Goal: Information Seeking & Learning: Learn about a topic

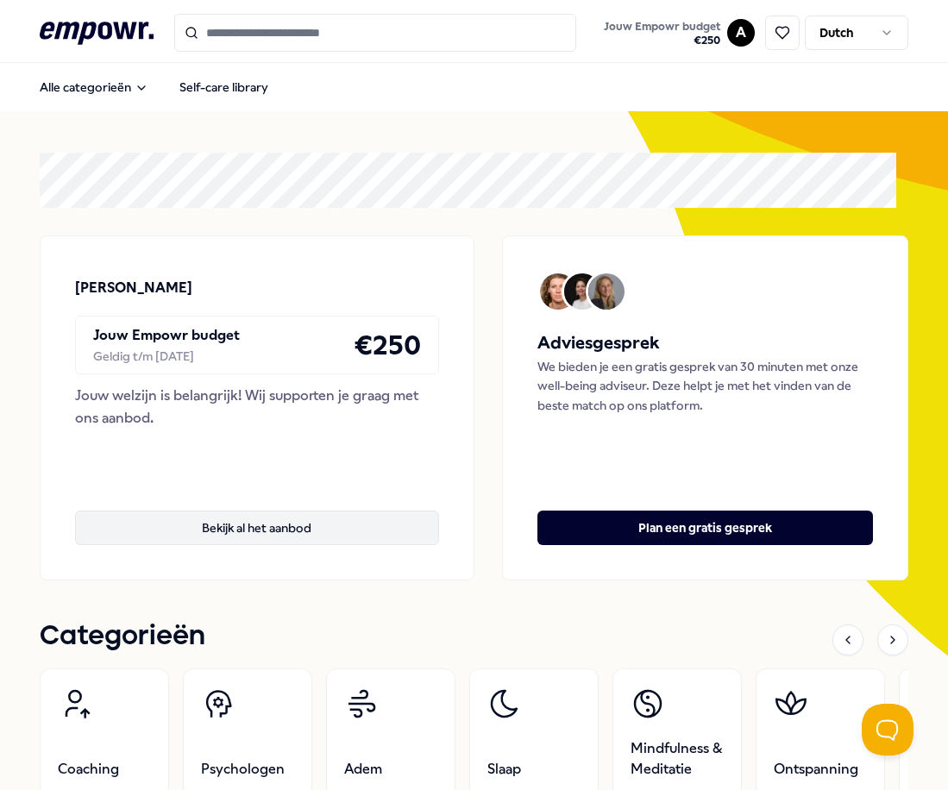
scroll to position [345, 0]
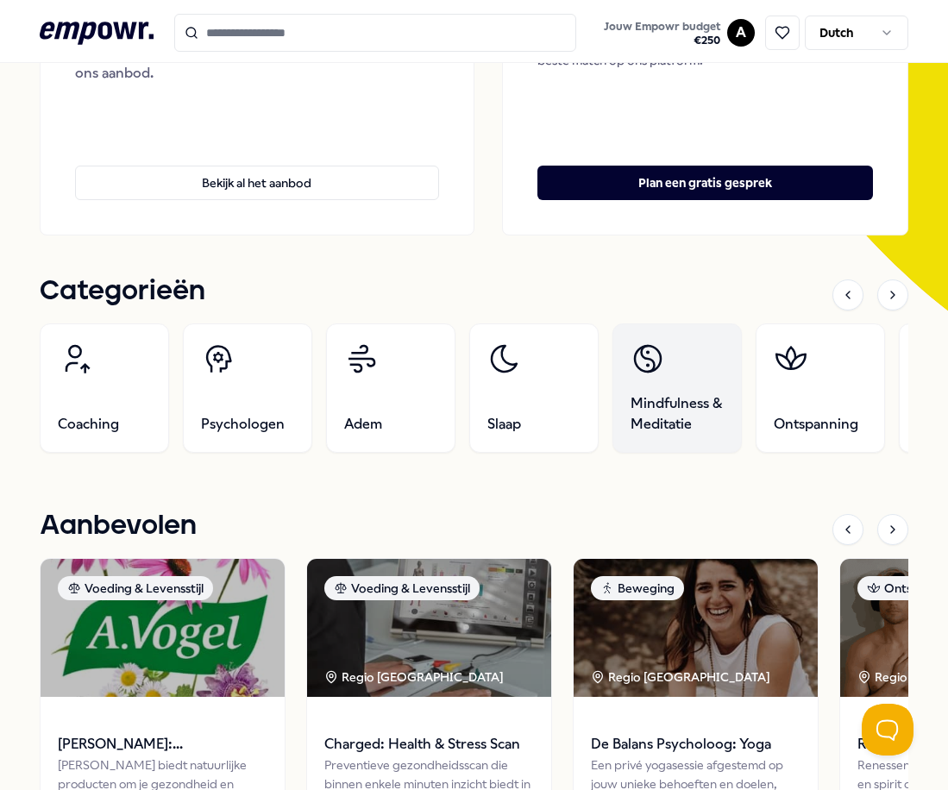
click at [656, 380] on link "Mindfulness & Meditatie" at bounding box center [676, 387] width 129 height 129
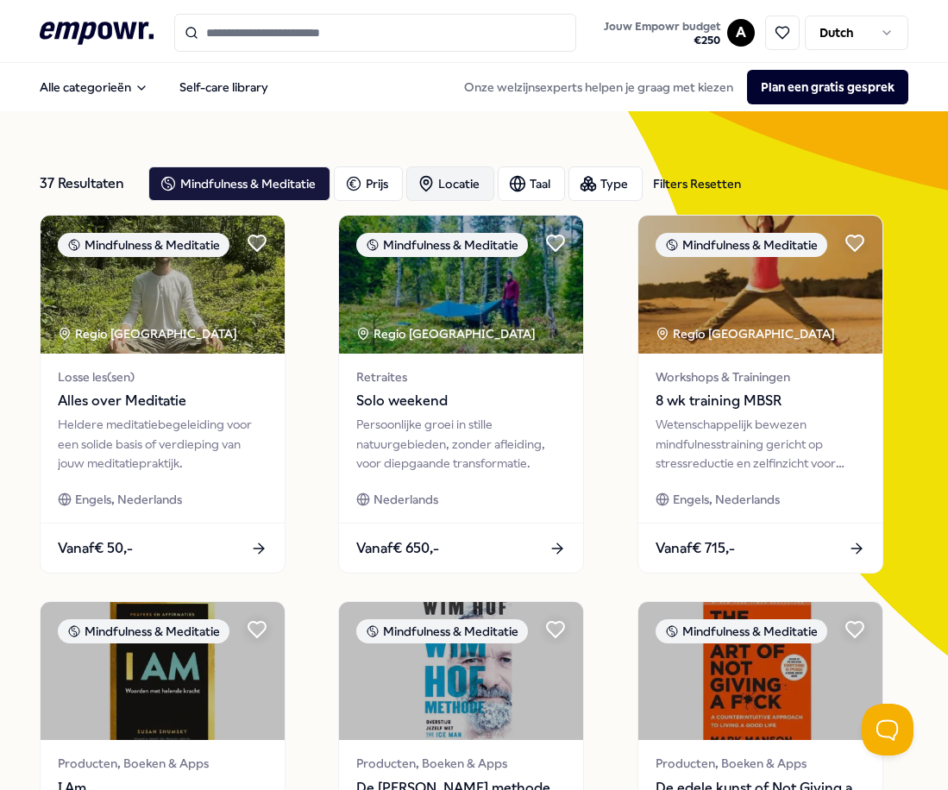
click at [423, 183] on icon "button" at bounding box center [425, 183] width 17 height 17
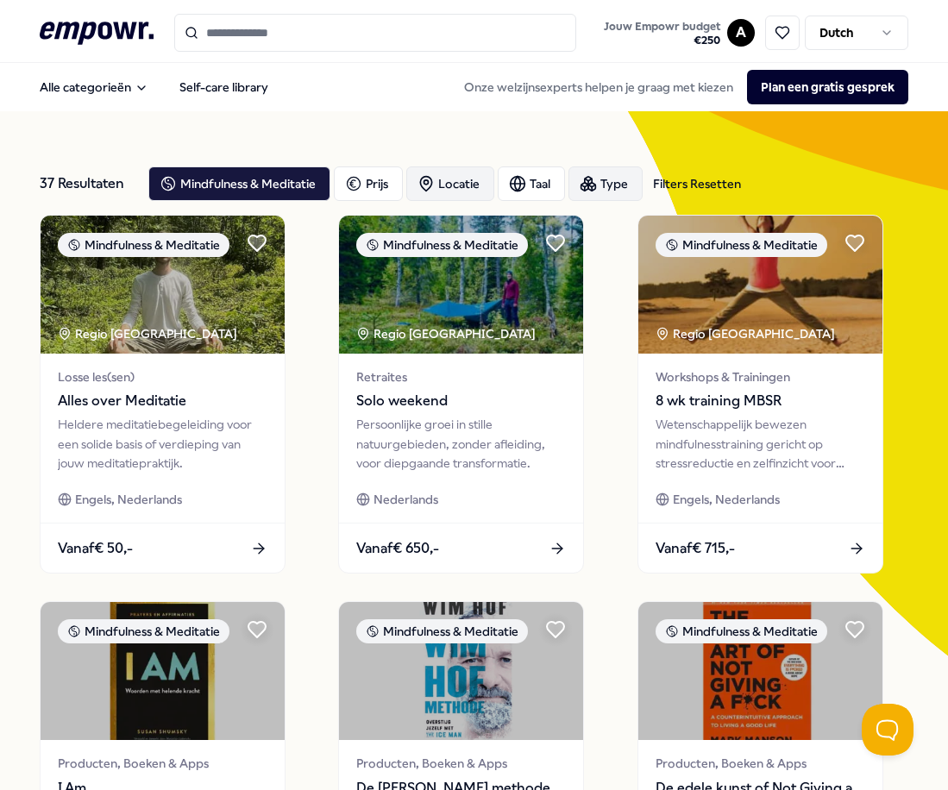
click at [611, 186] on div "Type" at bounding box center [605, 183] width 74 height 34
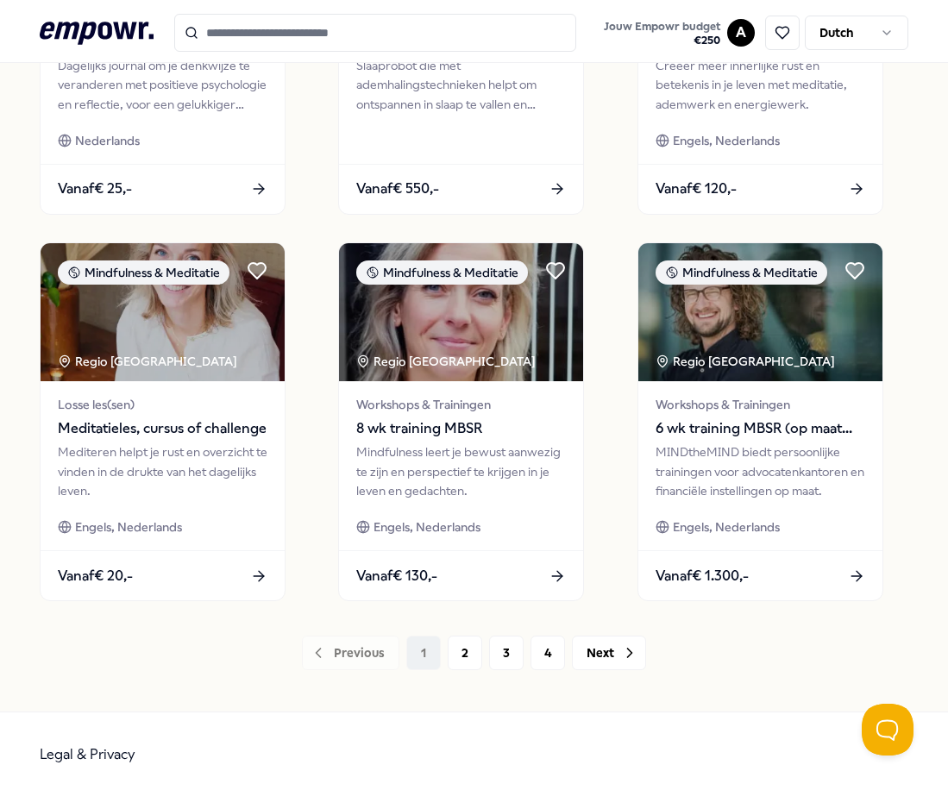
scroll to position [1136, 0]
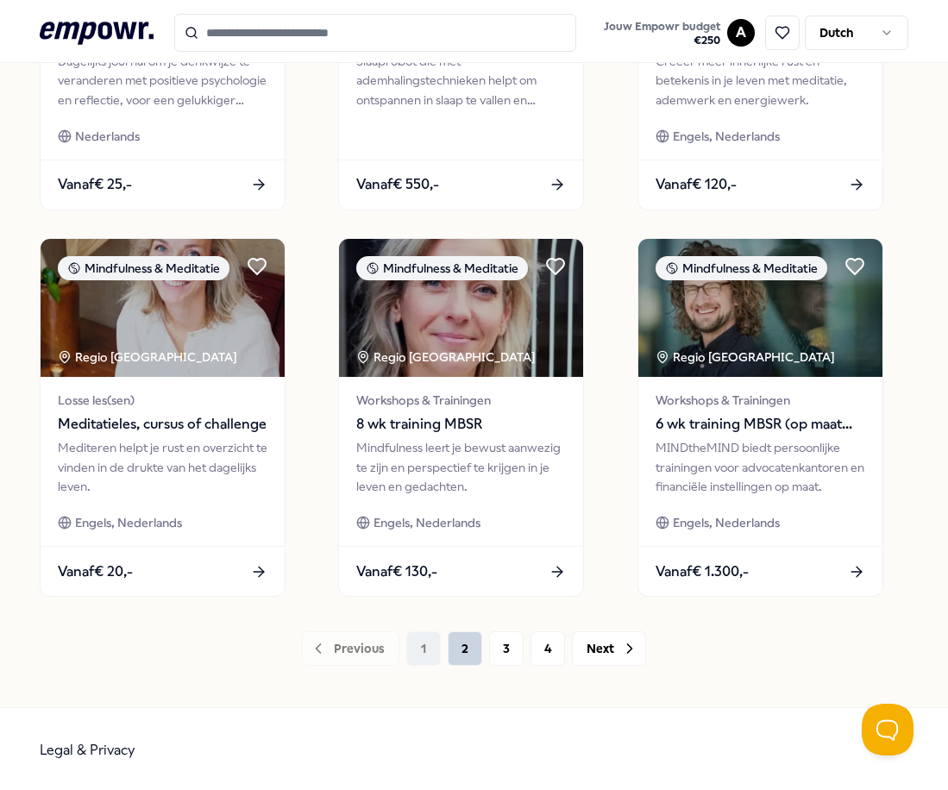
click at [469, 644] on button "2" at bounding box center [465, 648] width 34 height 34
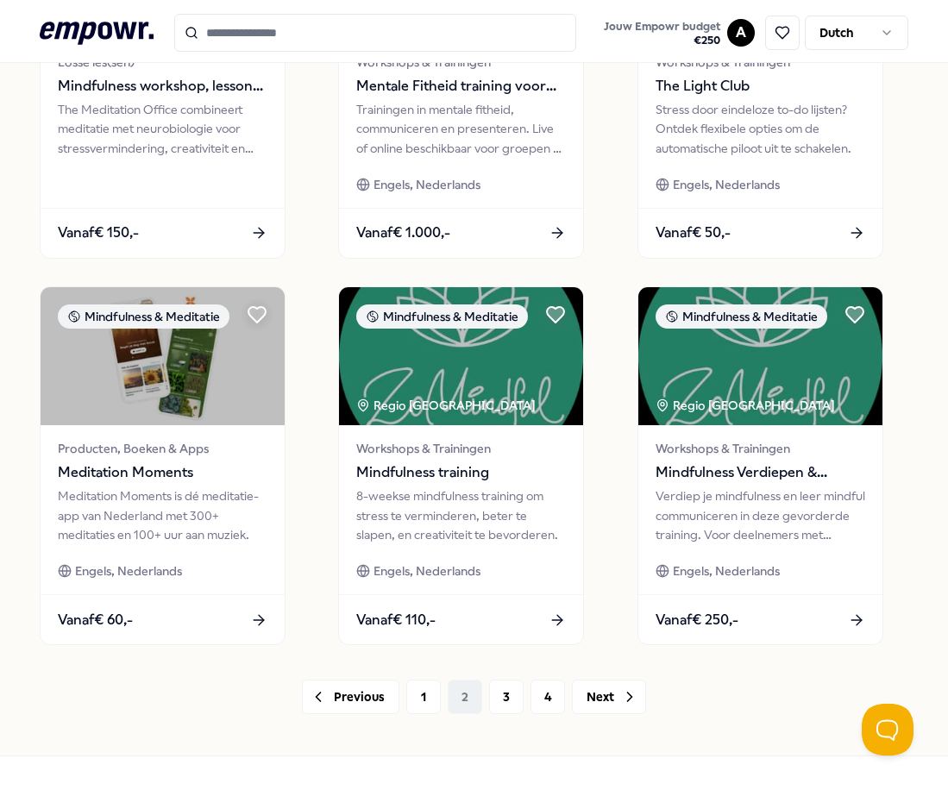
scroll to position [1090, 0]
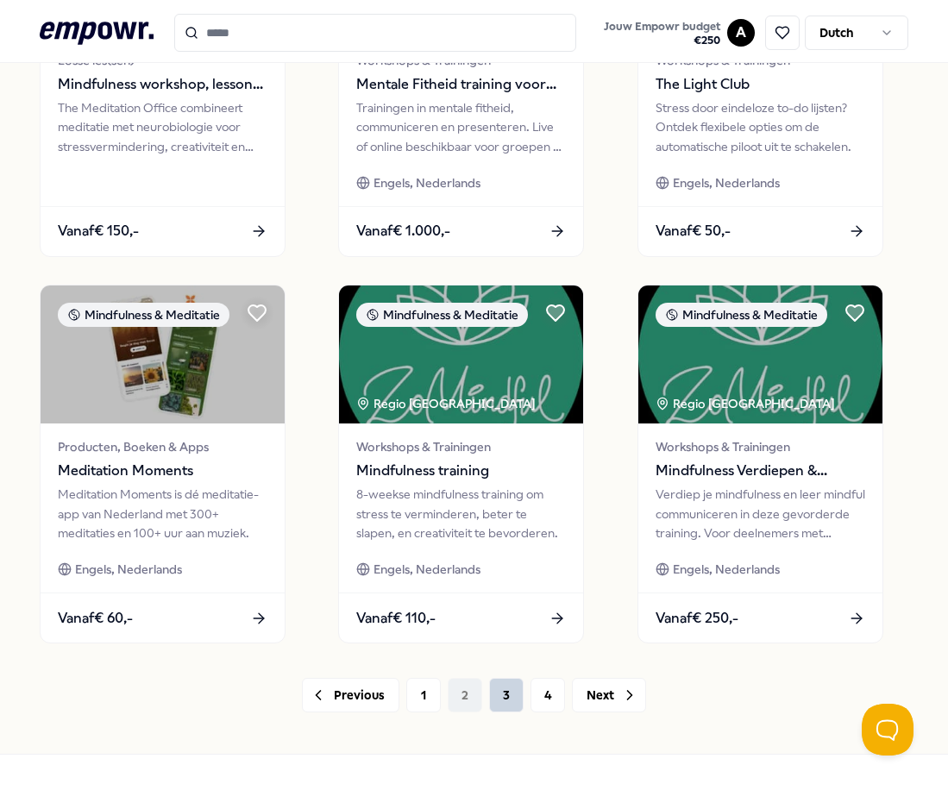
click at [498, 685] on button "3" at bounding box center [506, 695] width 34 height 34
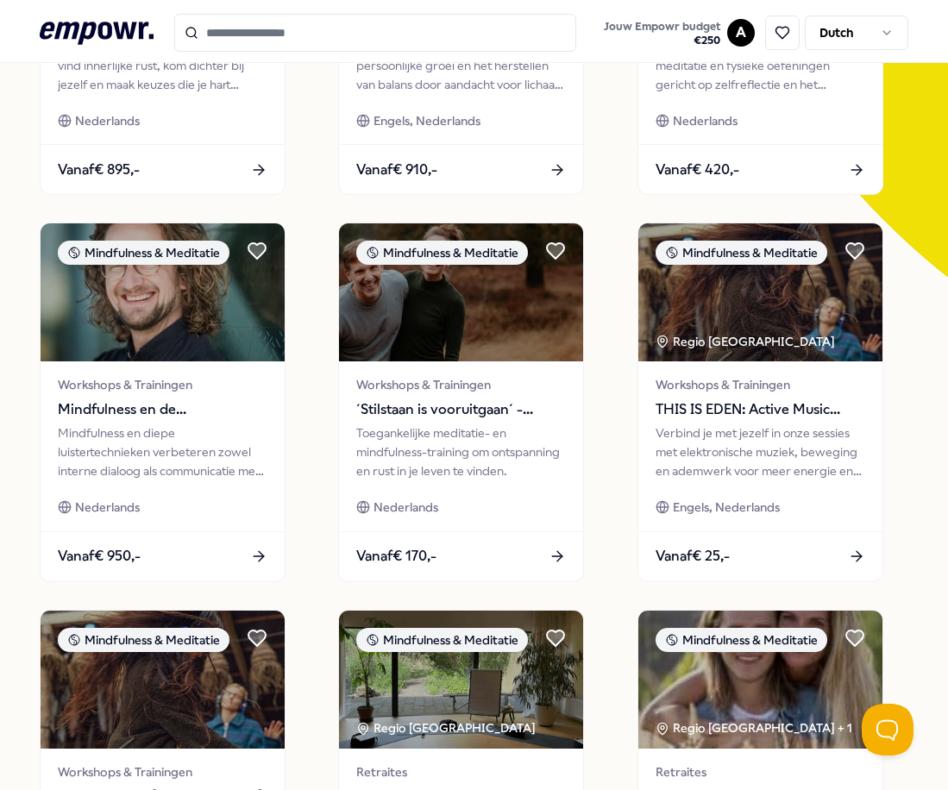
scroll to position [408, 0]
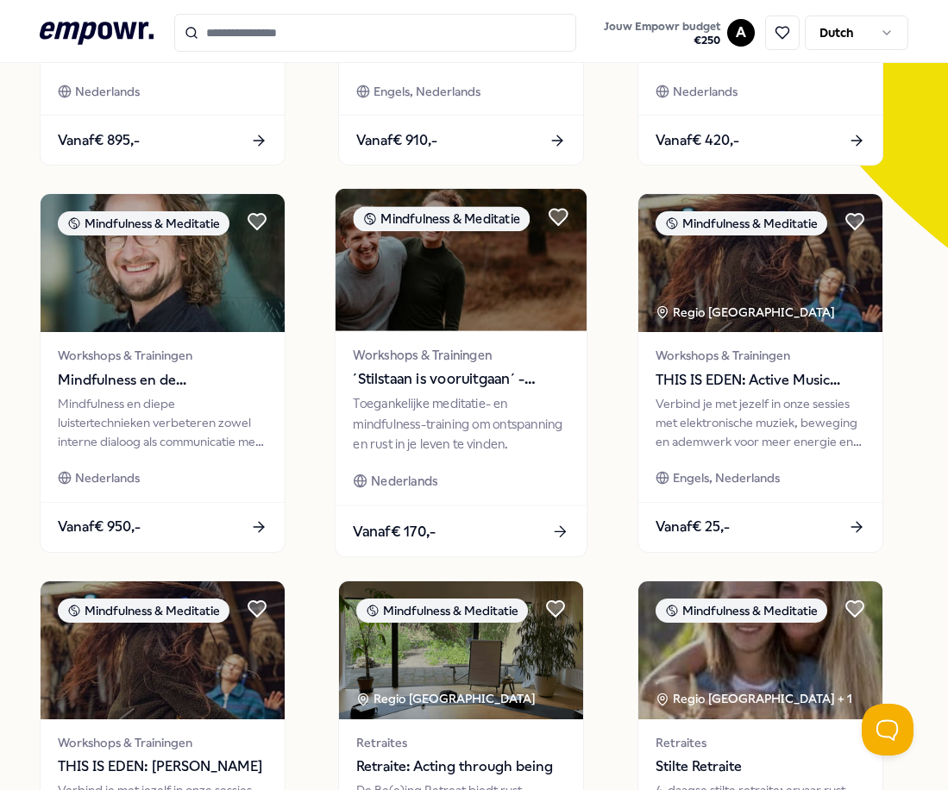
click at [535, 354] on span "Workshops & Trainingen" at bounding box center [462, 355] width 216 height 20
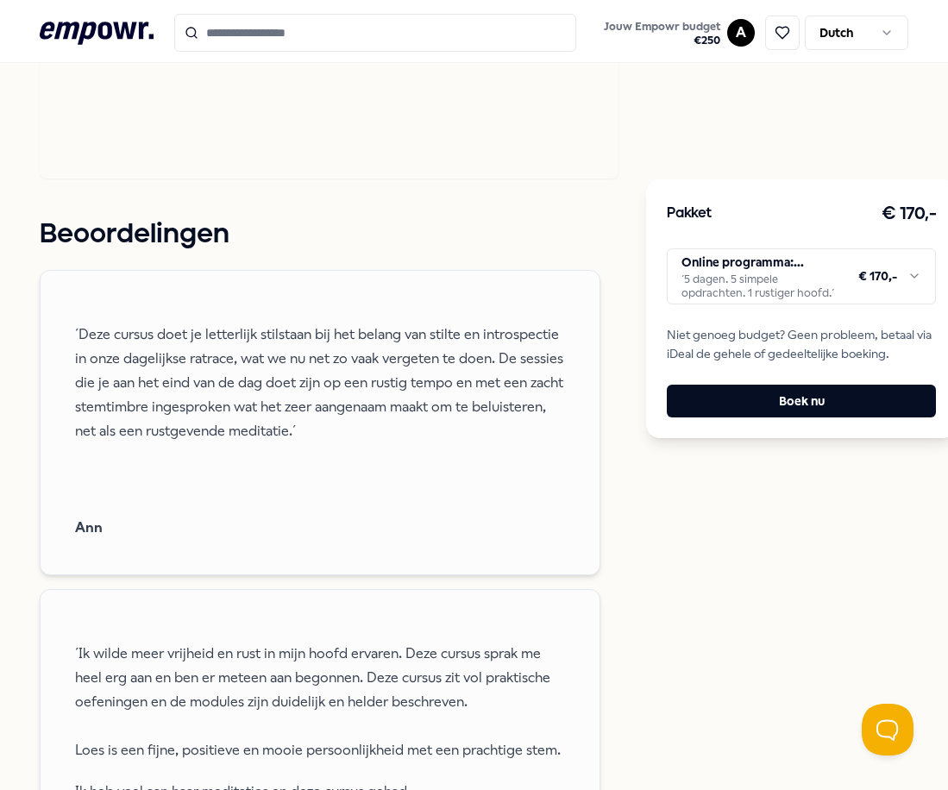
scroll to position [1232, 0]
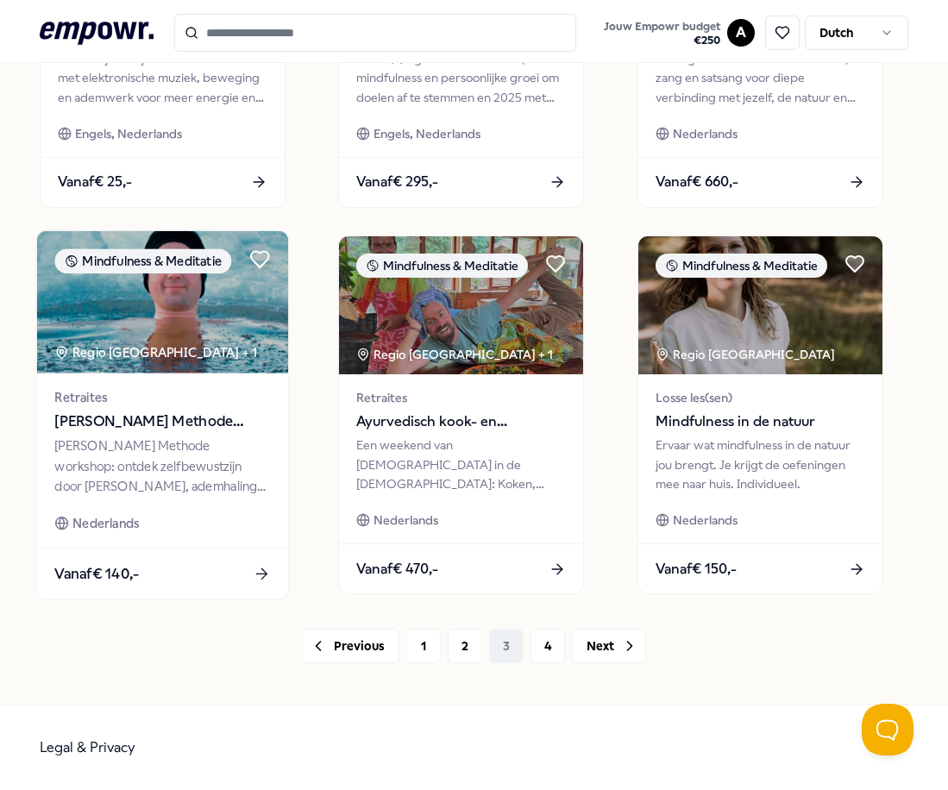
scroll to position [1139, 0]
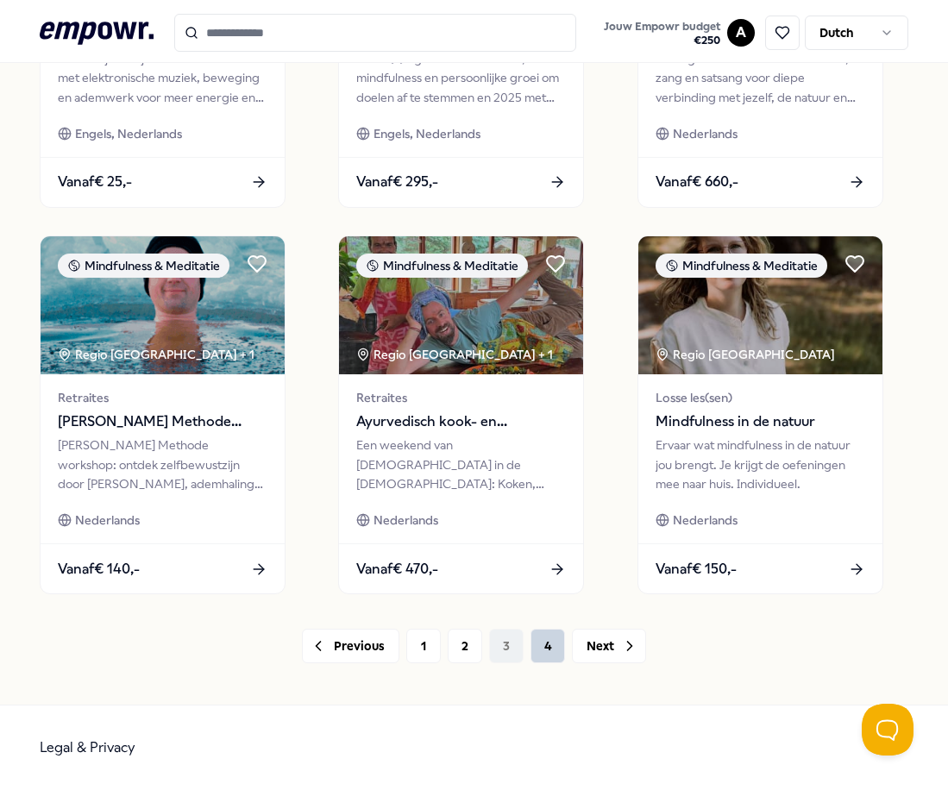
click at [542, 646] on button "4" at bounding box center [547, 646] width 34 height 34
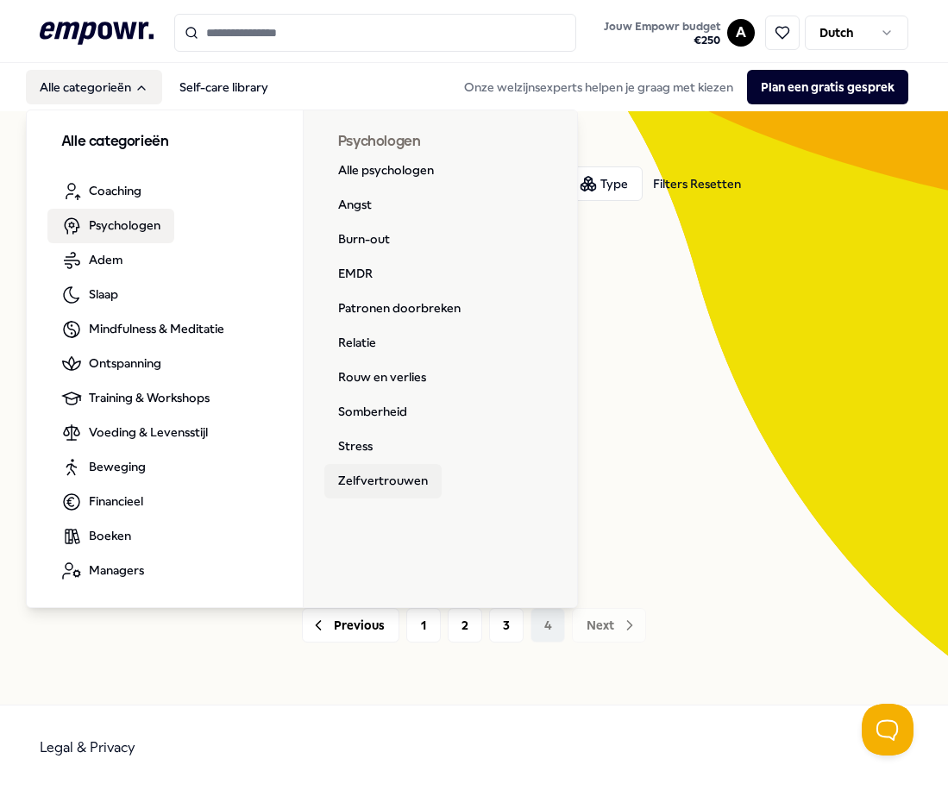
click at [391, 484] on link "Zelfvertrouwen" at bounding box center [382, 481] width 117 height 34
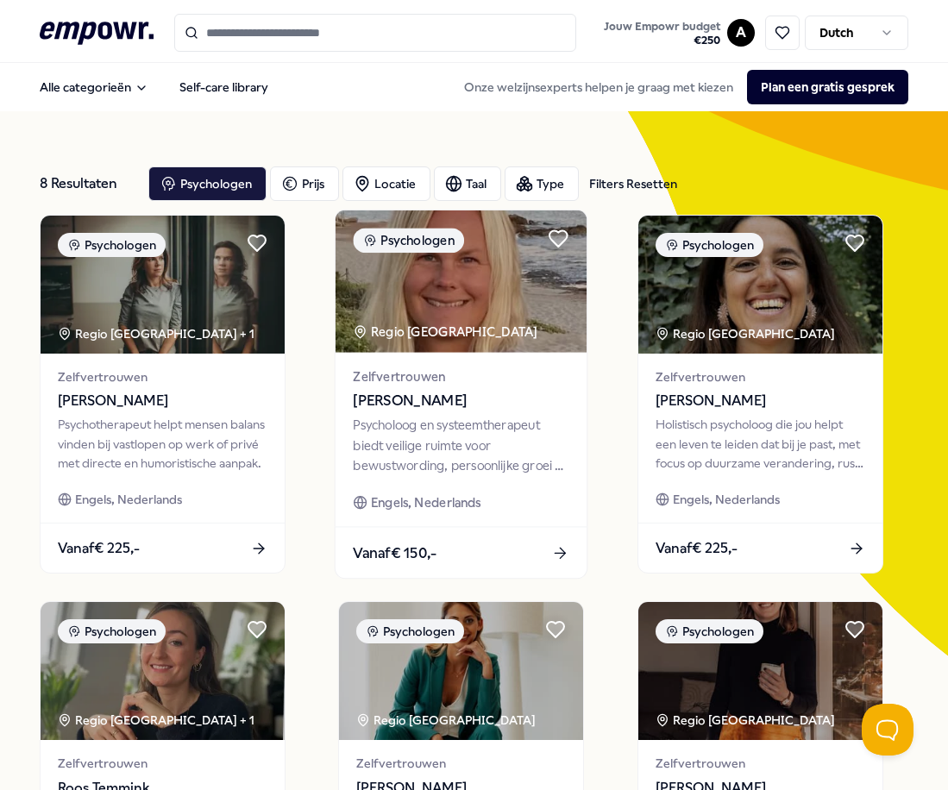
click at [398, 417] on div "Psycholoog en systeemtherapeut biedt veilige ruimte voor bewustwording, persoon…" at bounding box center [462, 445] width 216 height 59
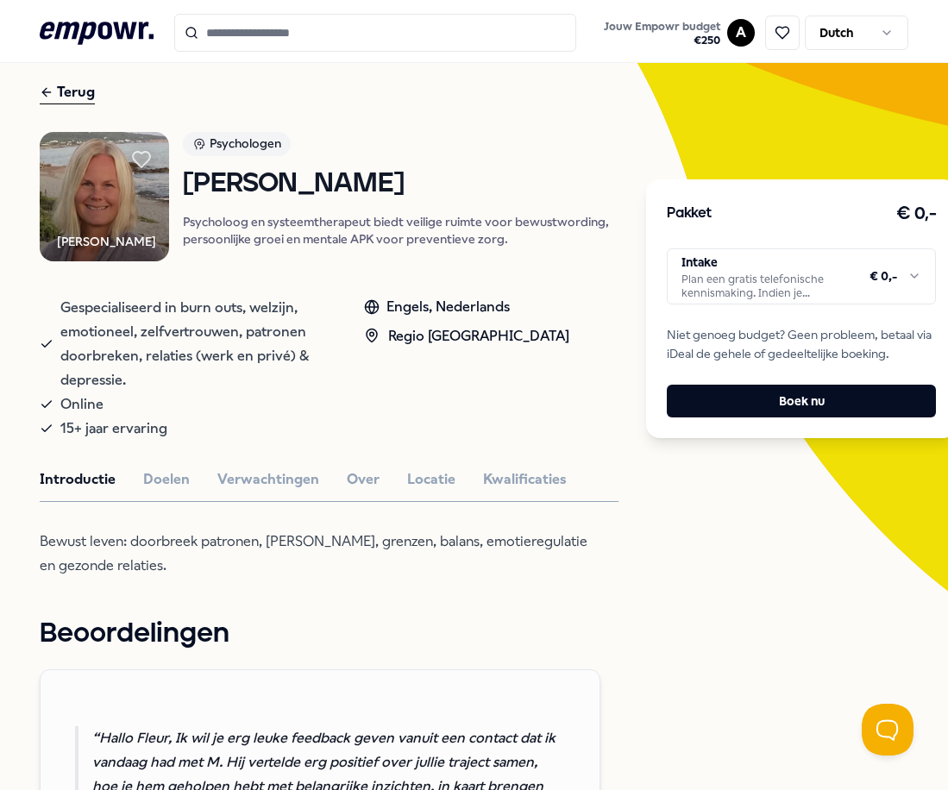
scroll to position [172, 0]
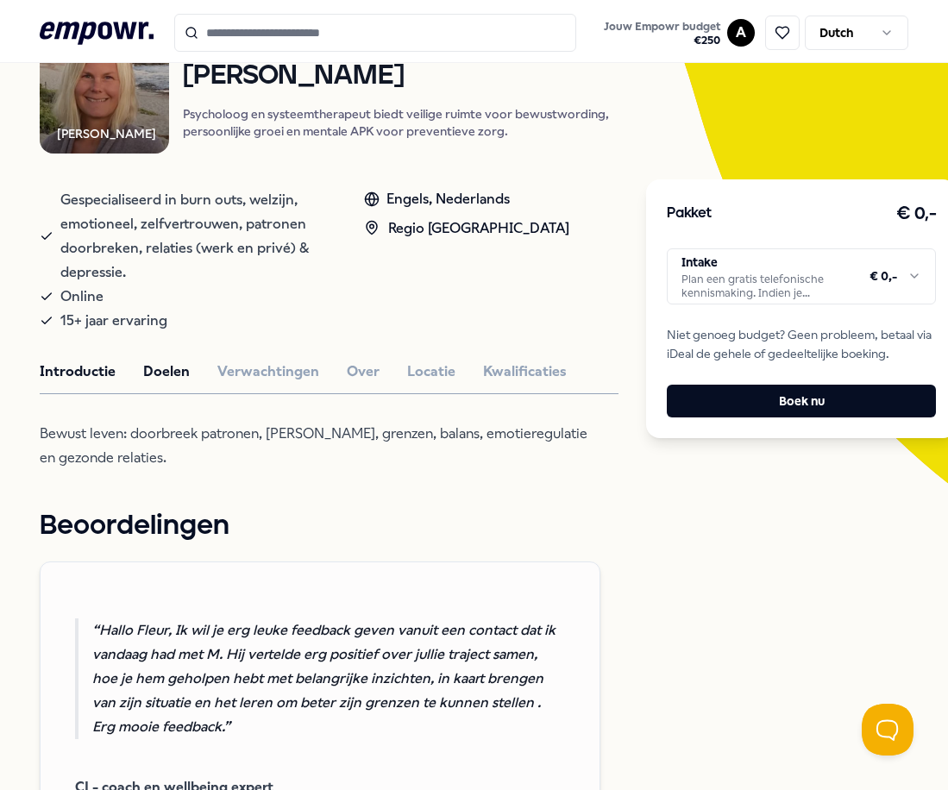
click at [169, 379] on button "Doelen" at bounding box center [166, 371] width 47 height 22
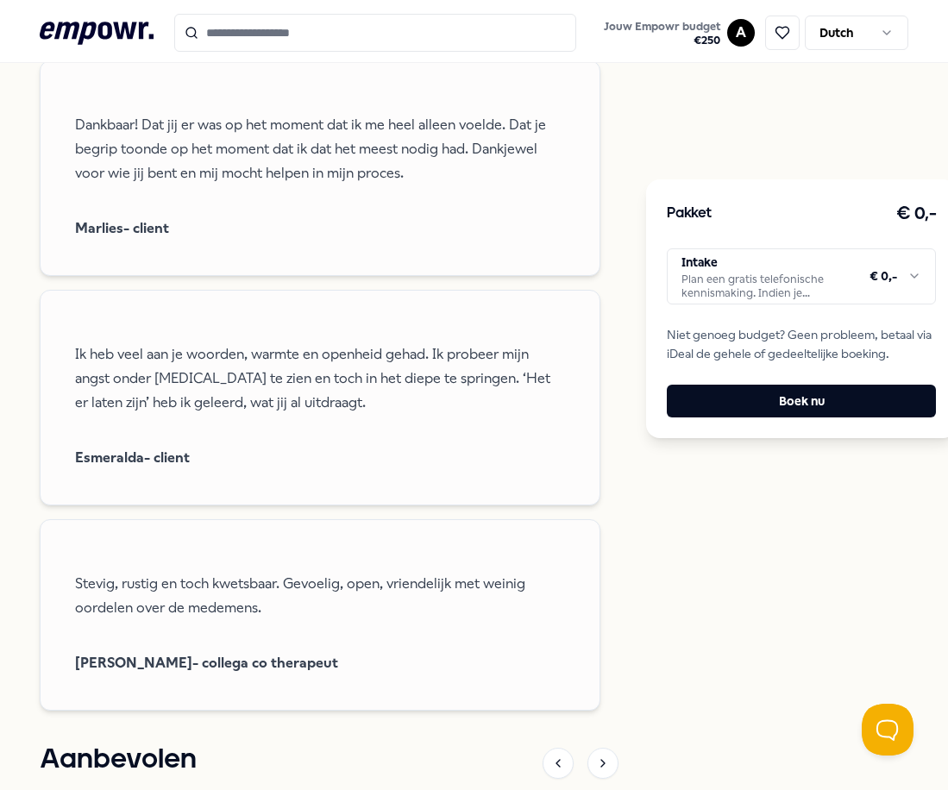
scroll to position [2307, 0]
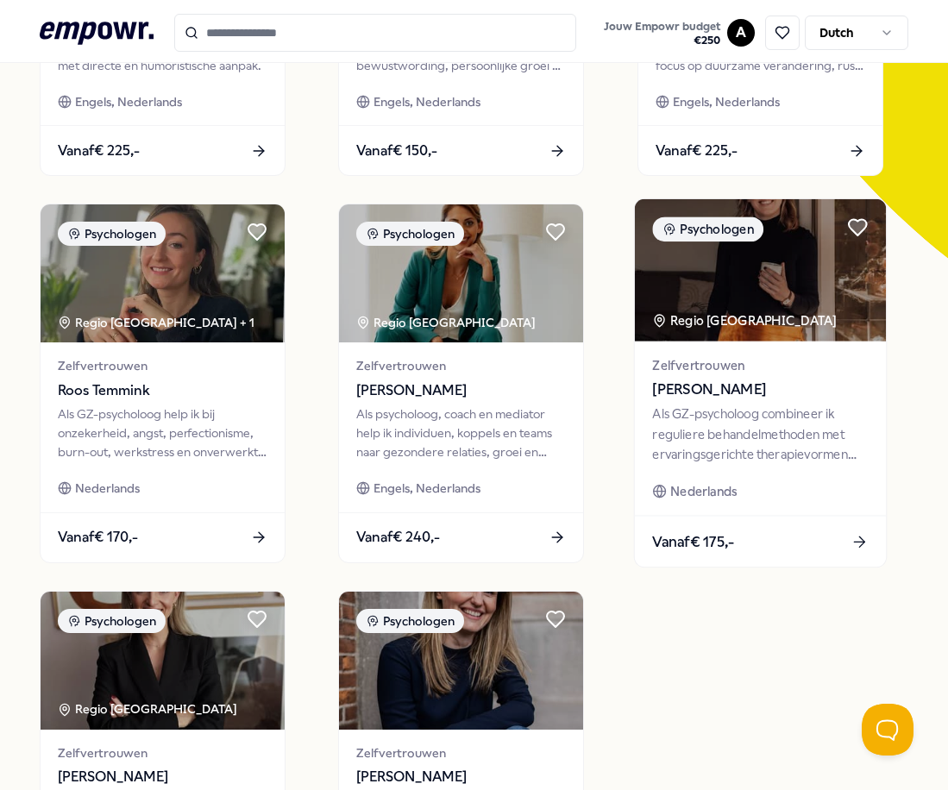
scroll to position [408, 0]
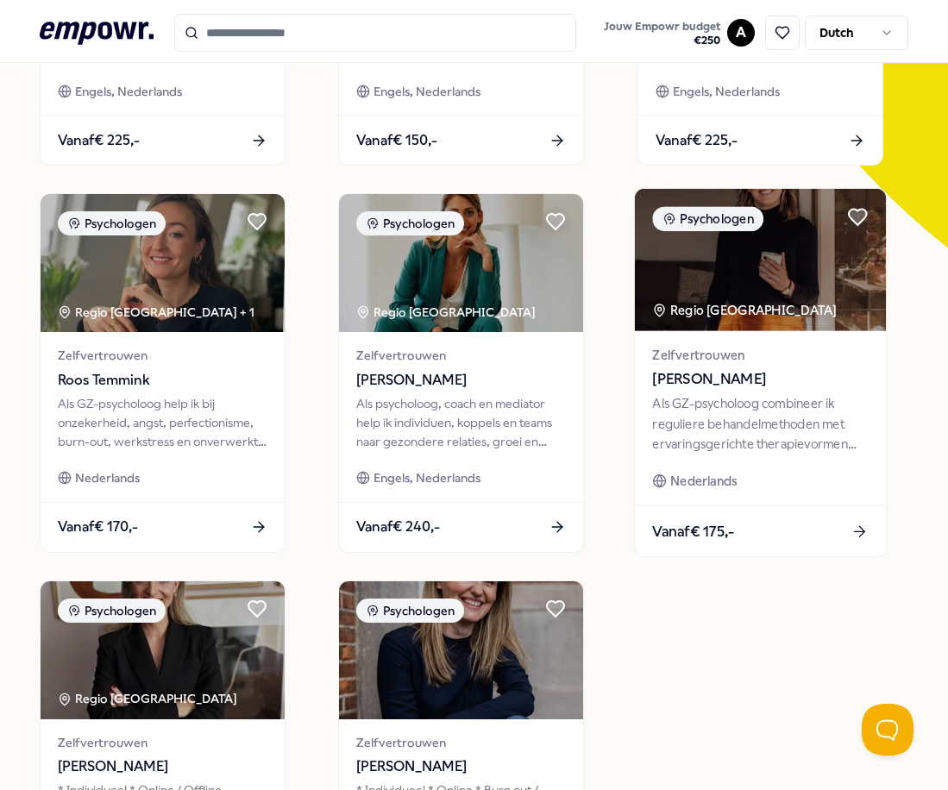
click at [733, 404] on div "Als GZ-psycholoog combineer ik reguliere behandelmethoden met ervaringsgerichte…" at bounding box center [760, 423] width 216 height 59
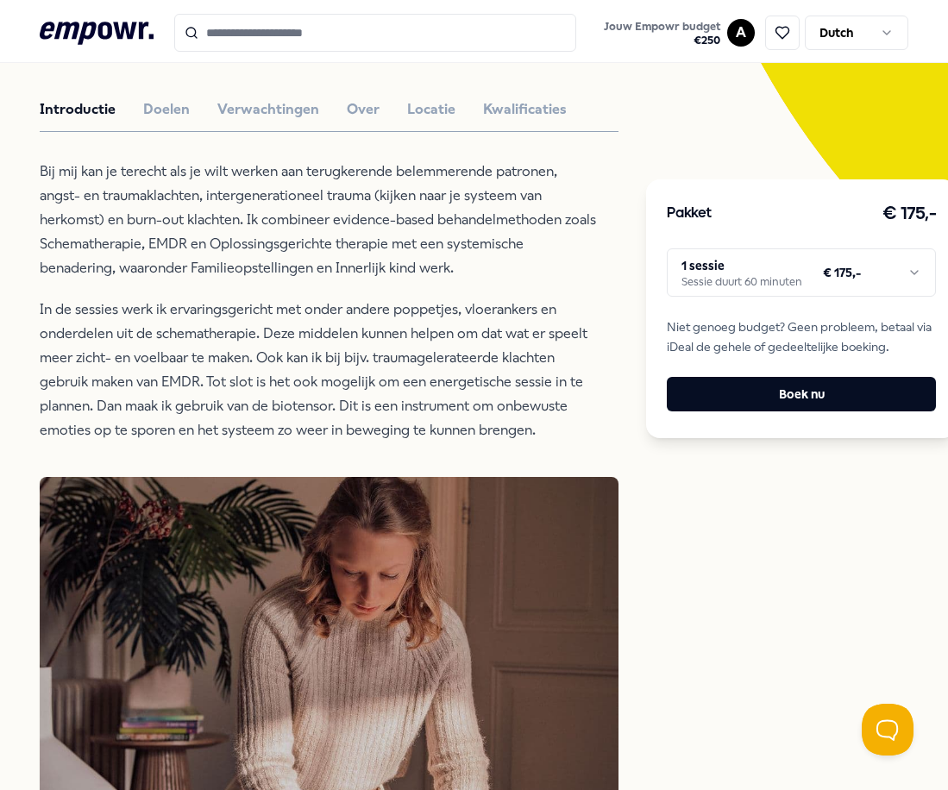
scroll to position [370, 0]
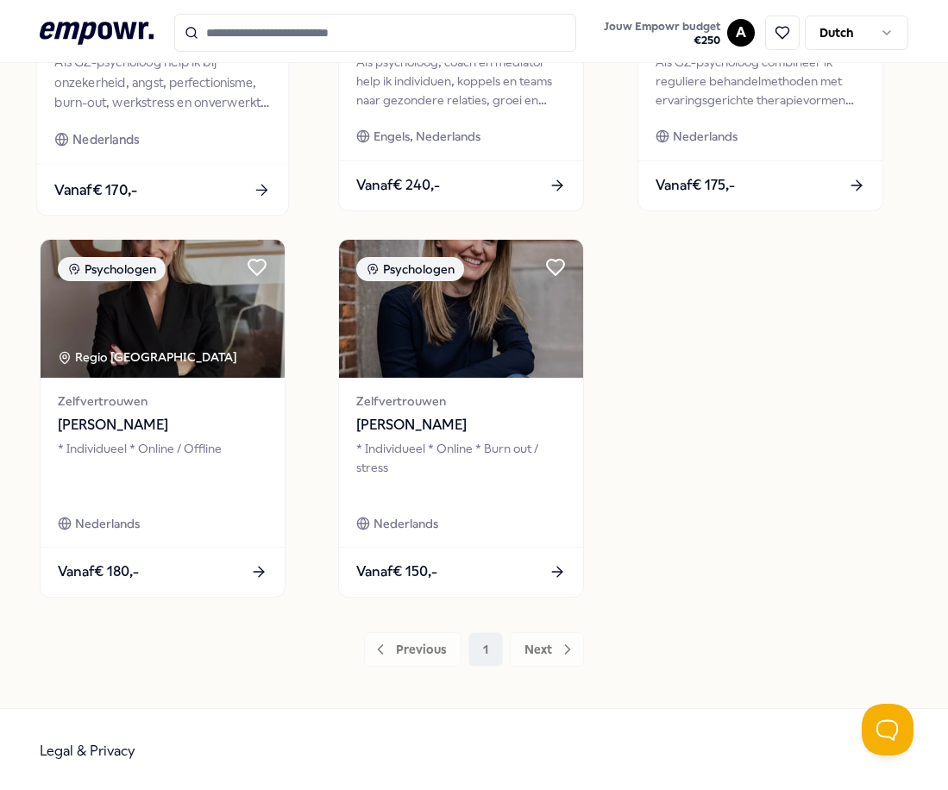
scroll to position [753, 0]
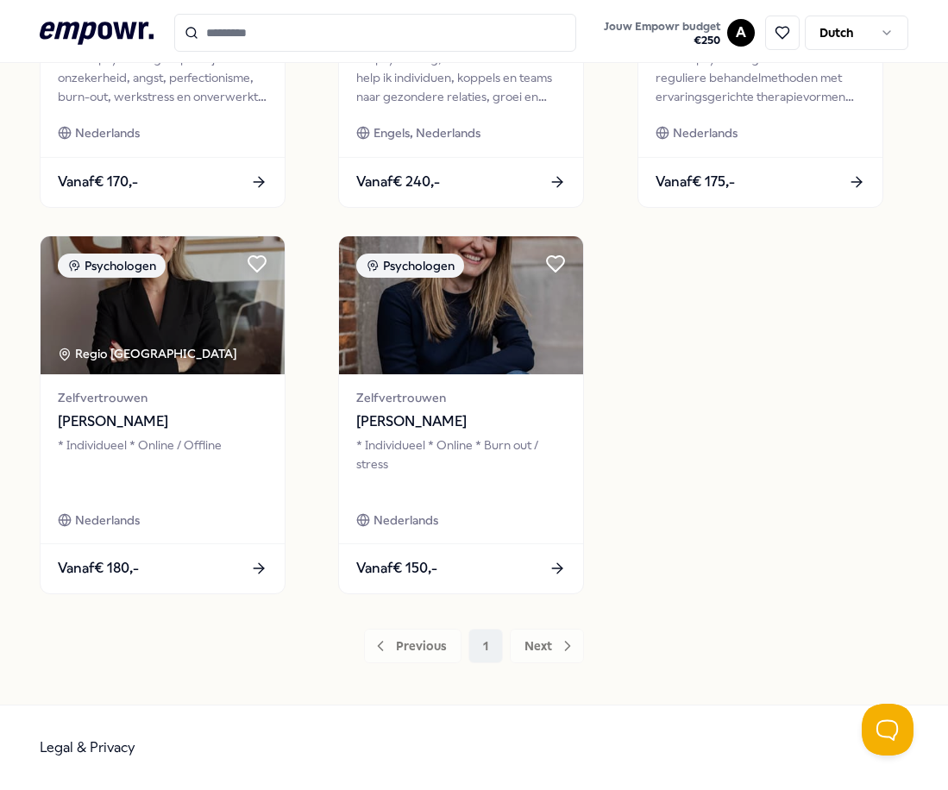
click at [526, 651] on div "Previous 1 Next" at bounding box center [474, 646] width 868 height 34
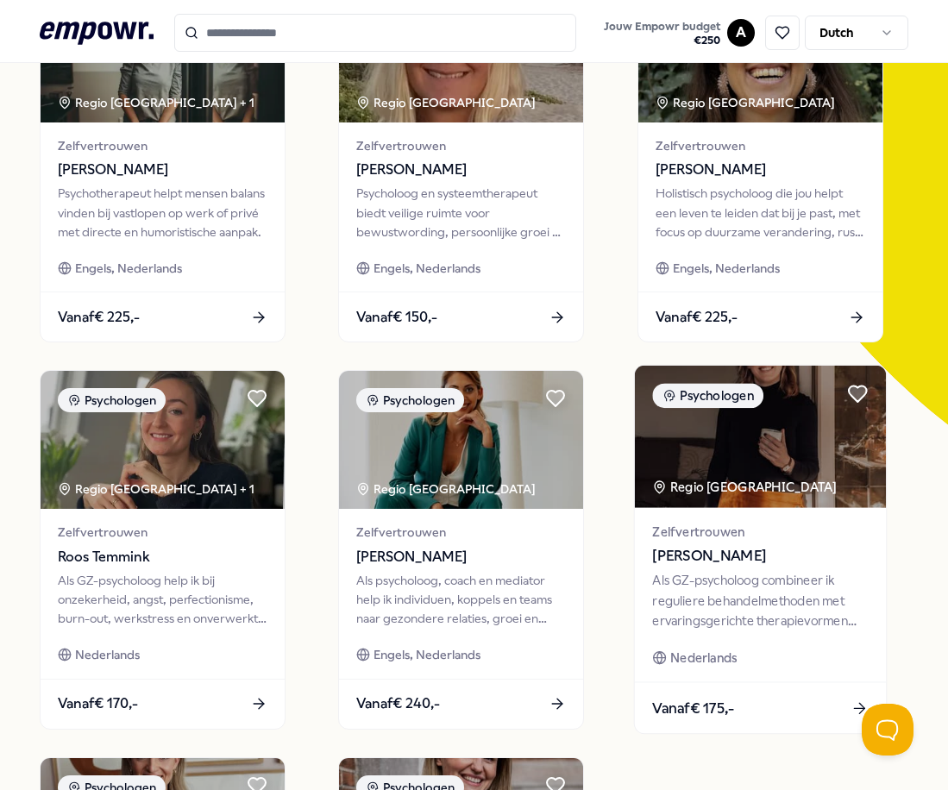
scroll to position [0, 0]
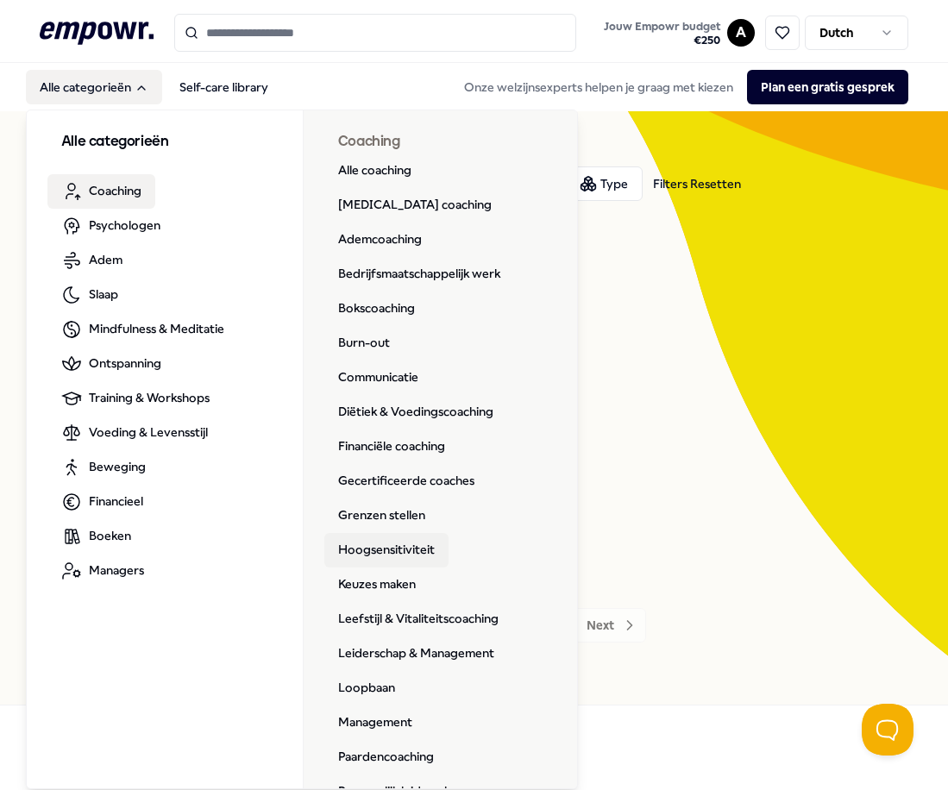
click at [358, 556] on link "Hoogsensitiviteit" at bounding box center [386, 550] width 124 height 34
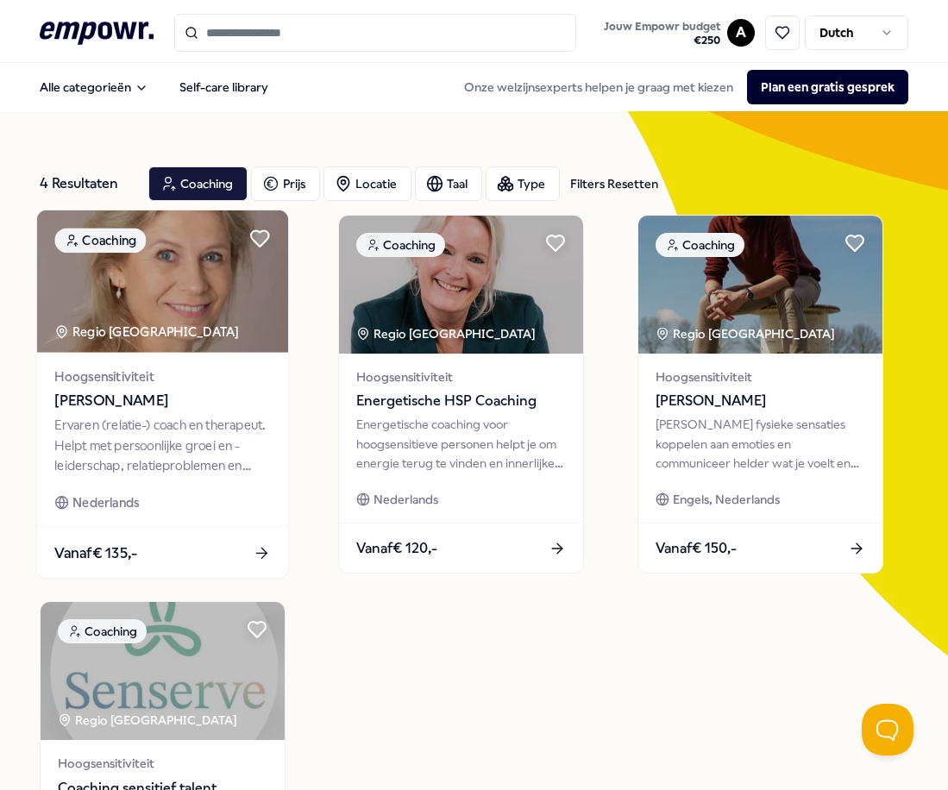
click at [125, 404] on span "[PERSON_NAME]" at bounding box center [162, 401] width 216 height 22
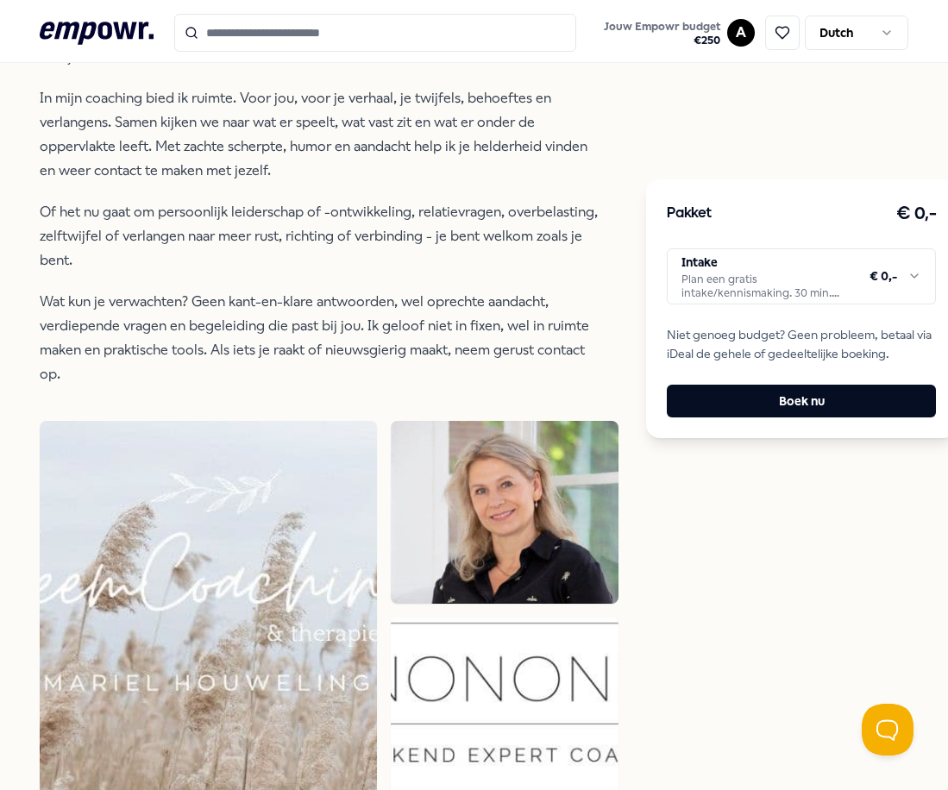
scroll to position [604, 0]
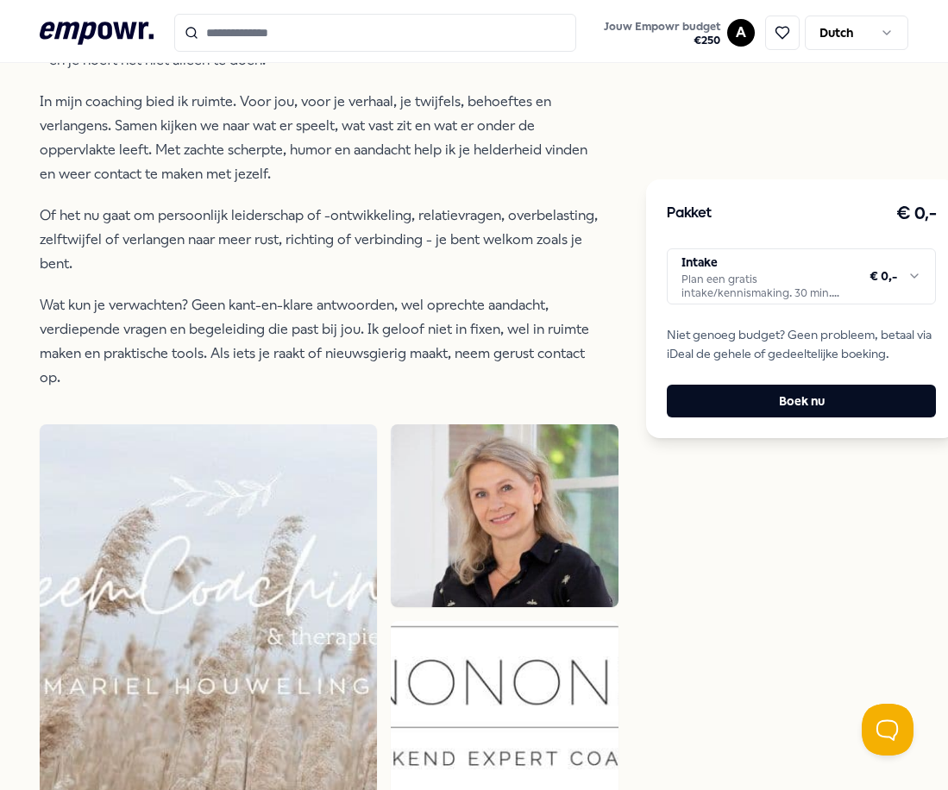
click at [923, 291] on html ".empowr-logo_svg__cls-1{fill:#03032f} Jouw Empowr budget € 250 A Dutch Alle cat…" at bounding box center [474, 395] width 948 height 790
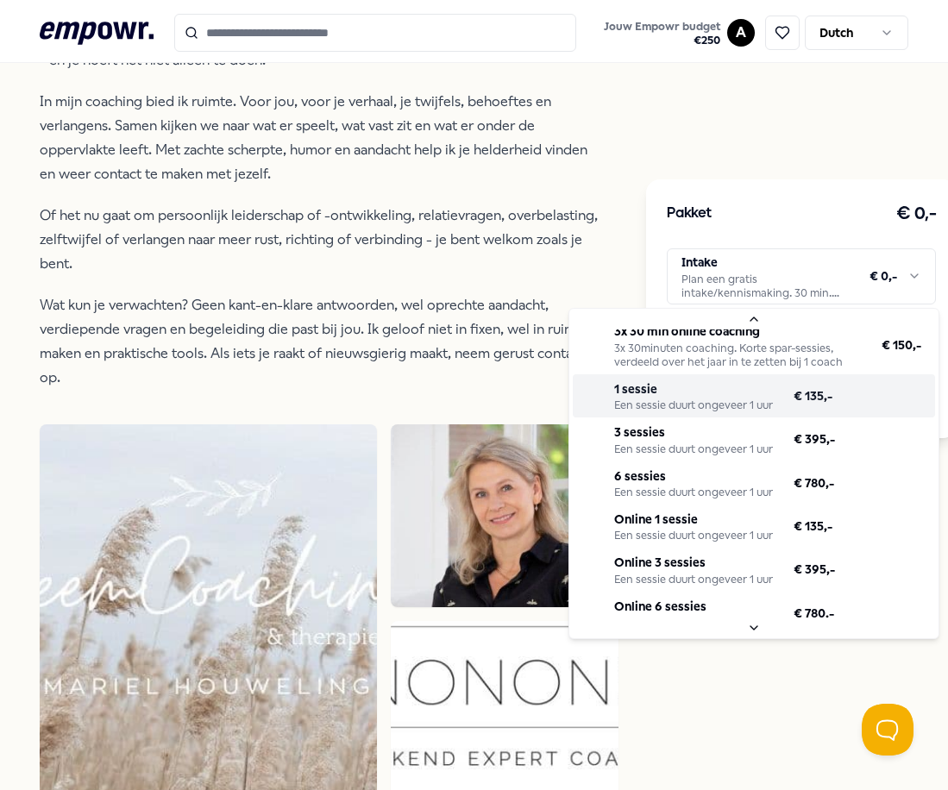
scroll to position [0, 0]
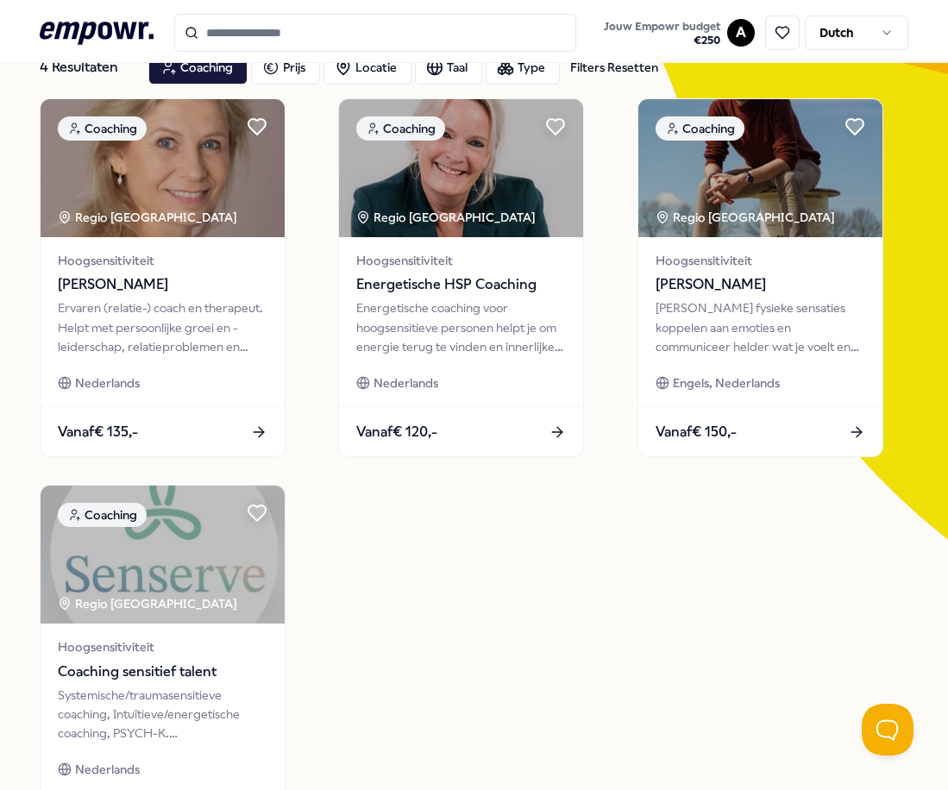
scroll to position [107, 0]
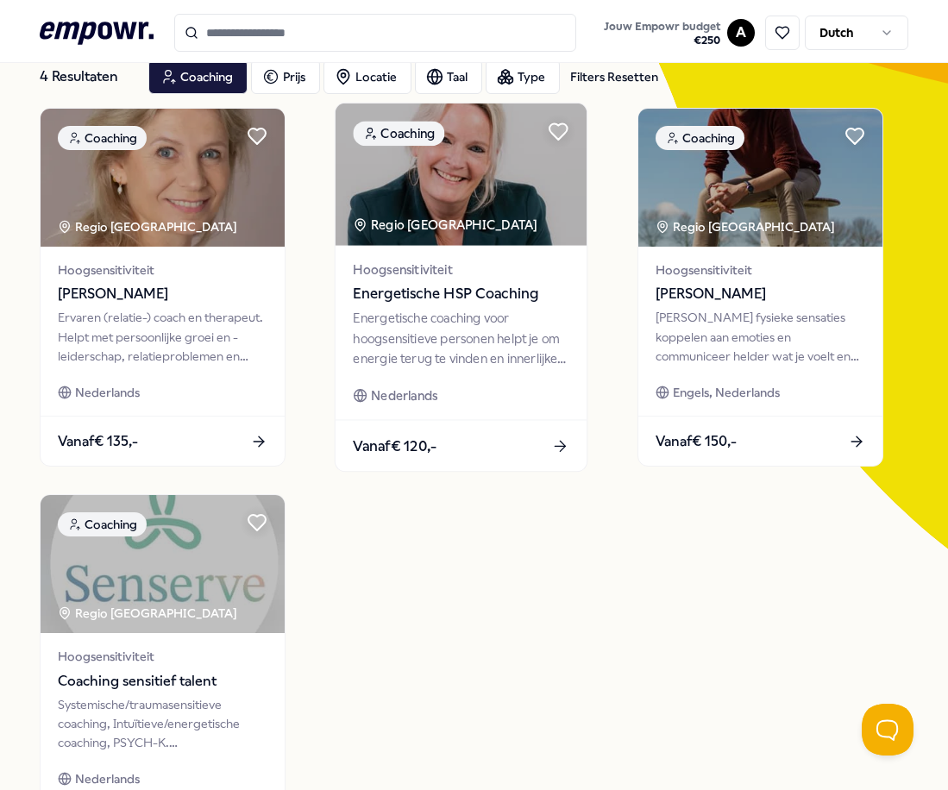
click at [465, 318] on div "Energetische coaching voor hoogsensitieve personen helpt je om energie terug te…" at bounding box center [462, 338] width 216 height 59
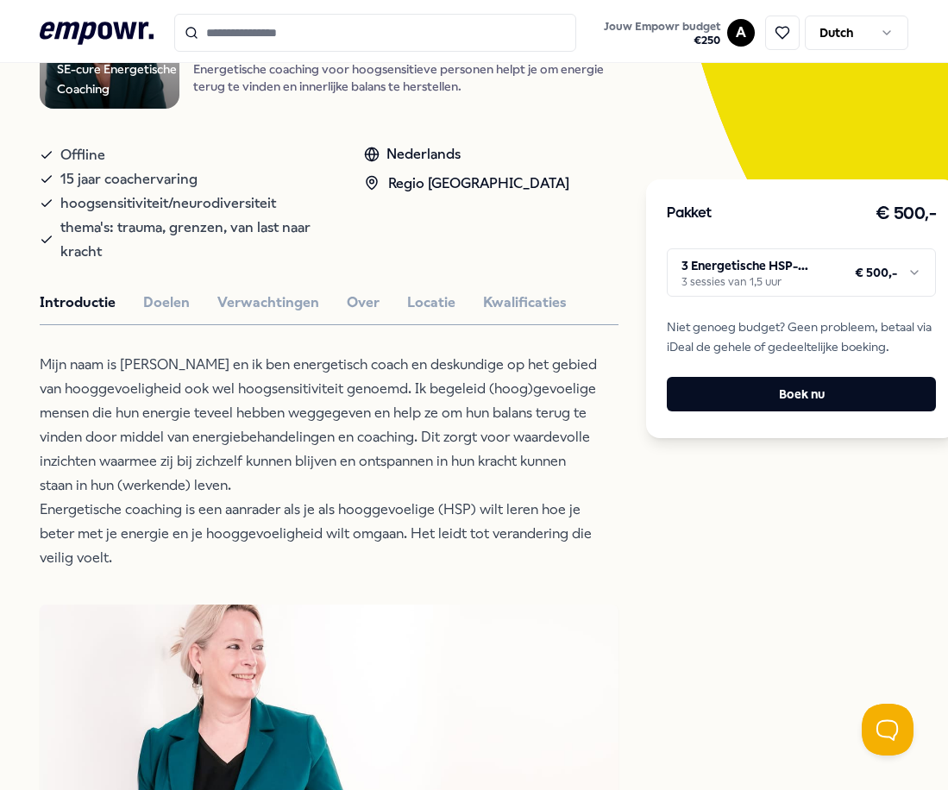
scroll to position [107, 0]
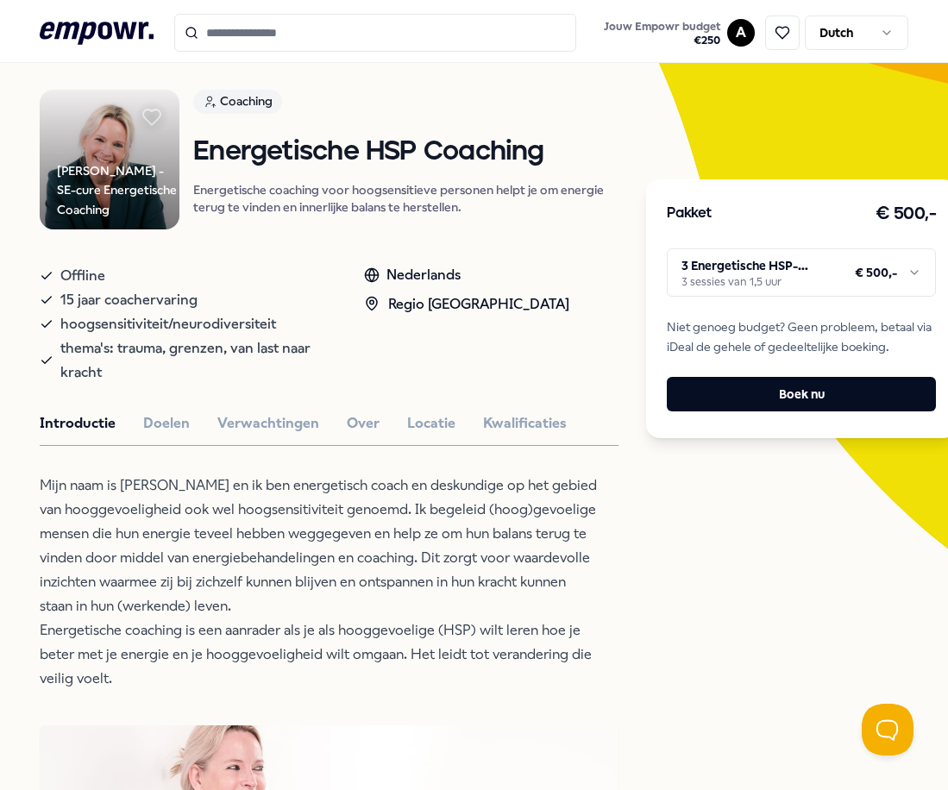
click at [166, 427] on button "Doelen" at bounding box center [166, 423] width 47 height 22
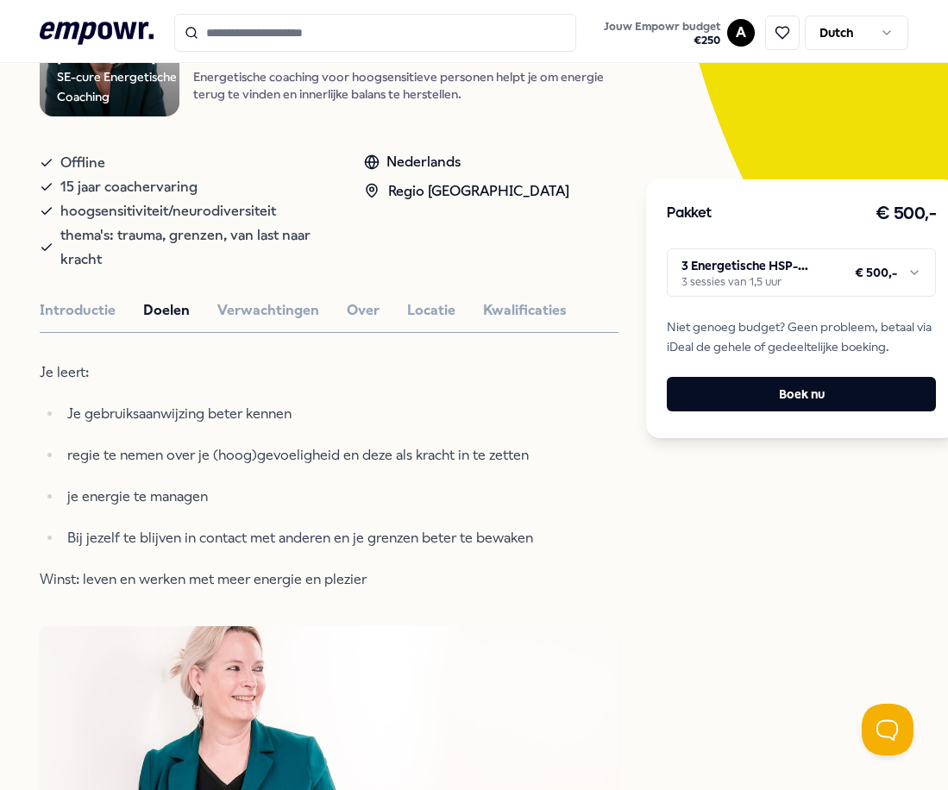
scroll to position [193, 0]
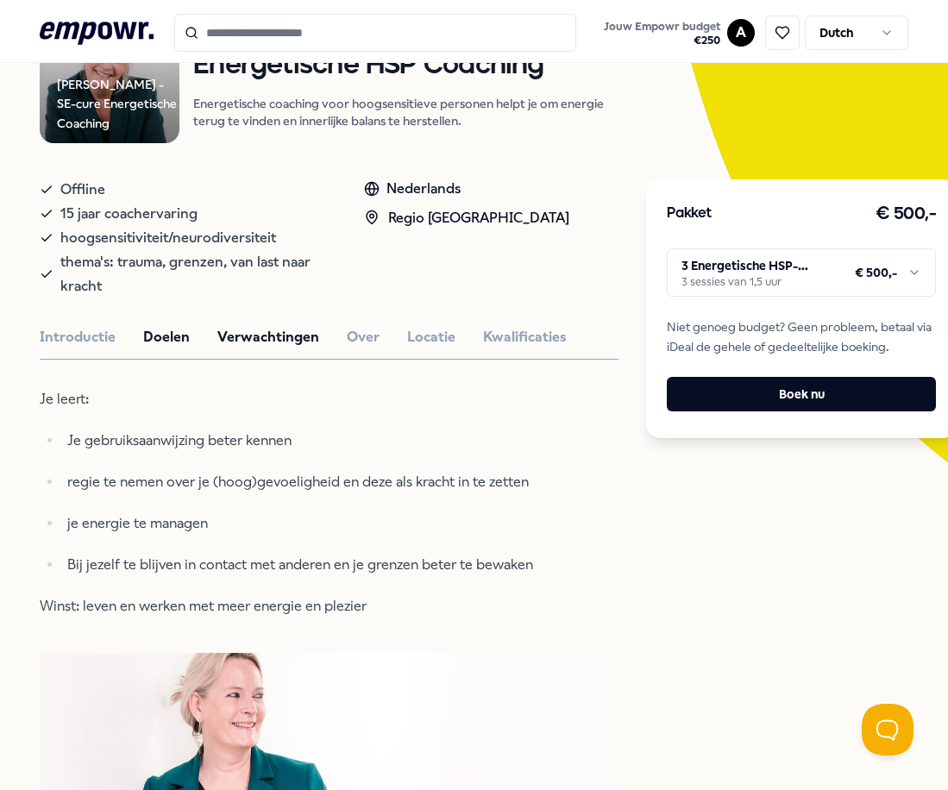
click at [229, 341] on button "Verwachtingen" at bounding box center [268, 337] width 102 height 22
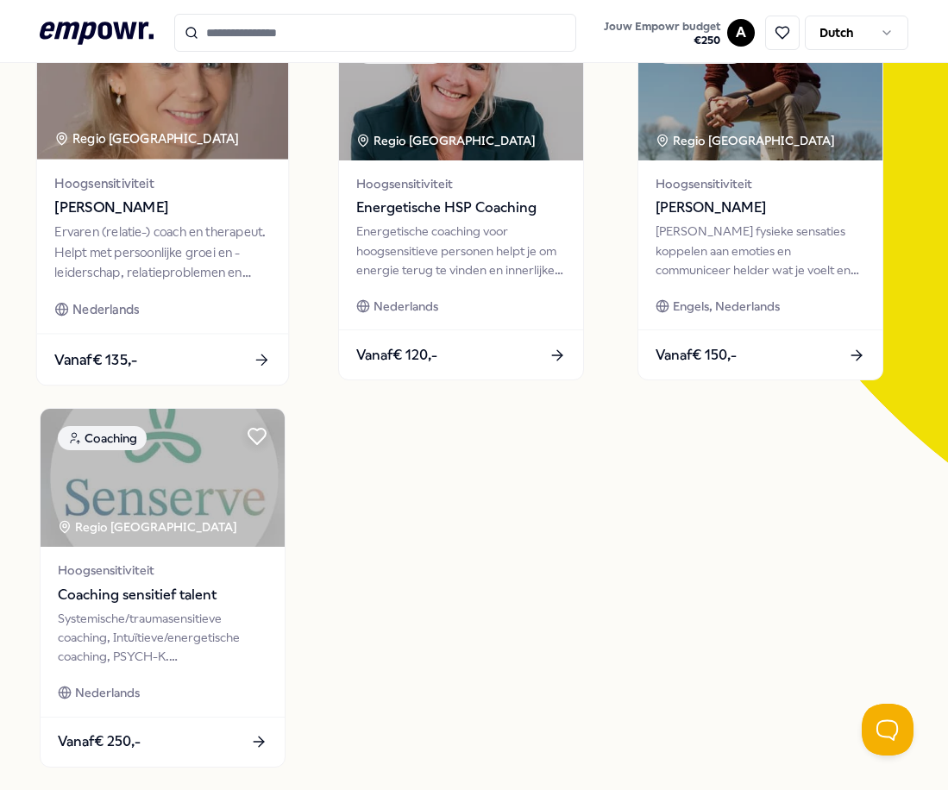
click at [144, 237] on div "Ervaren (relatie-) coach en therapeut. Helpt met persoonlijke groei en -leiders…" at bounding box center [162, 251] width 216 height 59
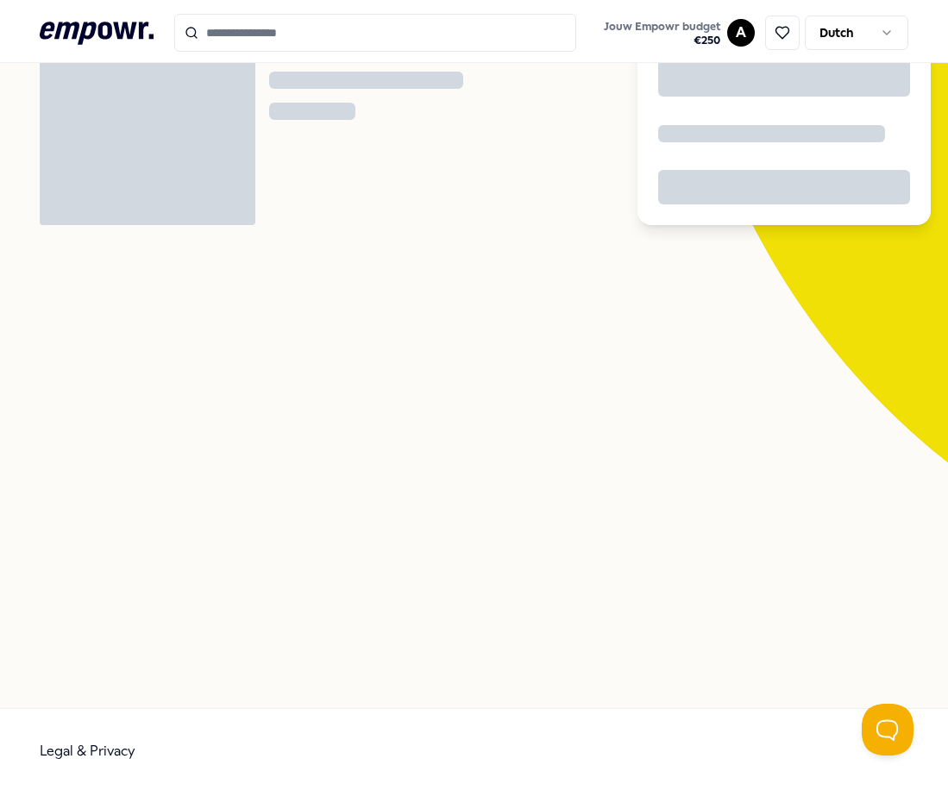
scroll to position [111, 0]
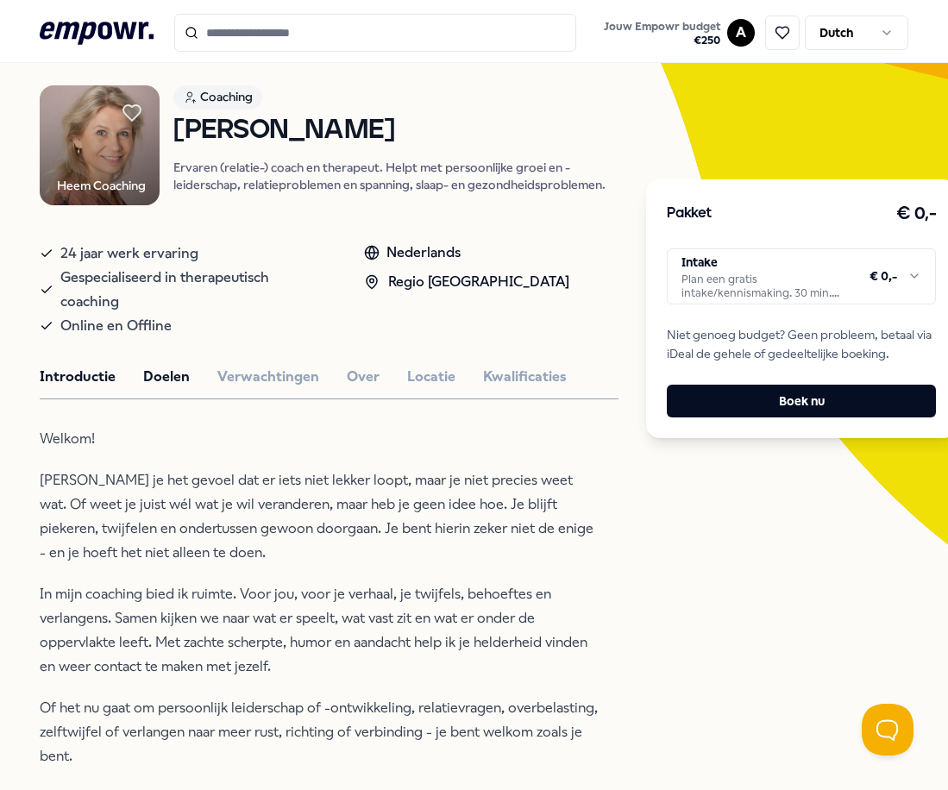
click at [171, 377] on button "Doelen" at bounding box center [166, 377] width 47 height 22
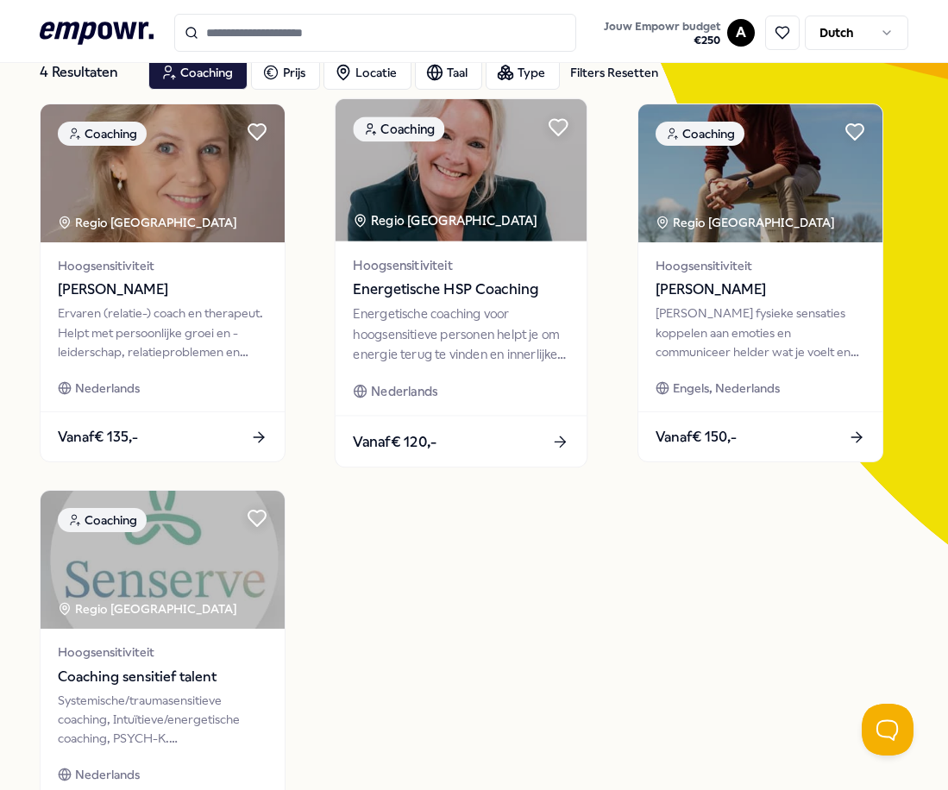
click at [417, 347] on div "Energetische coaching voor hoogsensitieve personen helpt je om energie terug te…" at bounding box center [462, 333] width 216 height 59
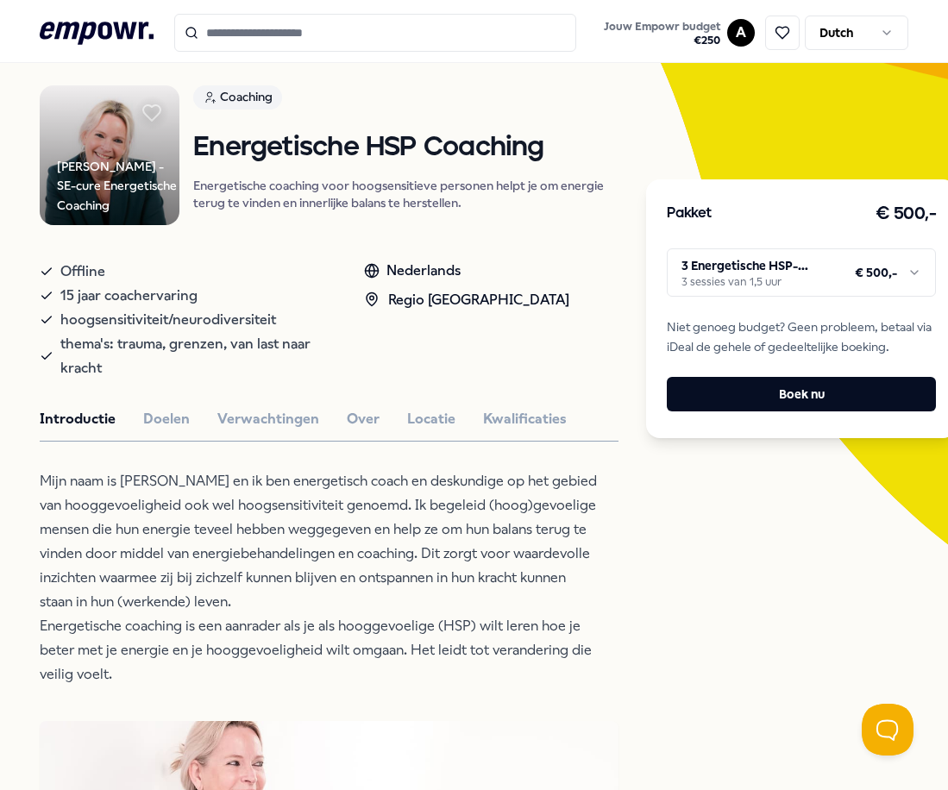
click at [798, 275] on html ".empowr-logo_svg__cls-1{fill:#03032f} Jouw Empowr budget € 250 A Dutch Alle cat…" at bounding box center [474, 395] width 948 height 790
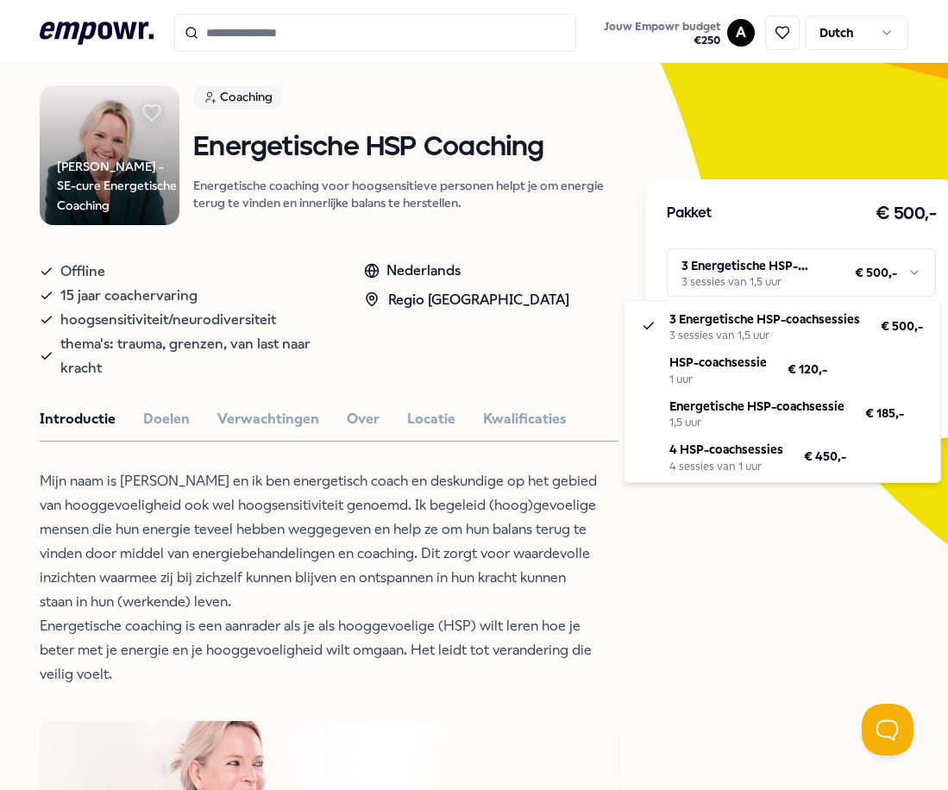
click at [617, 316] on html ".empowr-logo_svg__cls-1{fill:#03032f} Jouw Empowr budget € 250 A Dutch Alle cat…" at bounding box center [474, 395] width 948 height 790
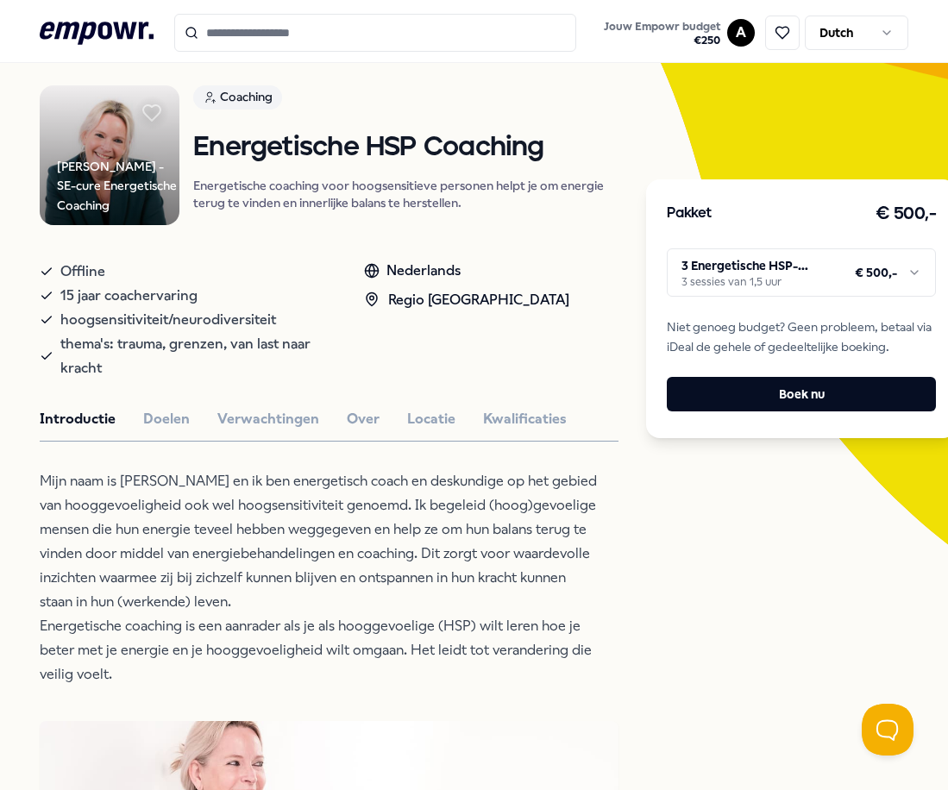
click at [244, 207] on div "Coaching Energetische HSP Coaching Energetische coaching voor hoogsensitieve pe…" at bounding box center [405, 155] width 425 height 140
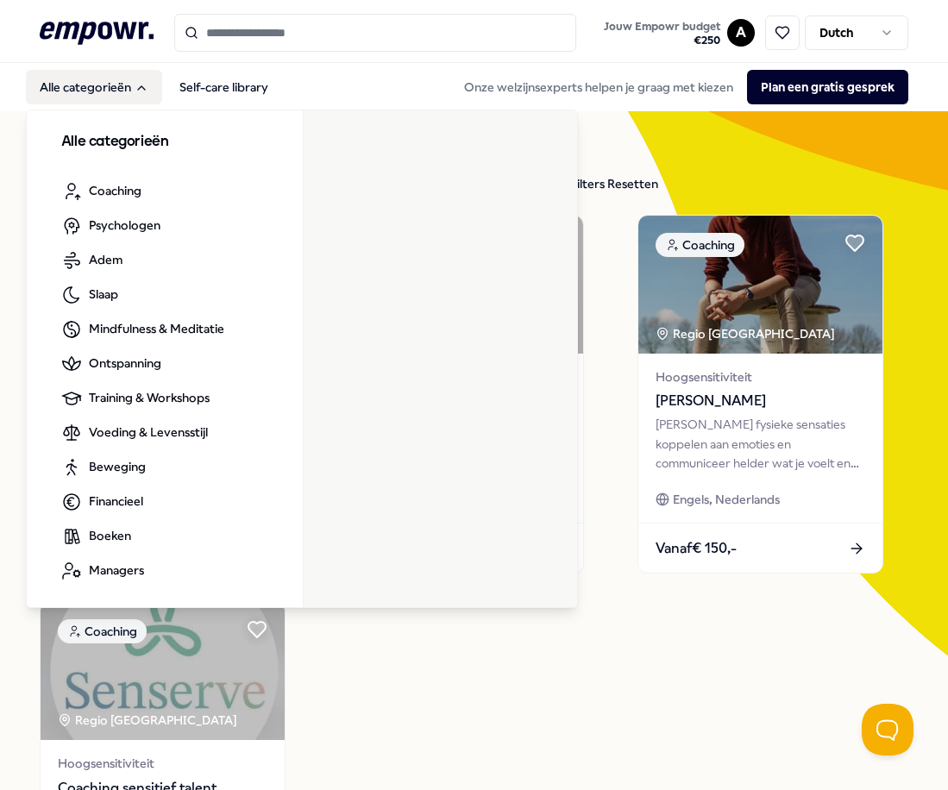
click at [116, 78] on button "Alle categorieën" at bounding box center [94, 87] width 136 height 34
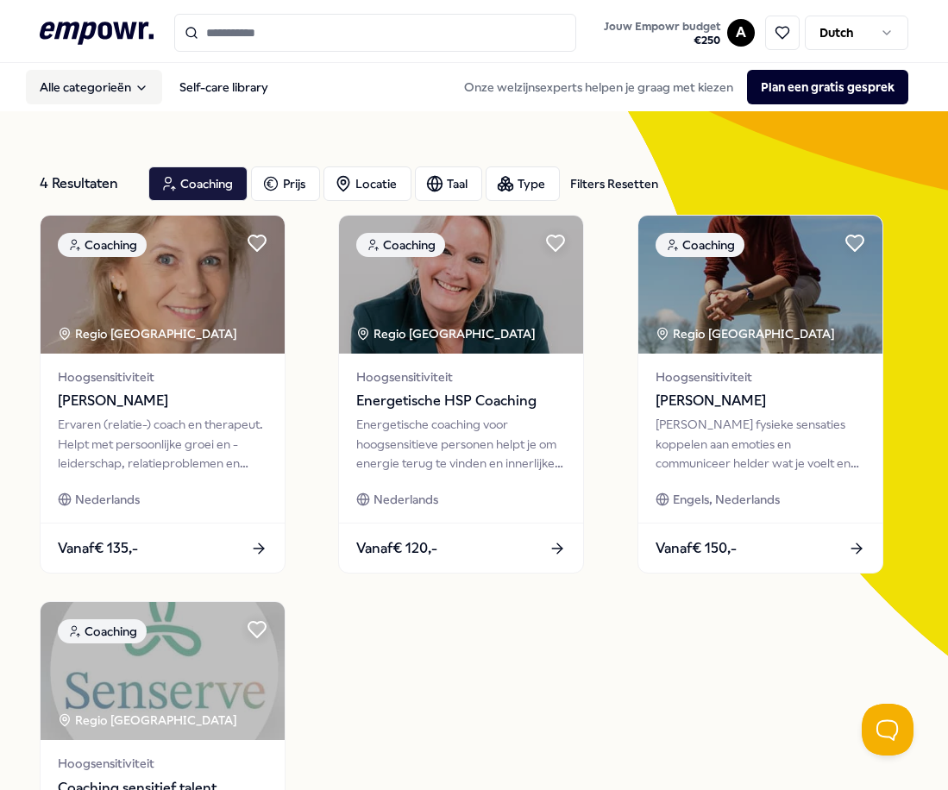
click at [116, 78] on button "Alle categorieën" at bounding box center [94, 87] width 136 height 34
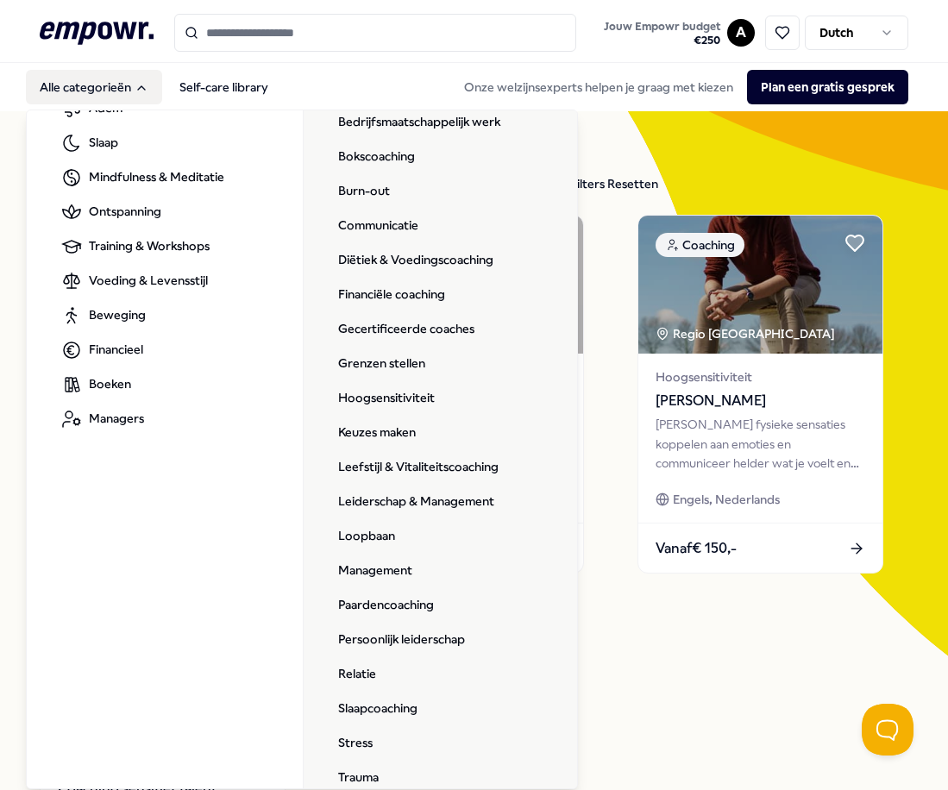
scroll to position [195, 0]
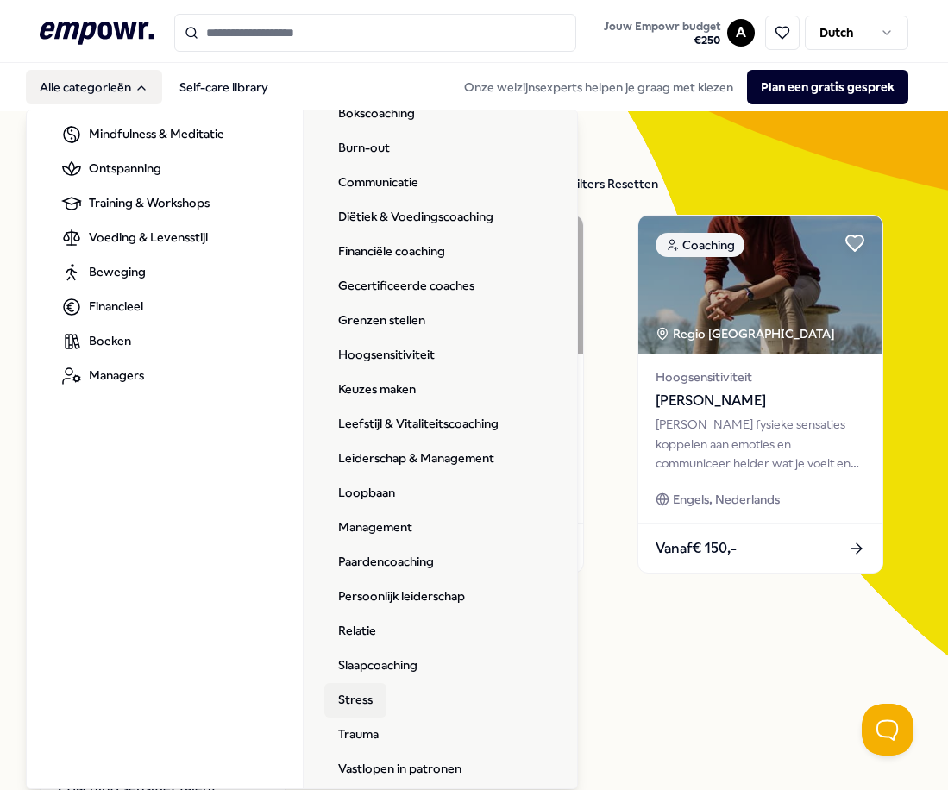
click at [349, 685] on link "Stress" at bounding box center [355, 700] width 62 height 34
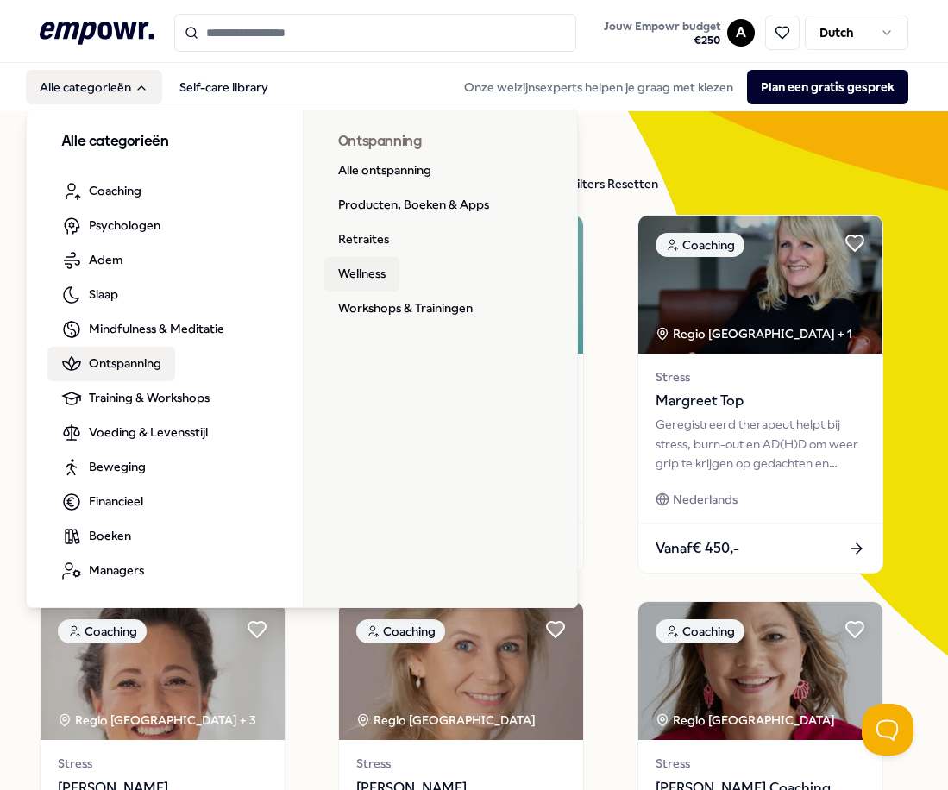
click at [363, 278] on link "Wellness" at bounding box center [361, 274] width 75 height 34
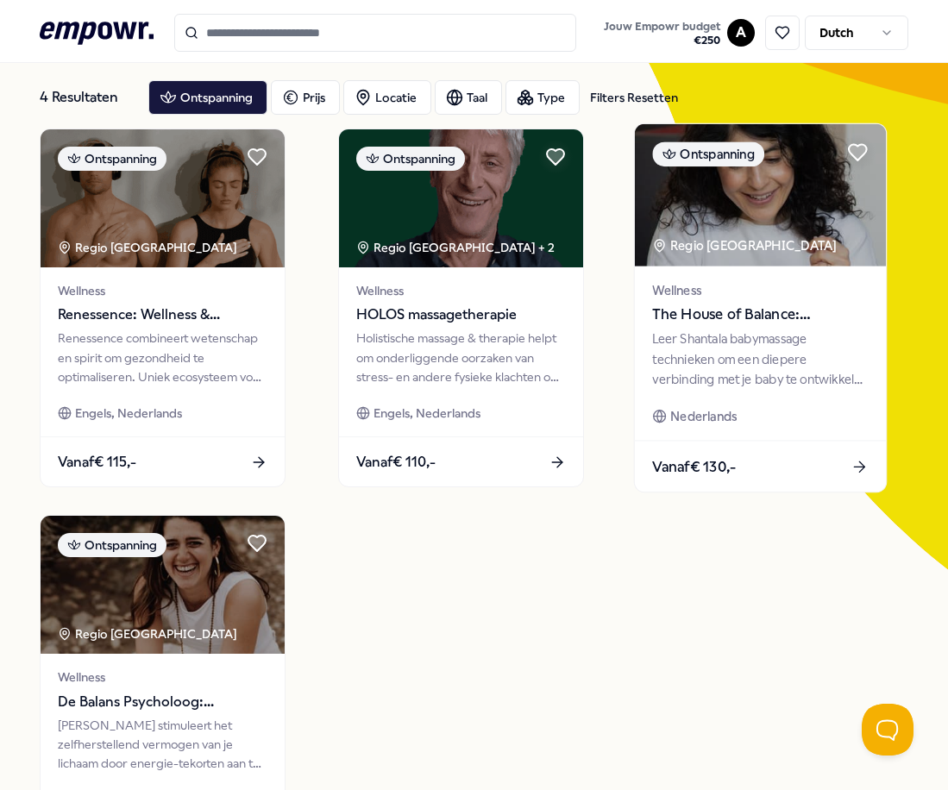
scroll to position [345, 0]
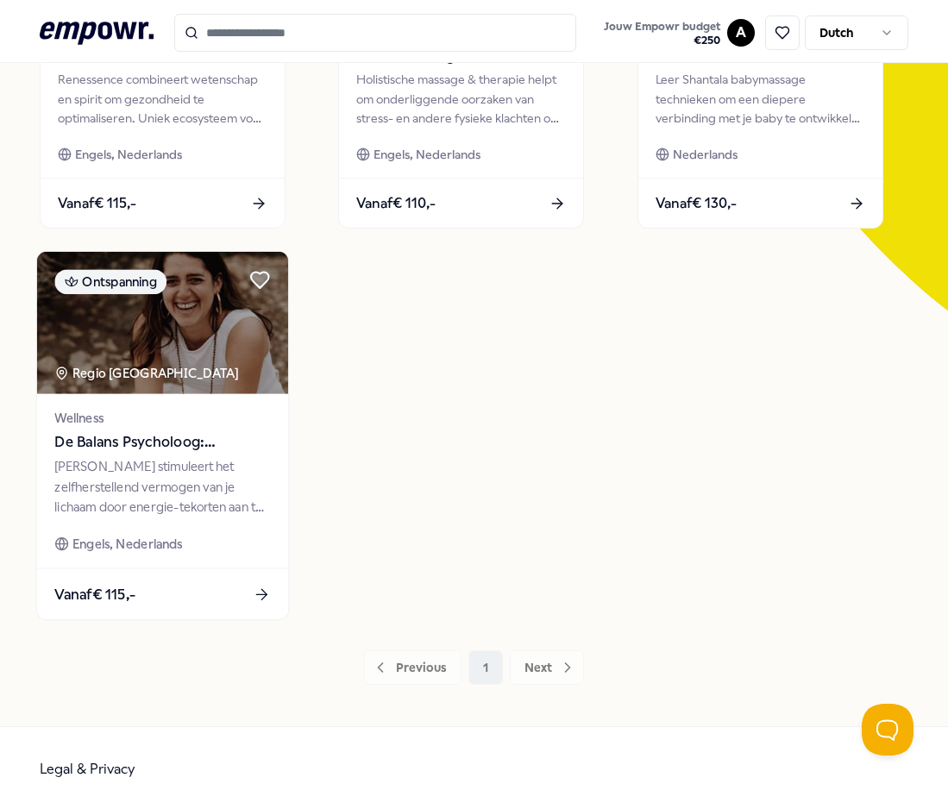
click at [147, 437] on span "De Balans Psycholoog: [PERSON_NAME]" at bounding box center [162, 442] width 216 height 22
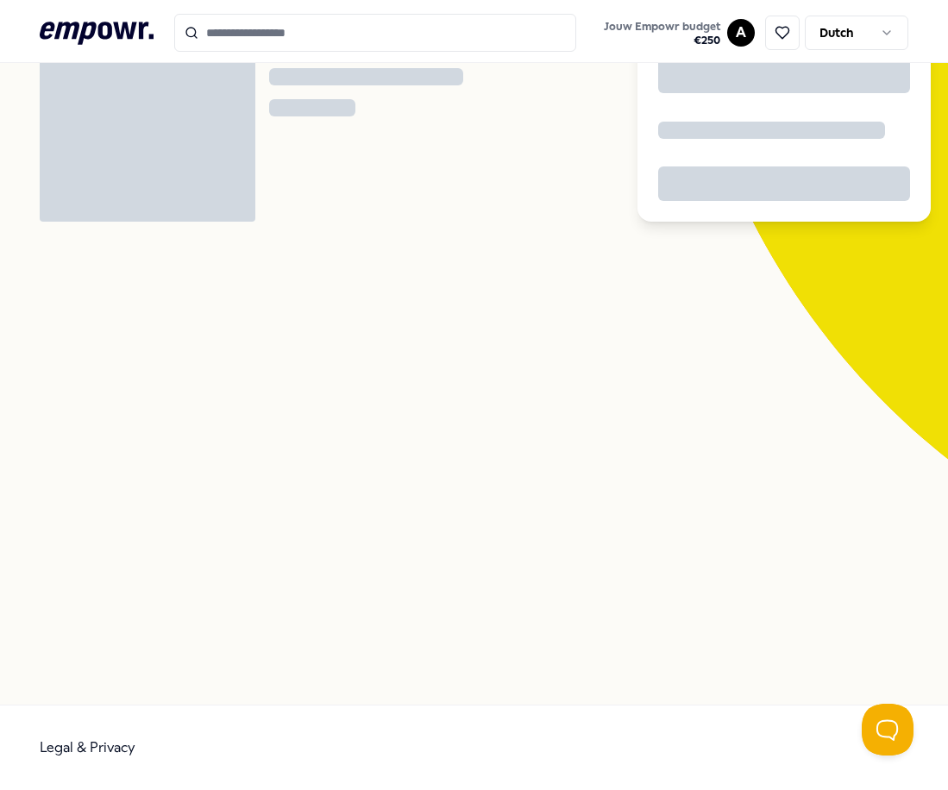
scroll to position [111, 0]
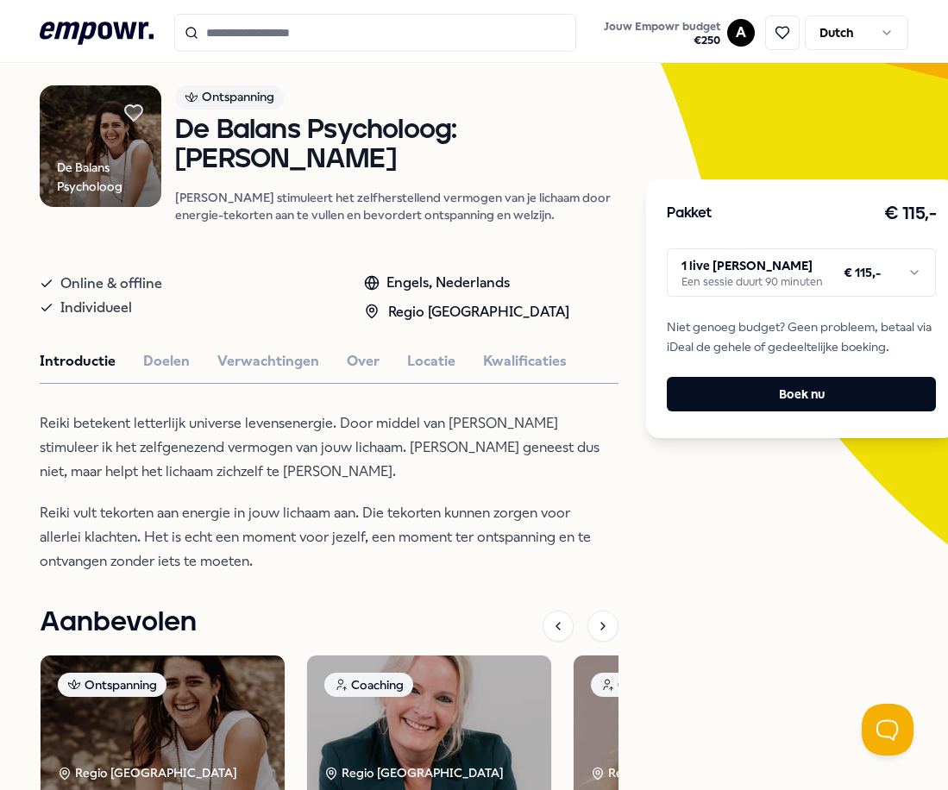
click at [748, 281] on html ".empowr-logo_svg__cls-1{fill:#03032f} Jouw Empowr budget € 250 A Dutch Alle cat…" at bounding box center [474, 395] width 948 height 790
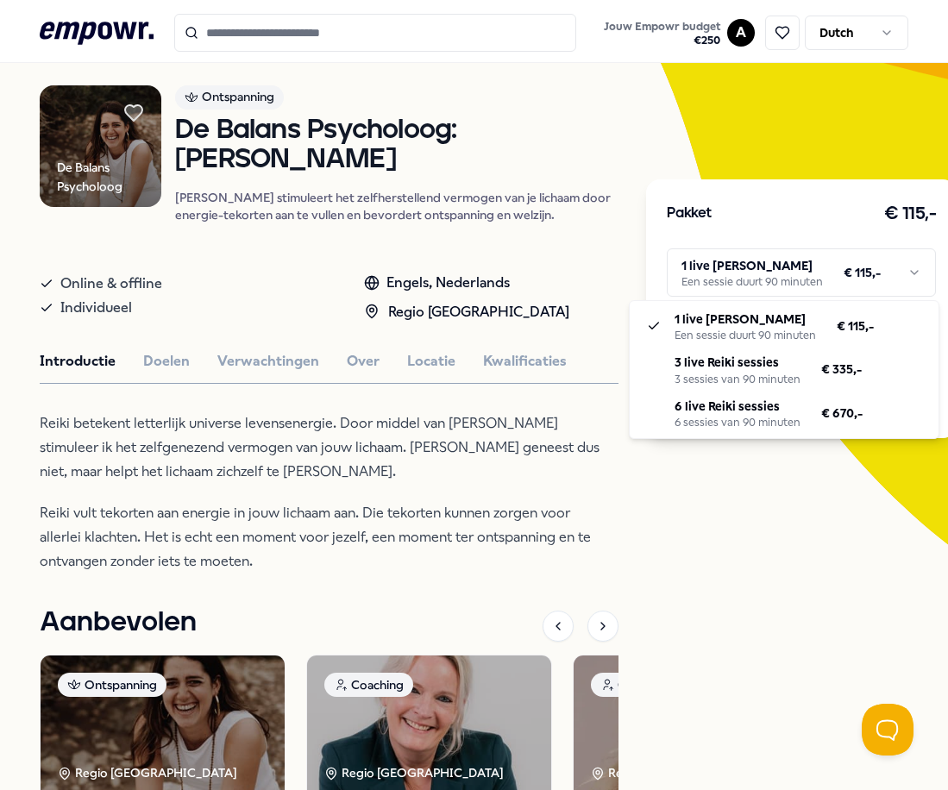
click at [160, 335] on html ".empowr-logo_svg__cls-1{fill:#03032f} Jouw Empowr budget € 250 A Dutch Alle cat…" at bounding box center [474, 395] width 948 height 790
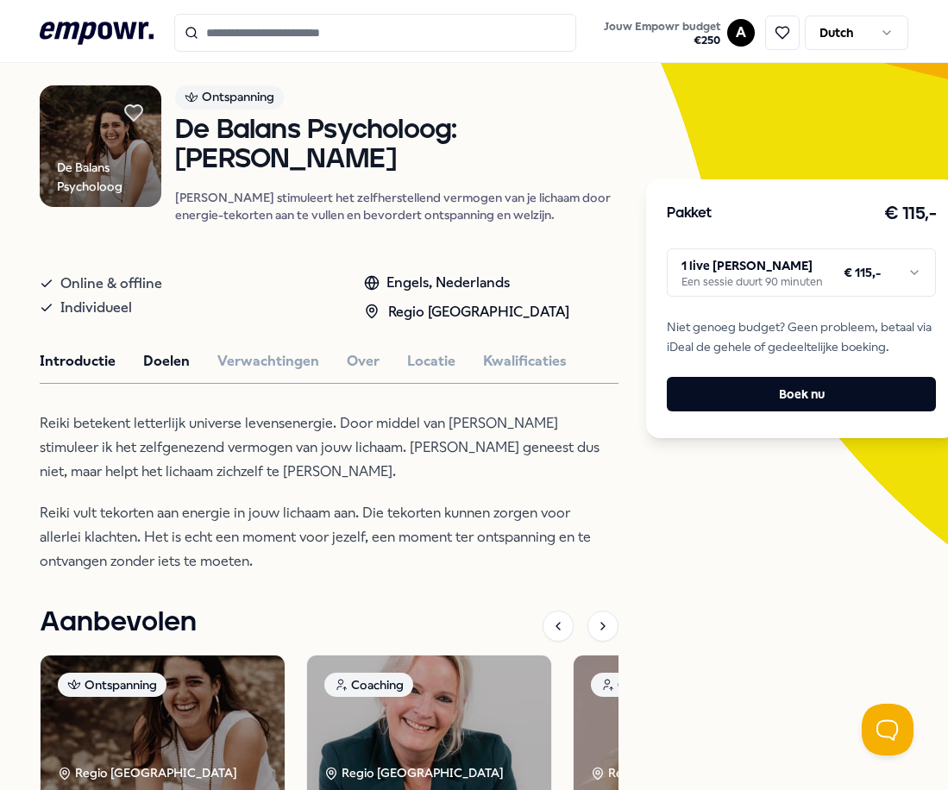
click at [160, 350] on button "Doelen" at bounding box center [166, 361] width 47 height 22
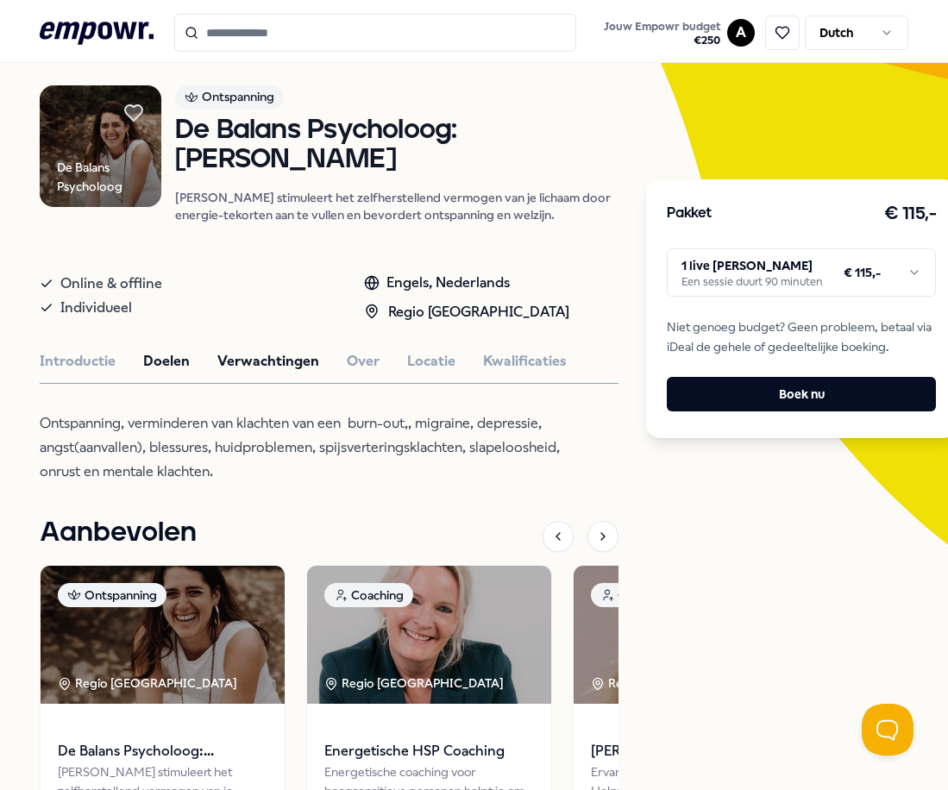
click at [257, 350] on button "Verwachtingen" at bounding box center [268, 361] width 102 height 22
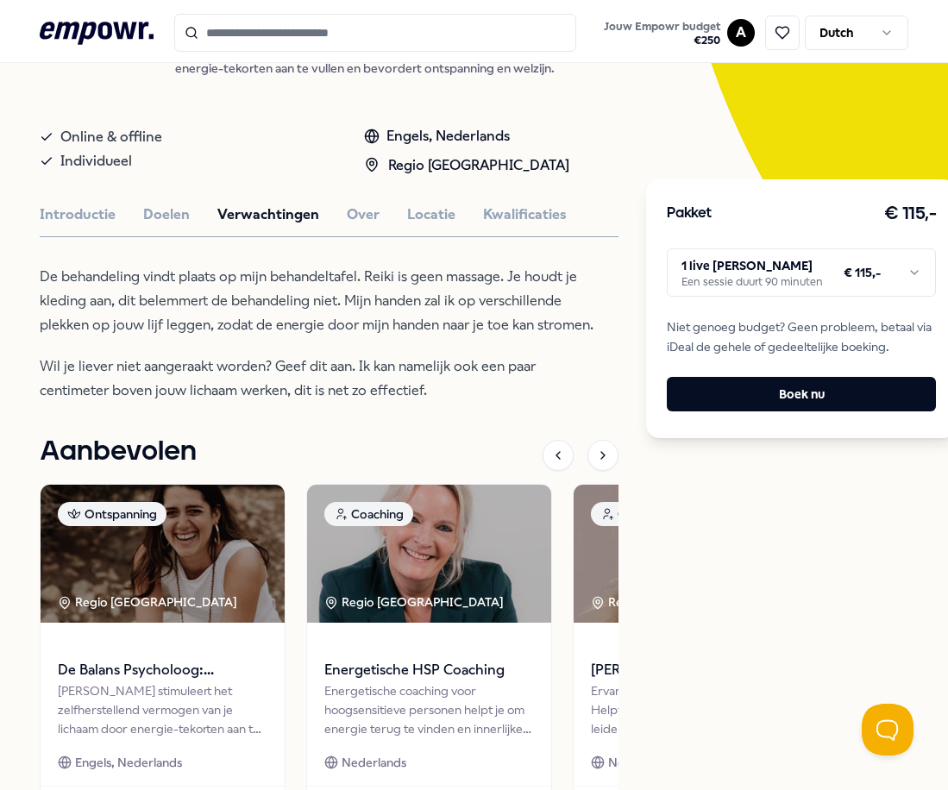
scroll to position [284, 0]
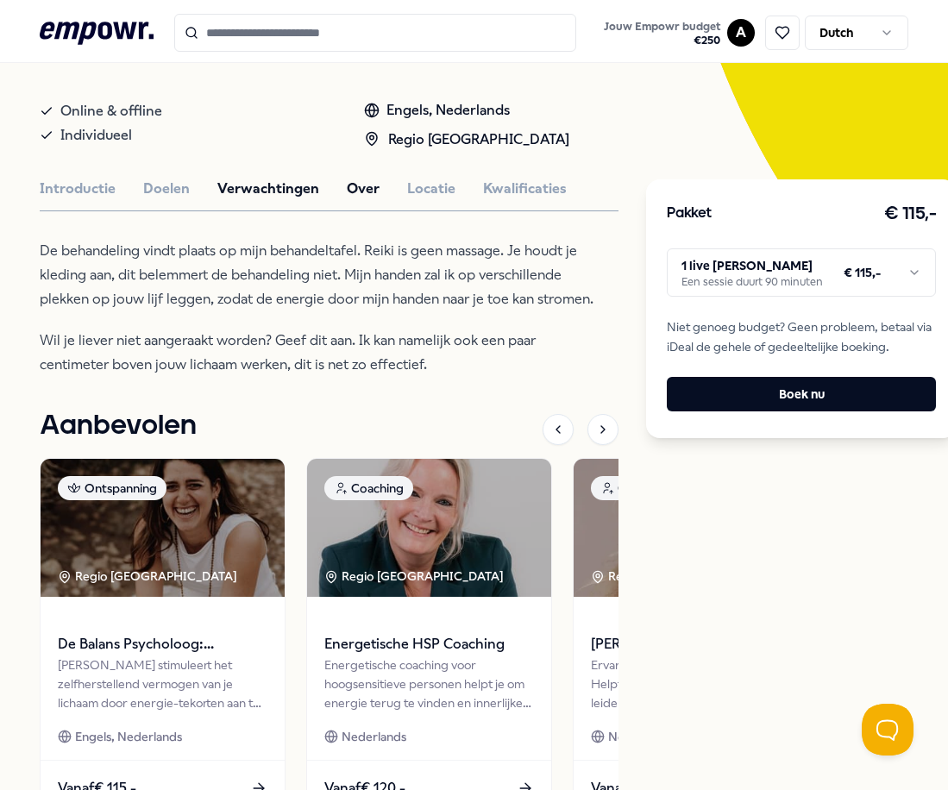
click at [358, 178] on button "Over" at bounding box center [363, 189] width 33 height 22
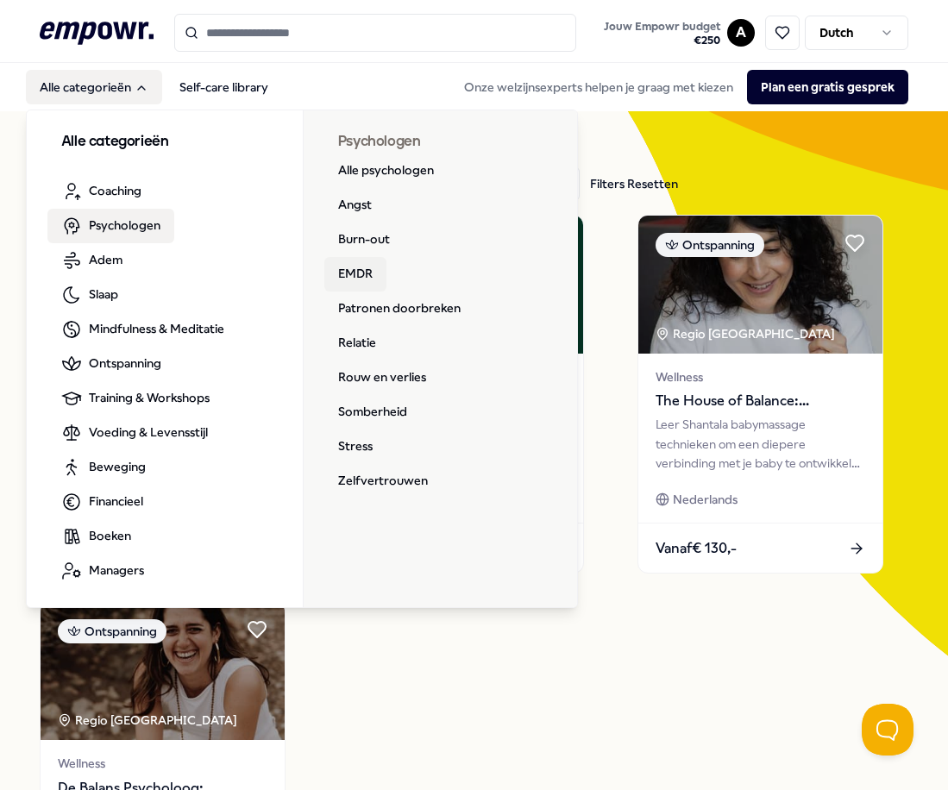
click at [351, 280] on link "EMDR" at bounding box center [355, 274] width 62 height 34
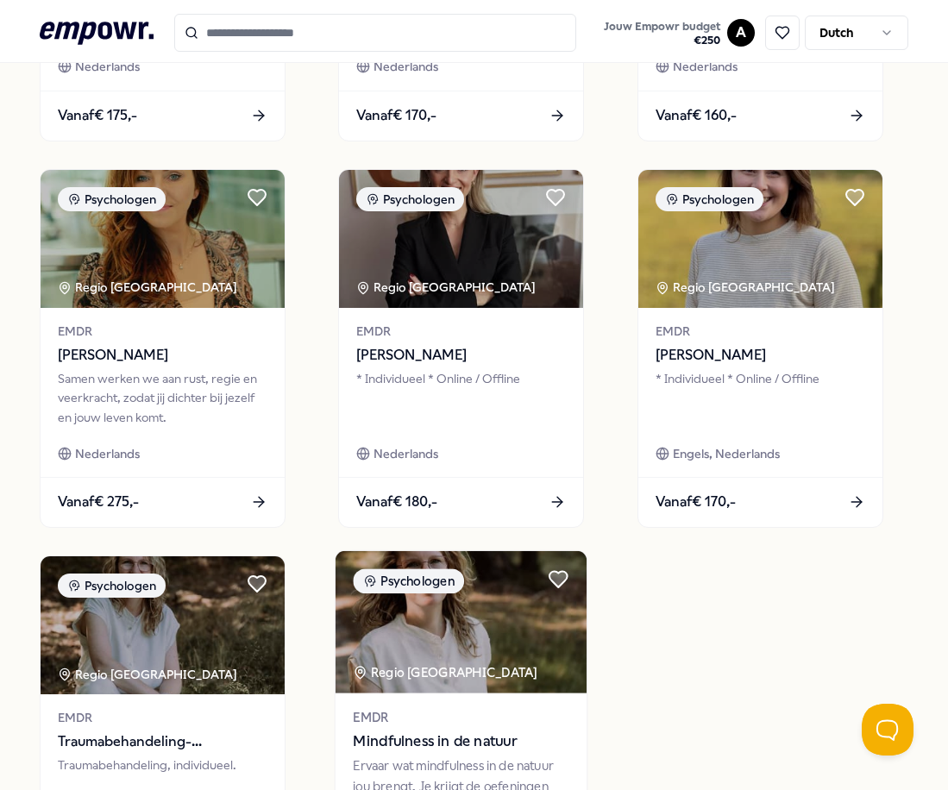
scroll to position [690, 0]
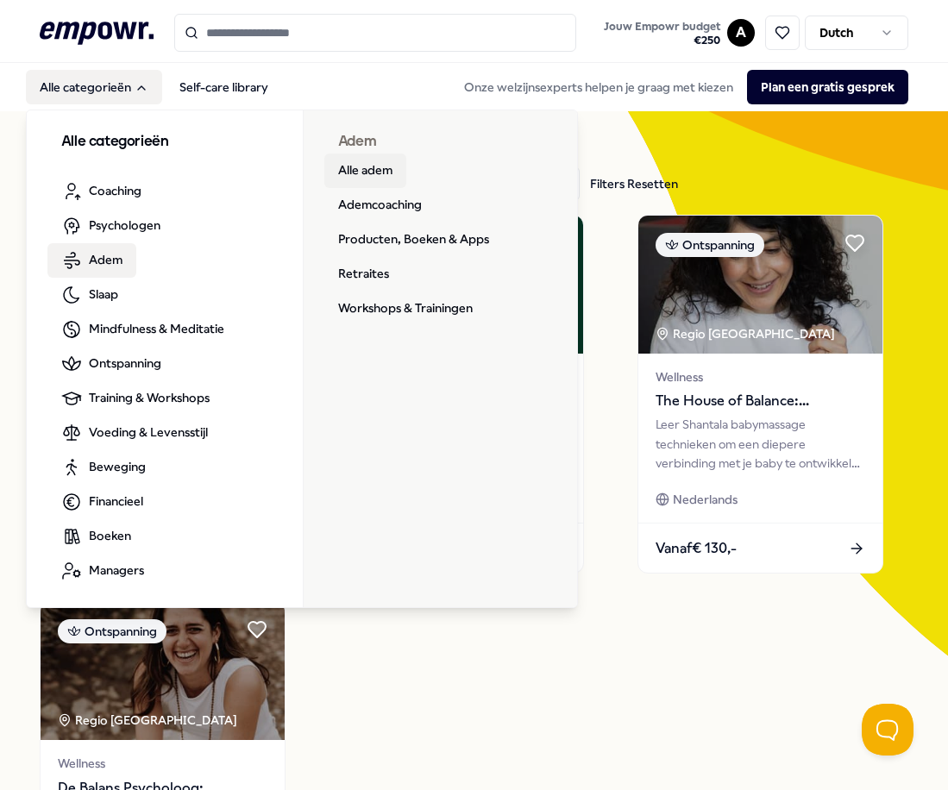
click at [343, 167] on link "Alle adem" at bounding box center [365, 170] width 82 height 34
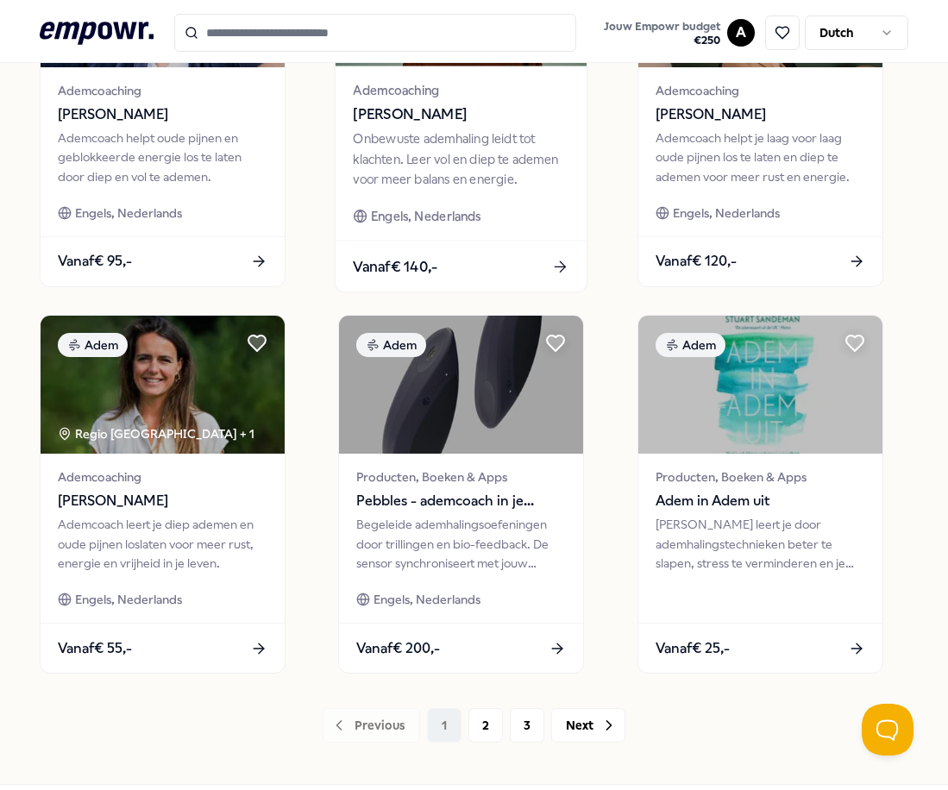
scroll to position [1121, 0]
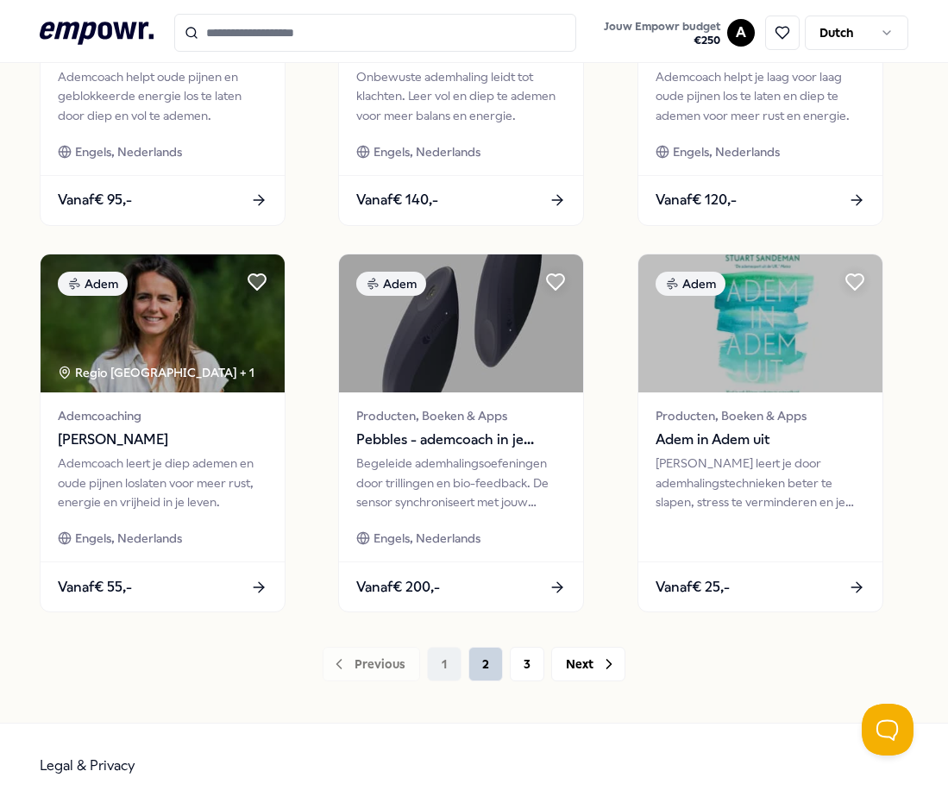
click at [491, 679] on button "2" at bounding box center [485, 664] width 34 height 34
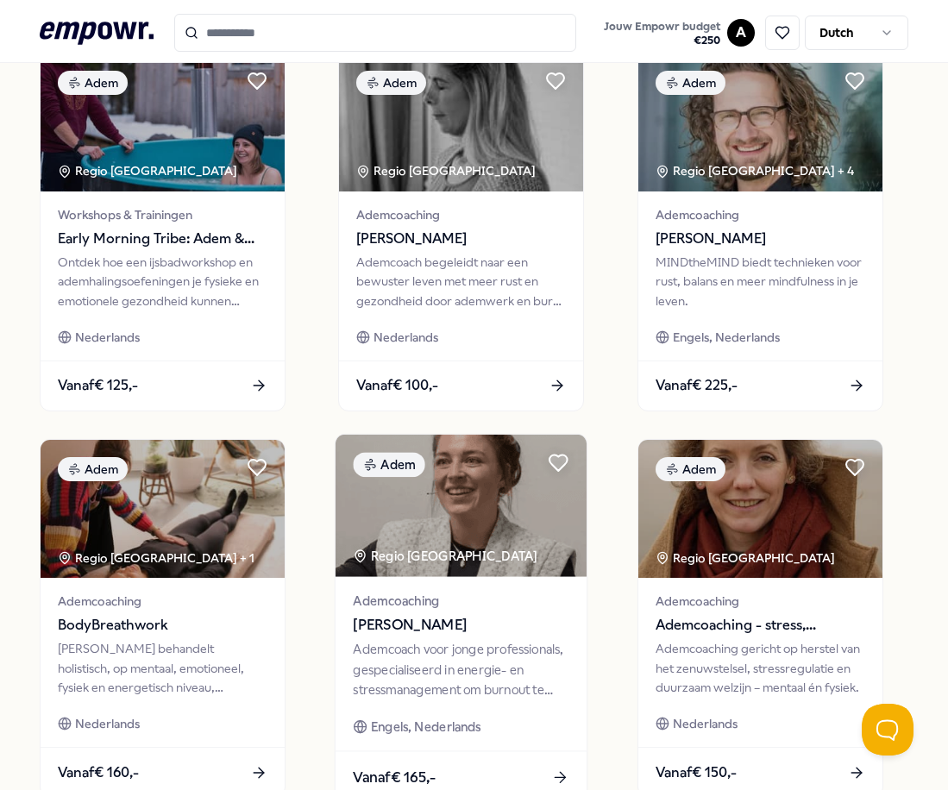
scroll to position [1121, 0]
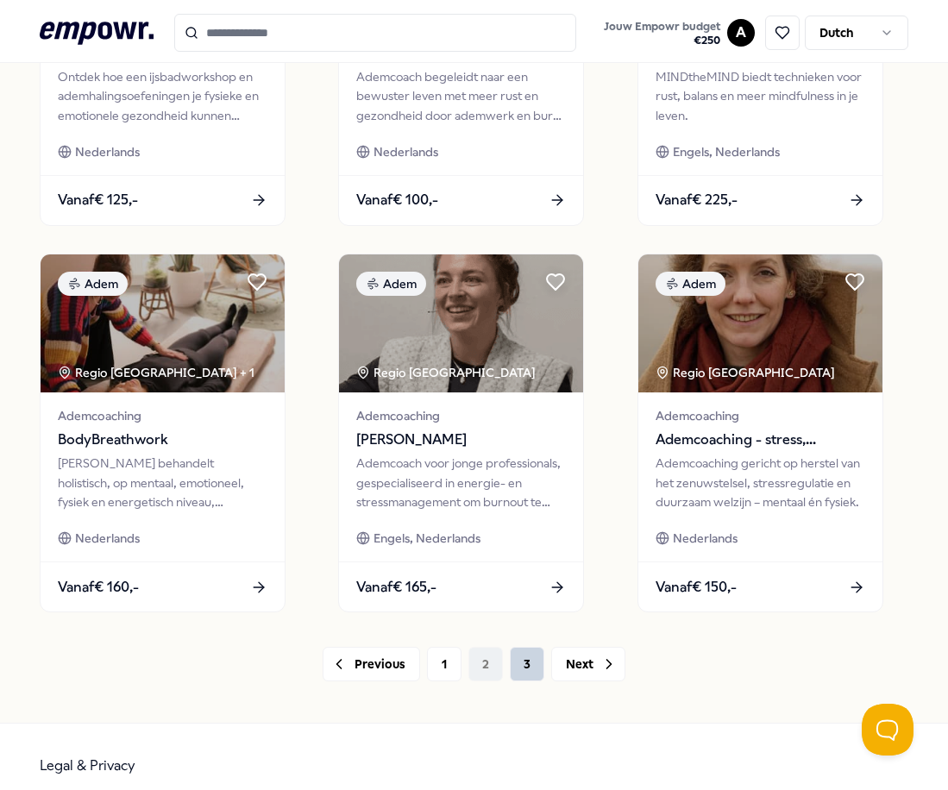
click at [535, 672] on button "3" at bounding box center [527, 664] width 34 height 34
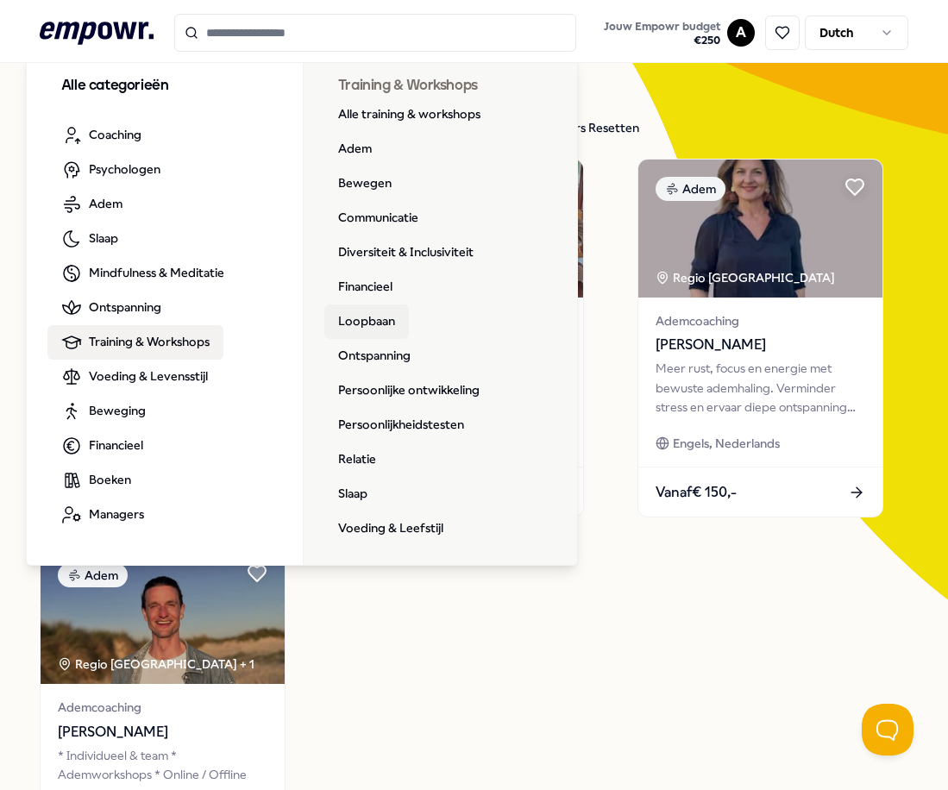
scroll to position [86, 0]
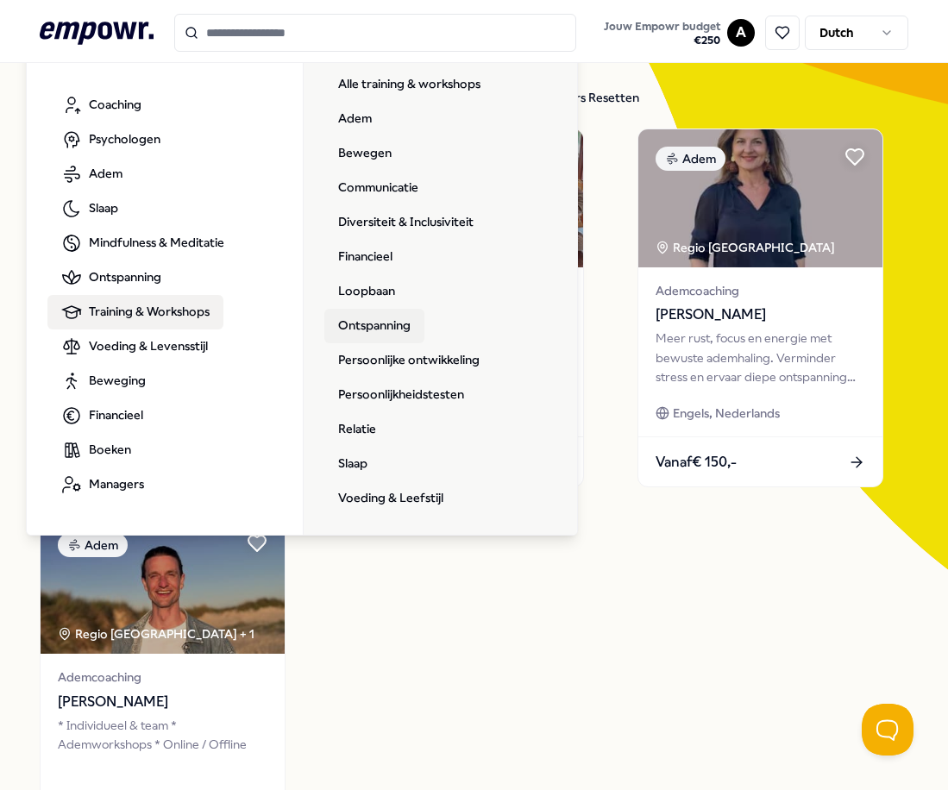
click at [354, 327] on link "Ontspanning" at bounding box center [374, 326] width 100 height 34
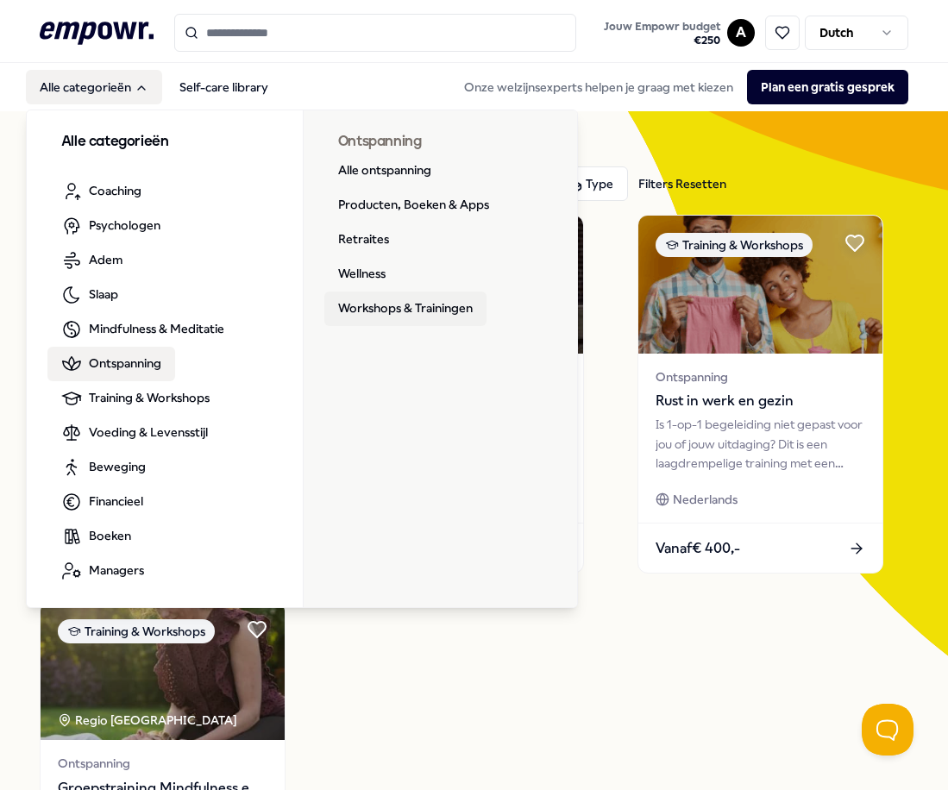
click at [345, 305] on link "Workshops & Trainingen" at bounding box center [405, 308] width 162 height 34
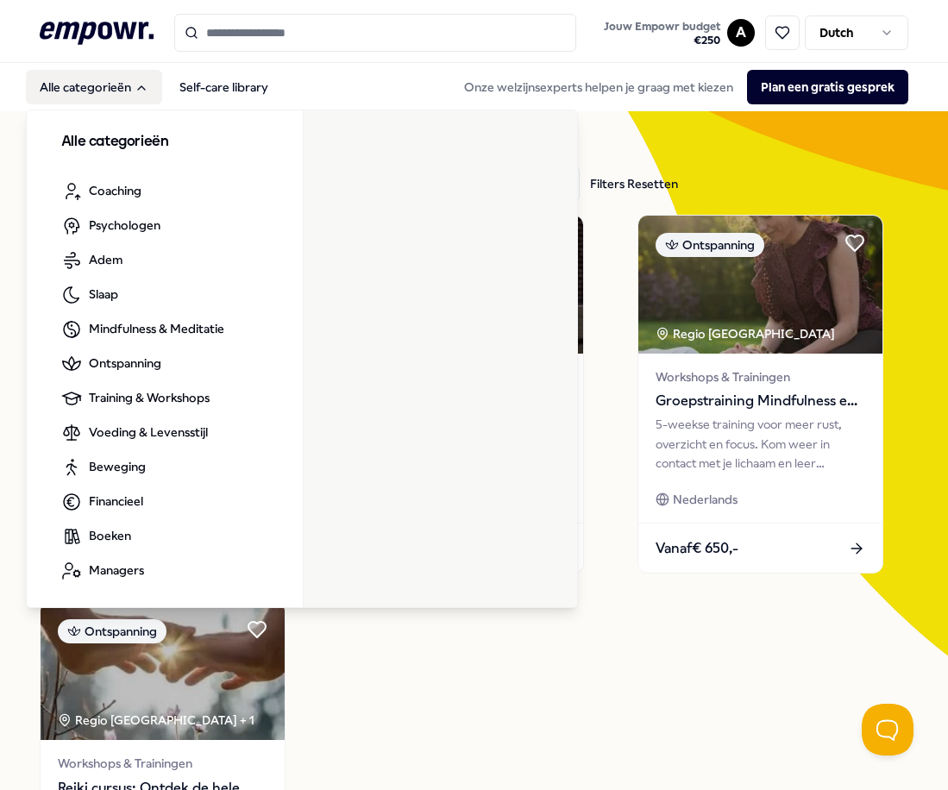
click at [145, 110] on div "Alle categorieën Coaching Psychologen Adem Slaap Mindfulness & Meditatie Ontspa…" at bounding box center [302, 356] width 552 height 504
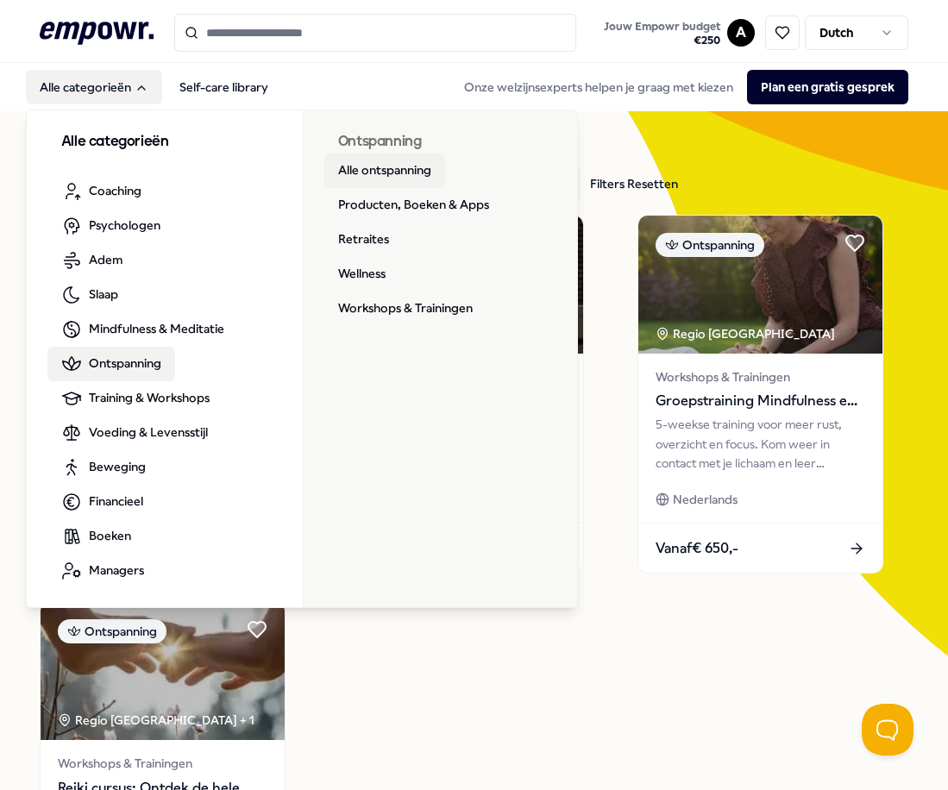
click at [364, 171] on link "Alle ontspanning" at bounding box center [384, 170] width 121 height 34
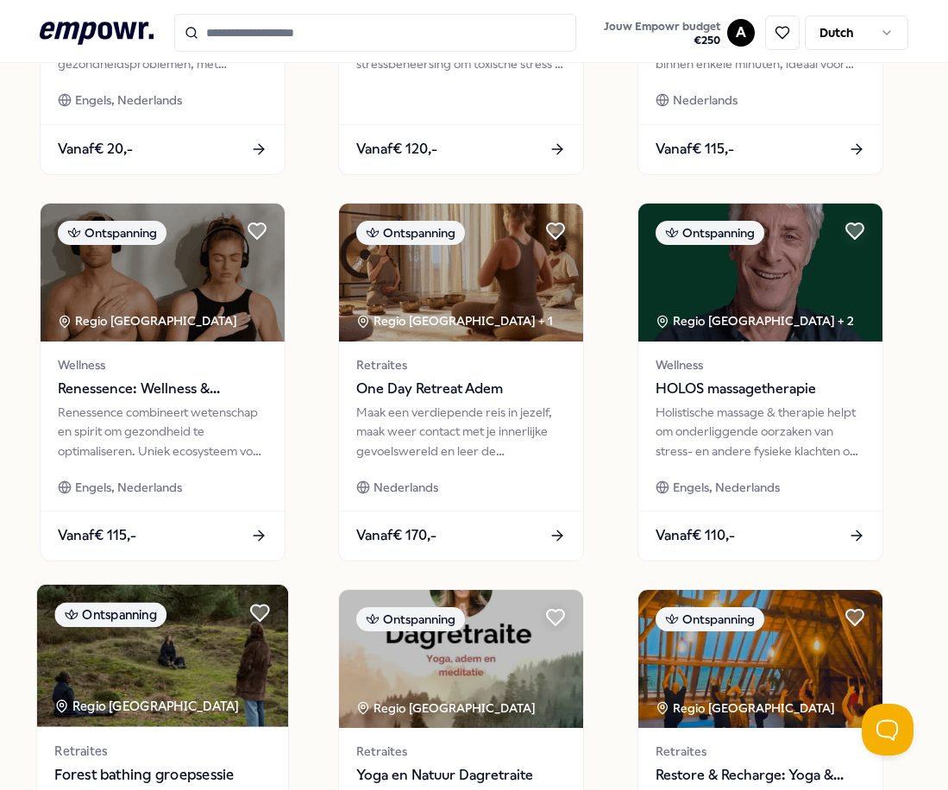
scroll to position [1139, 0]
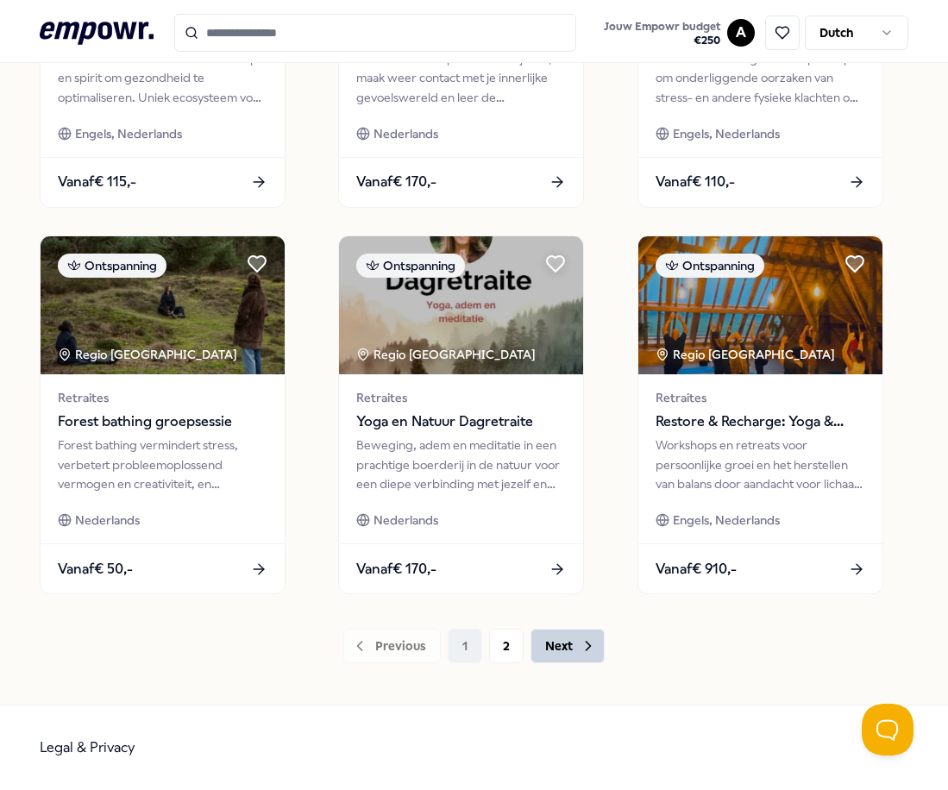
click at [560, 649] on button "Next" at bounding box center [567, 646] width 74 height 34
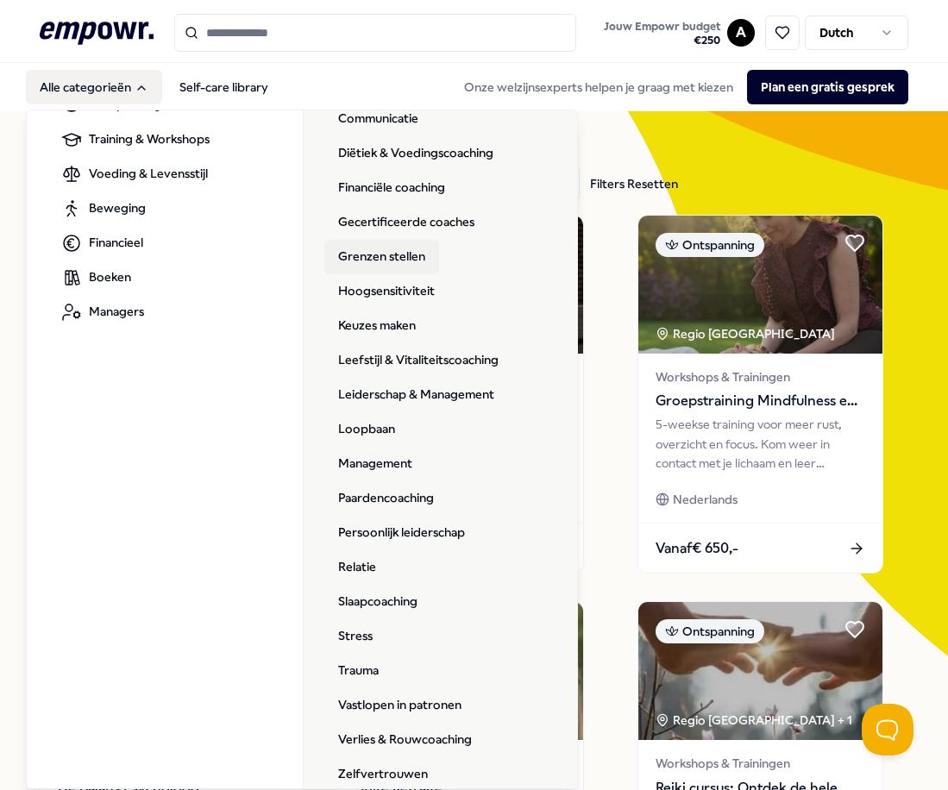
scroll to position [281, 0]
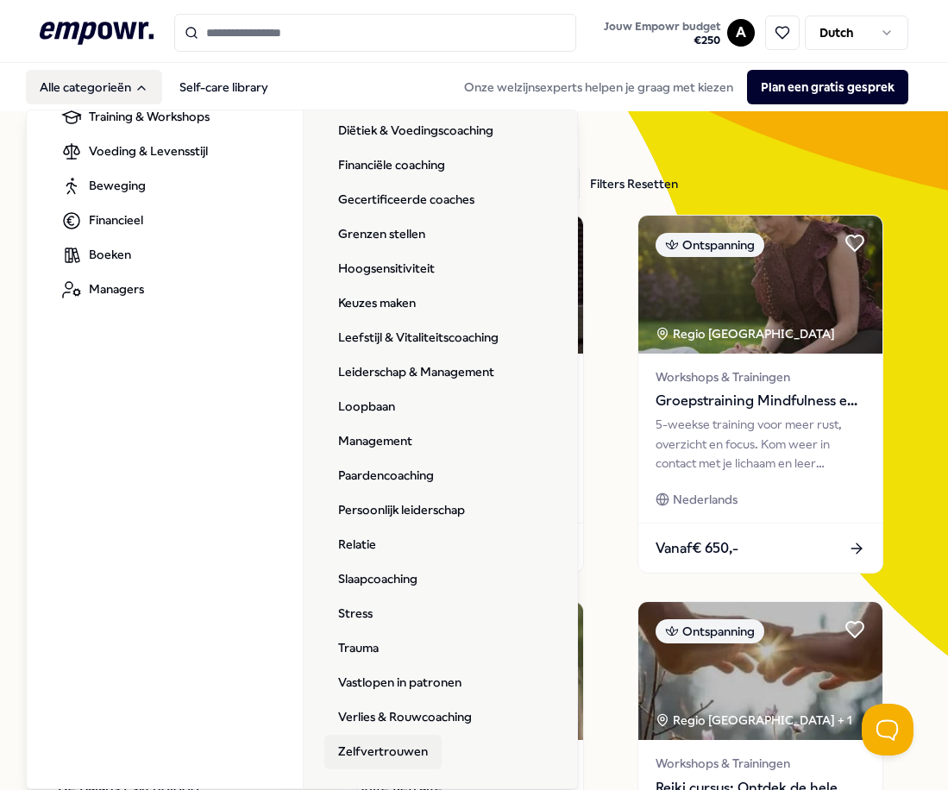
click at [402, 685] on link "Zelfvertrouwen" at bounding box center [382, 752] width 117 height 34
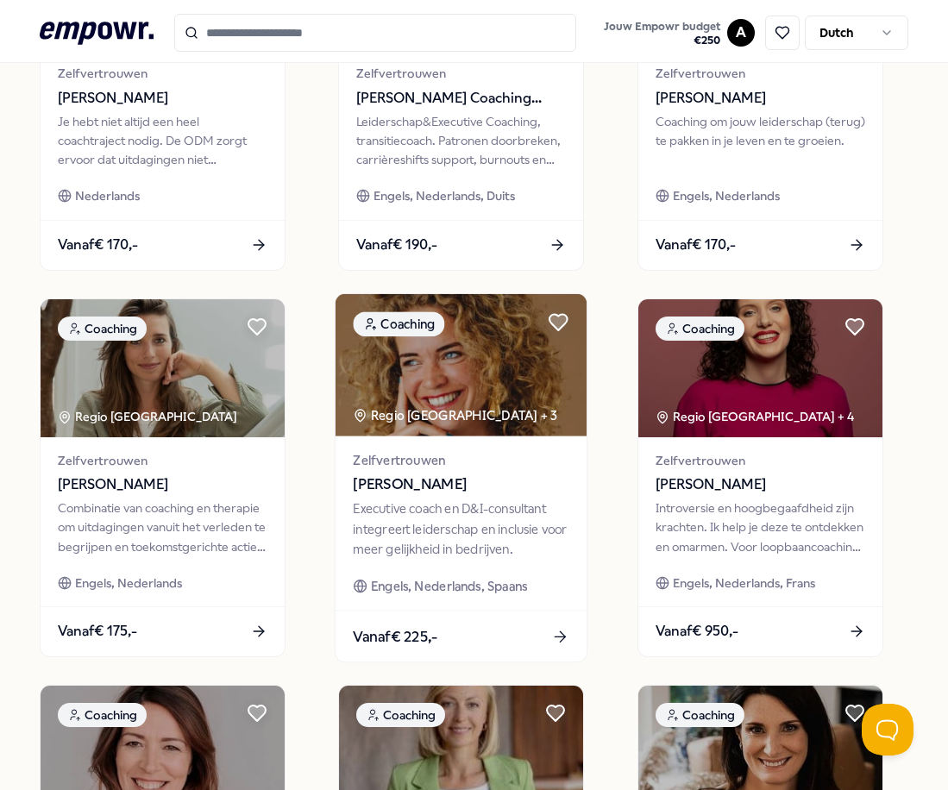
scroll to position [1139, 0]
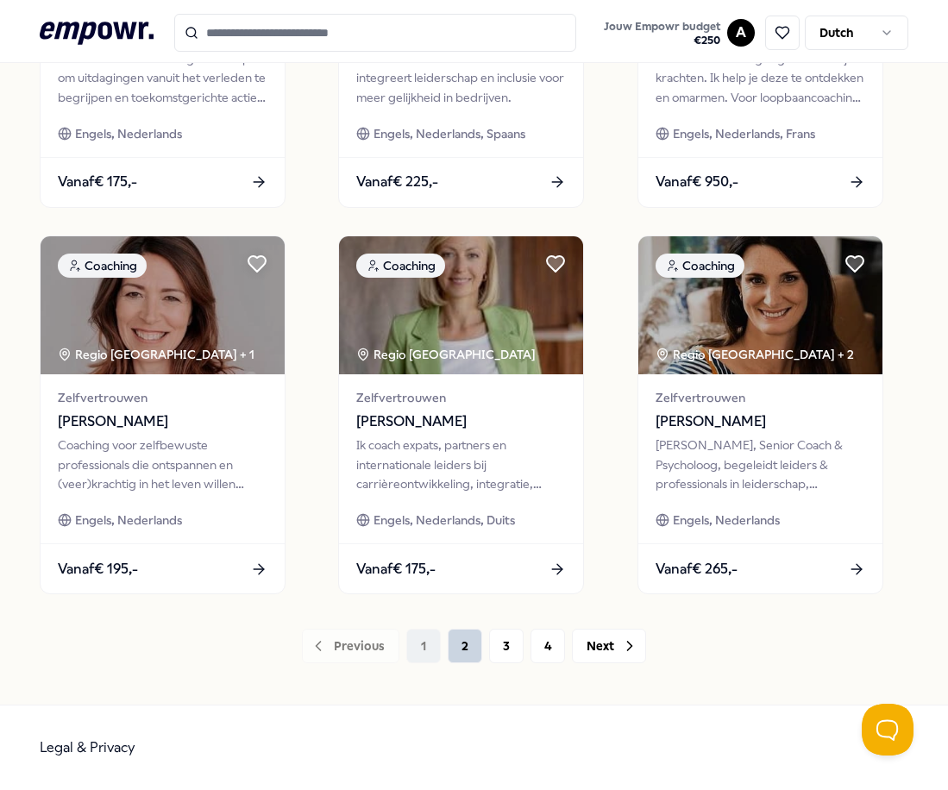
click at [454, 644] on button "2" at bounding box center [465, 646] width 34 height 34
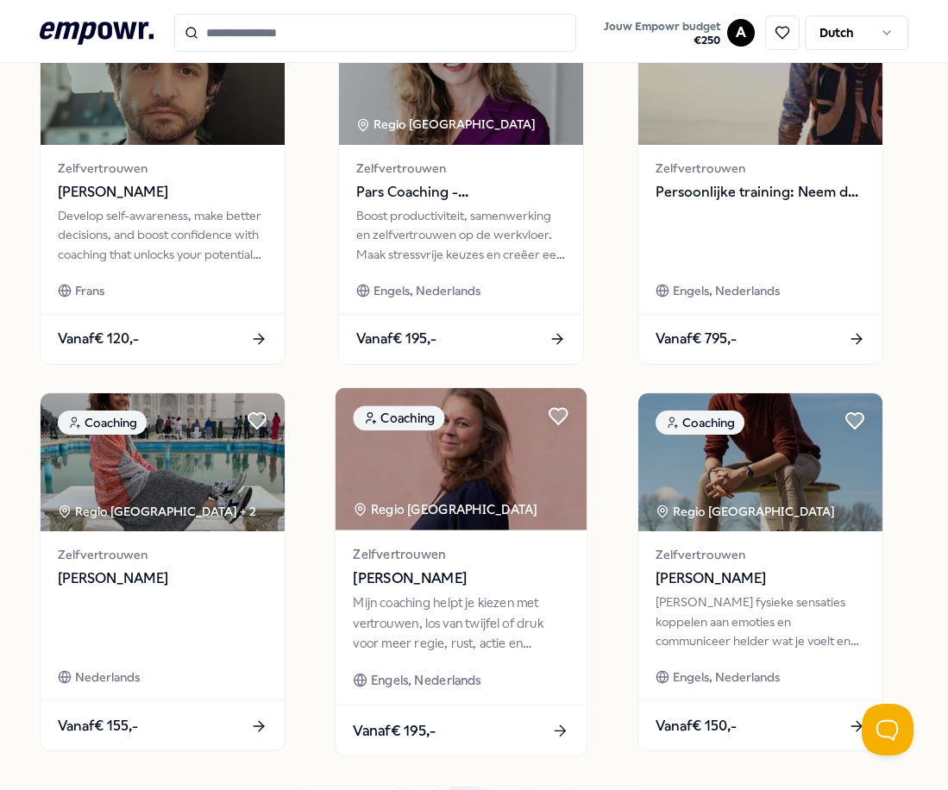
scroll to position [1053, 0]
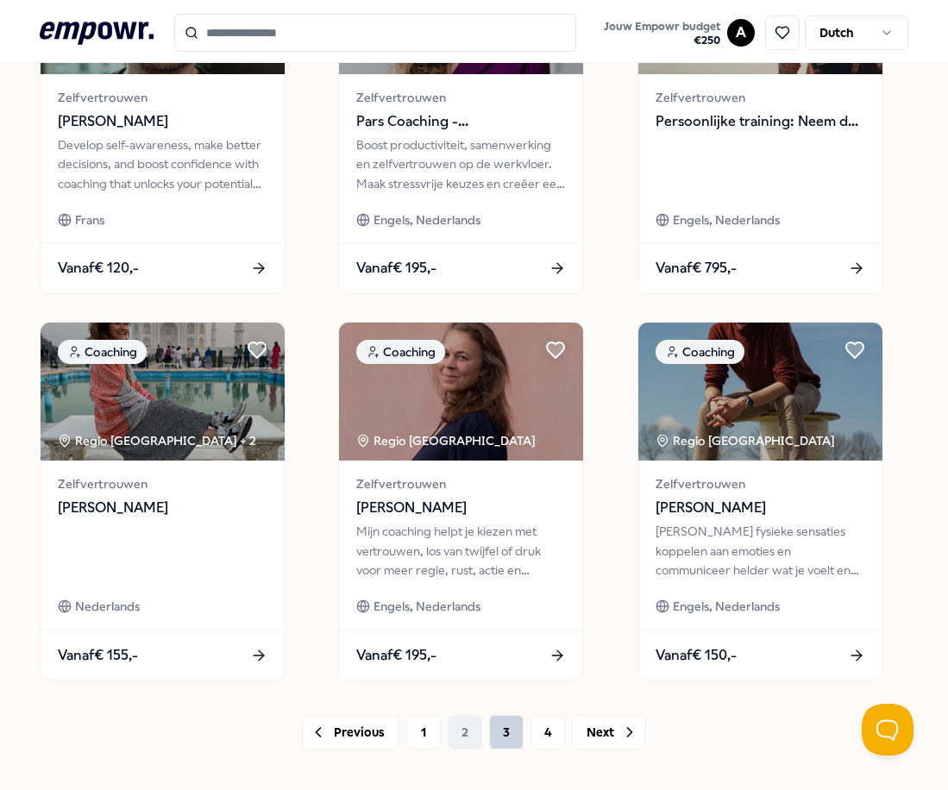
click at [500, 685] on button "3" at bounding box center [506, 732] width 34 height 34
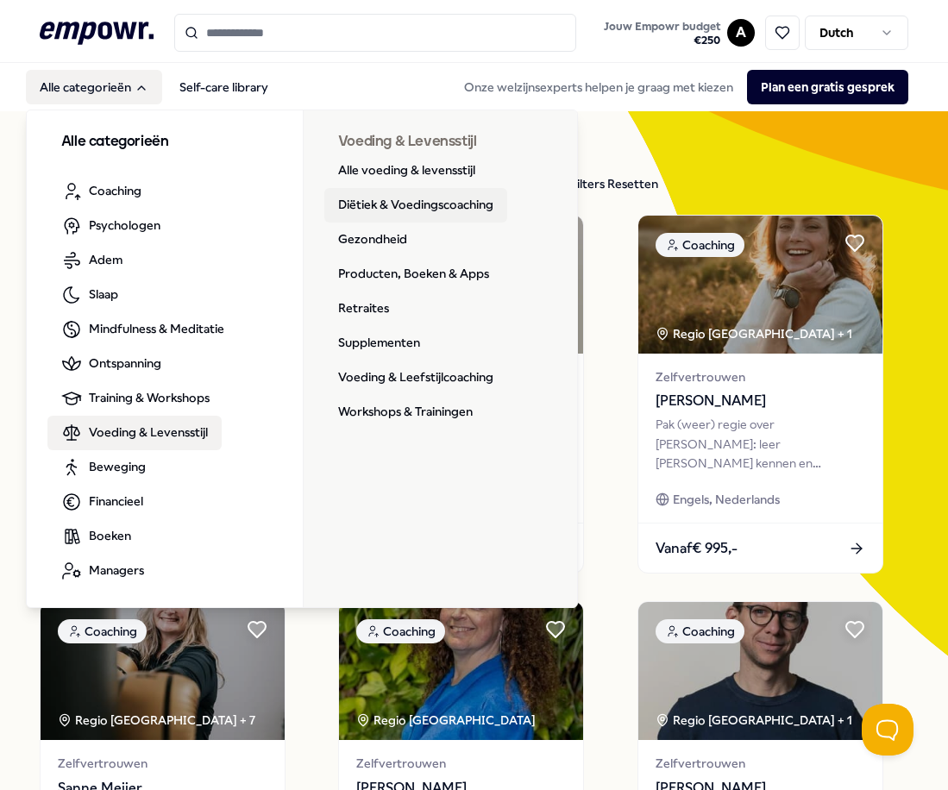
click at [385, 205] on link "Diëtiek & Voedingscoaching" at bounding box center [415, 205] width 183 height 34
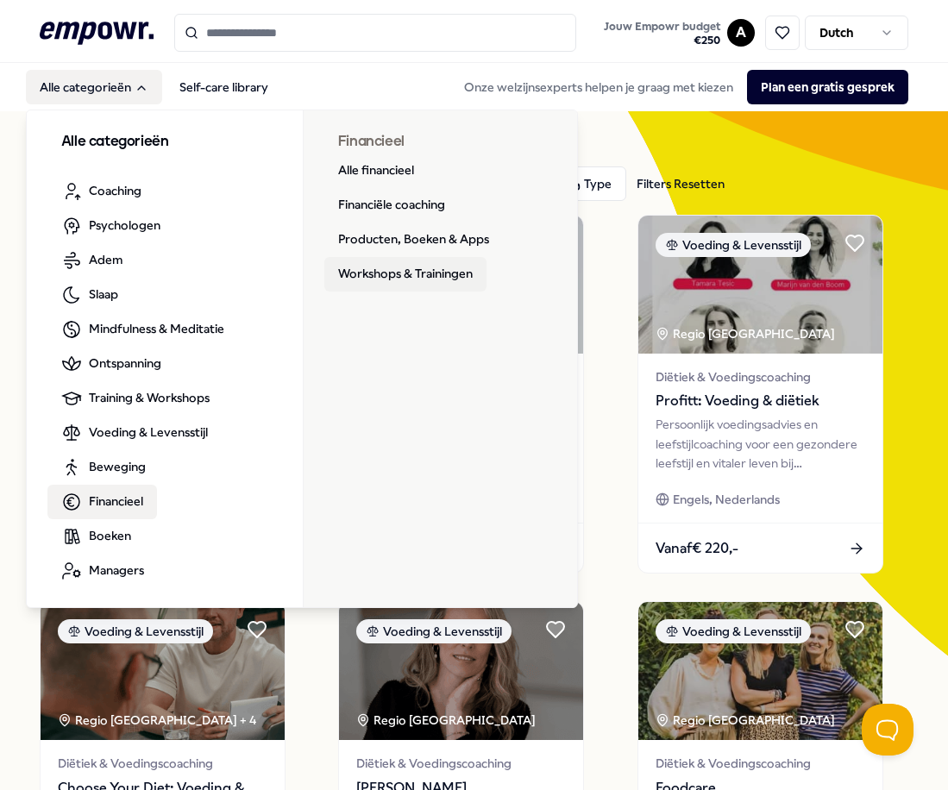
click at [411, 272] on link "Workshops & Trainingen" at bounding box center [405, 274] width 162 height 34
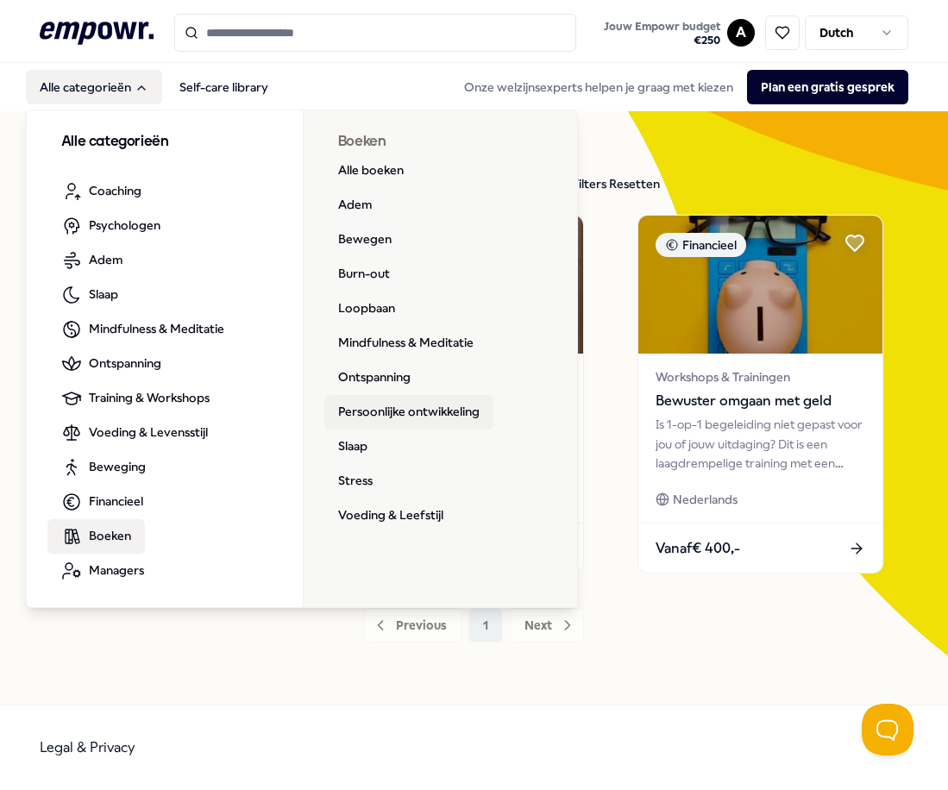
click at [385, 420] on link "Persoonlijke ontwikkeling" at bounding box center [408, 412] width 169 height 34
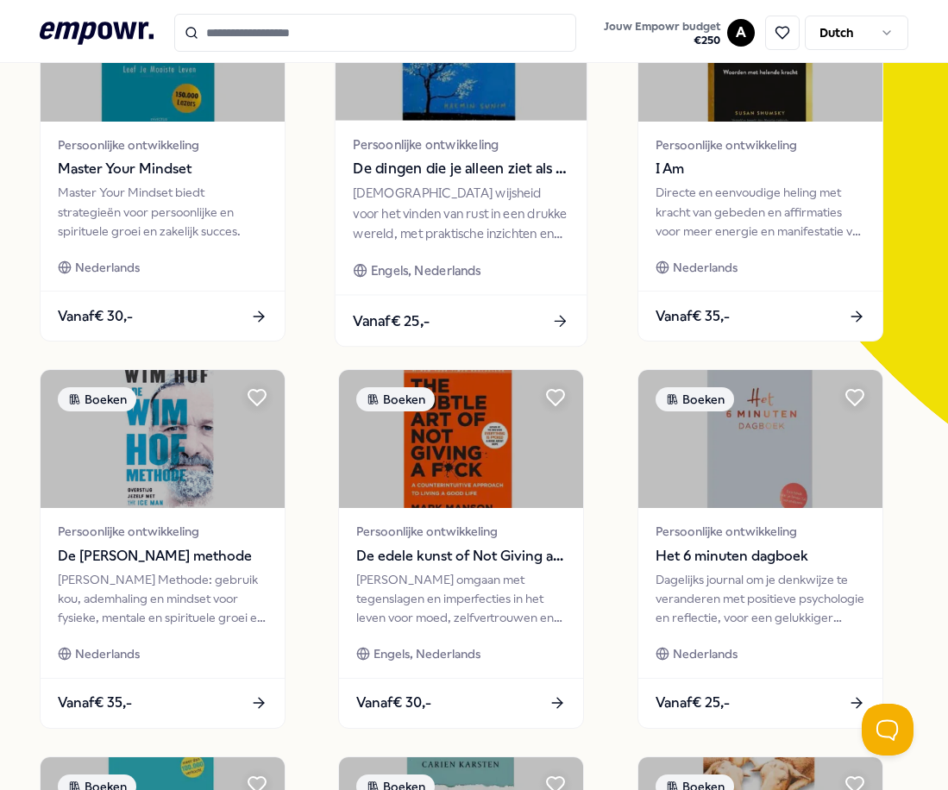
scroll to position [259, 0]
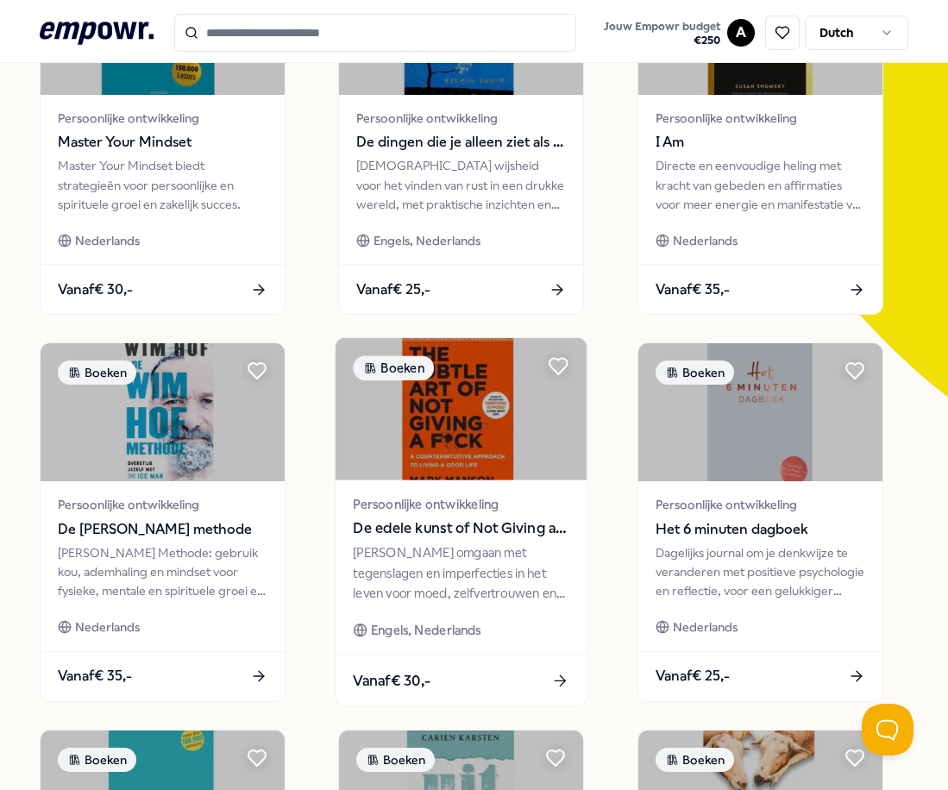
click at [393, 555] on div "[PERSON_NAME] omgaan met tegenslagen en imperfecties in het leven voor moed, ze…" at bounding box center [462, 572] width 216 height 59
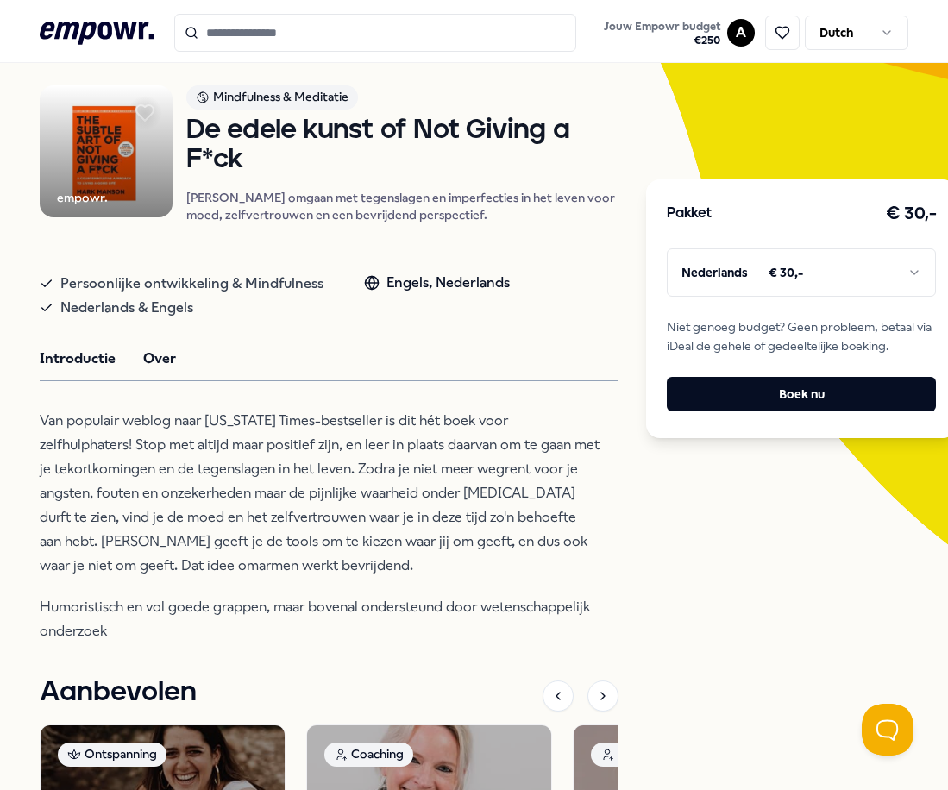
click at [168, 350] on button "Over" at bounding box center [159, 358] width 33 height 22
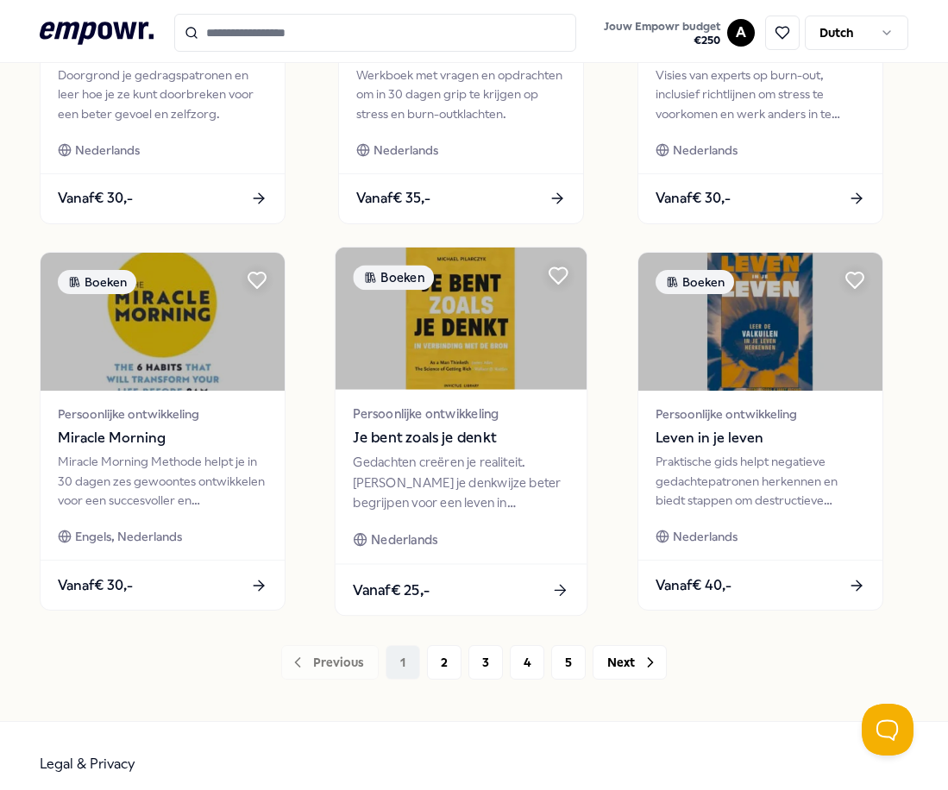
scroll to position [1139, 0]
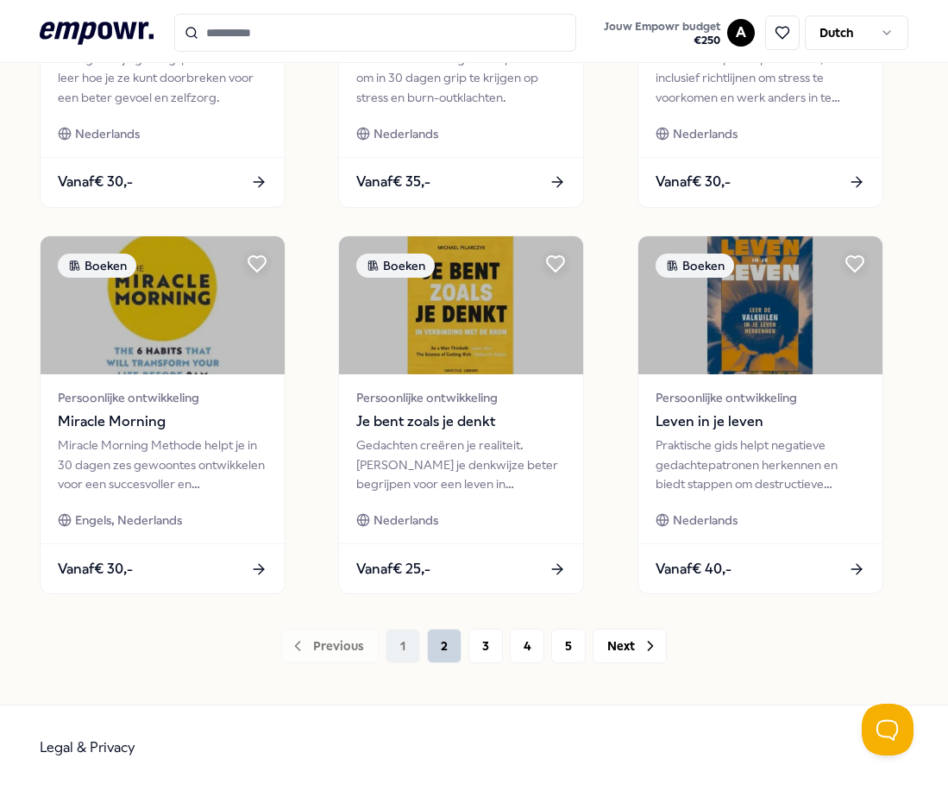
click at [427, 644] on button "2" at bounding box center [444, 646] width 34 height 34
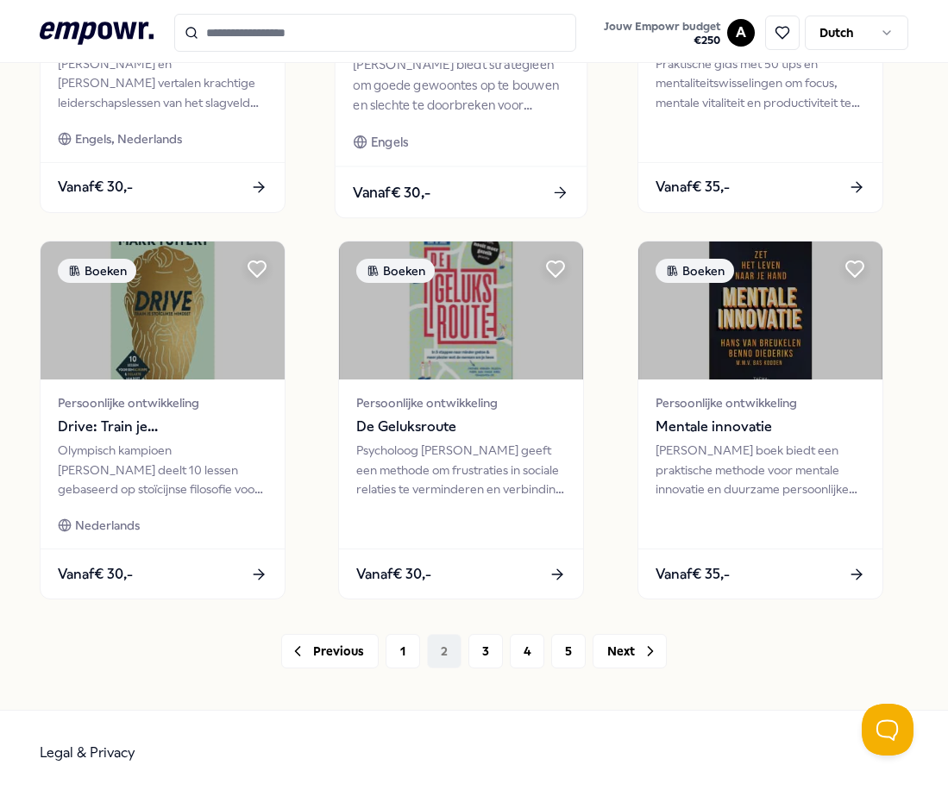
scroll to position [1139, 0]
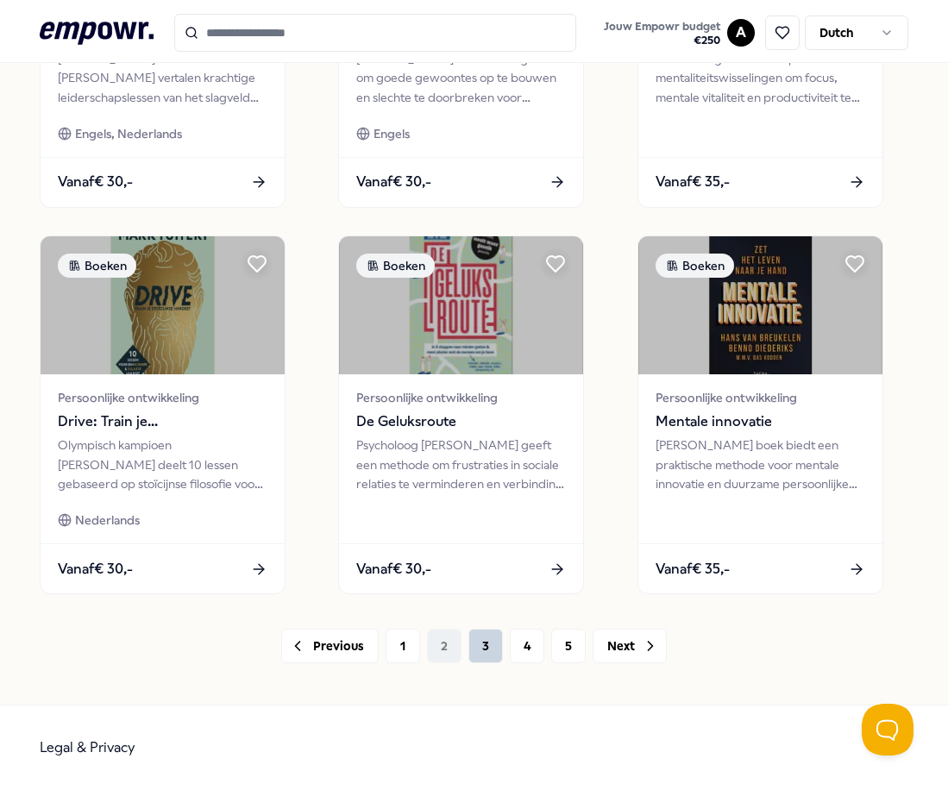
click at [487, 655] on button "3" at bounding box center [485, 646] width 34 height 34
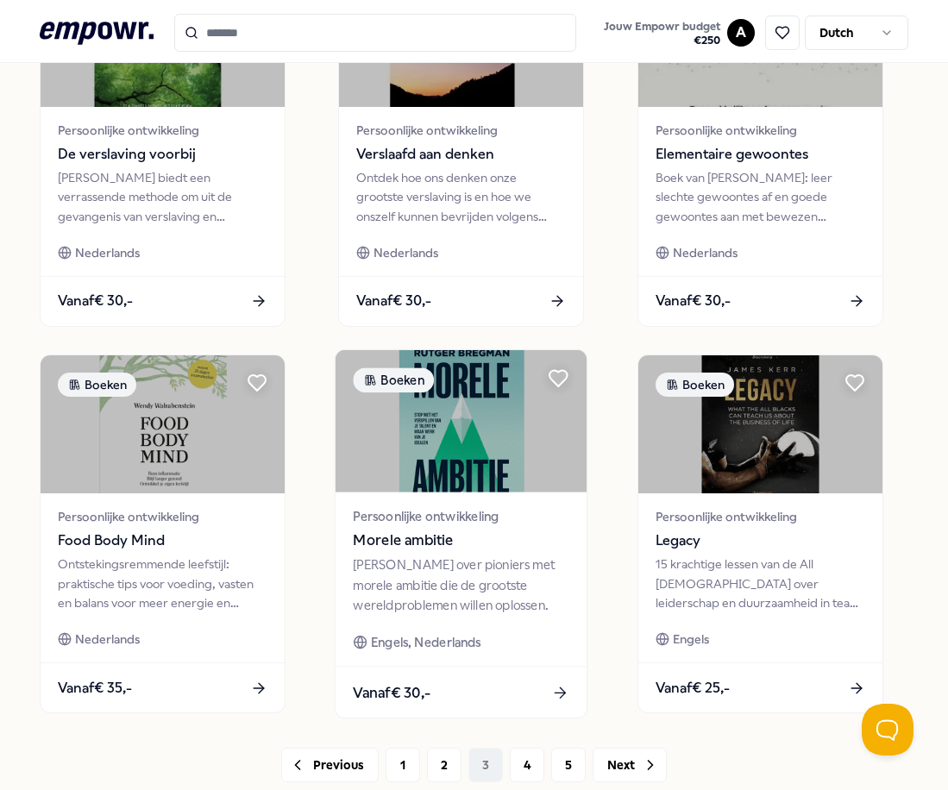
scroll to position [1139, 0]
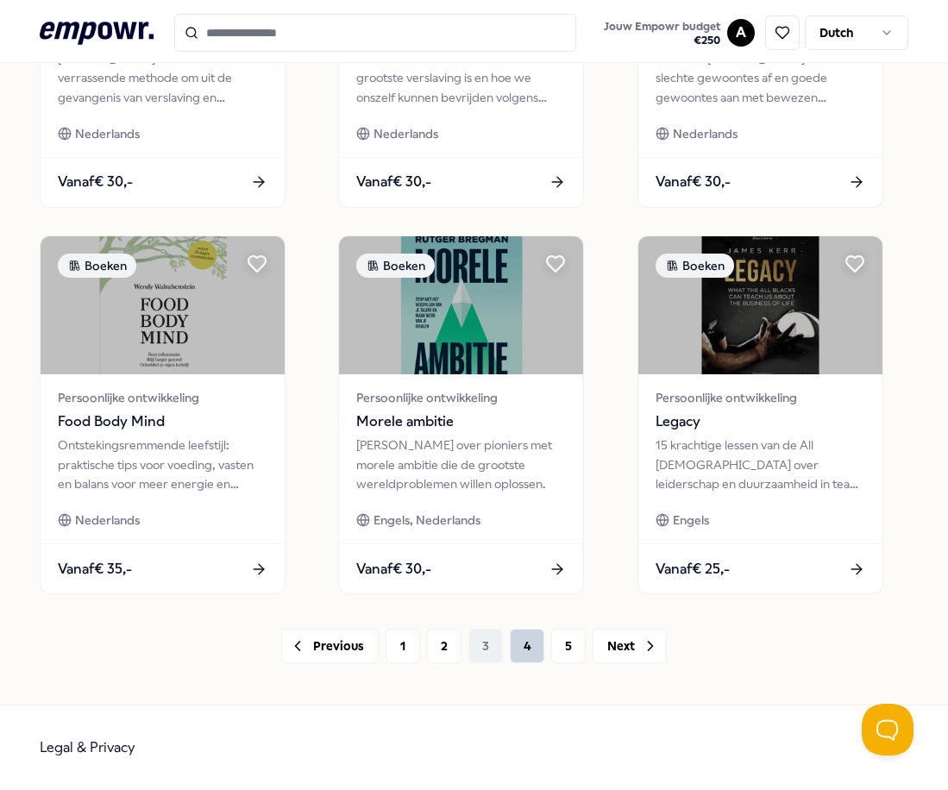
click at [530, 651] on button "4" at bounding box center [527, 646] width 34 height 34
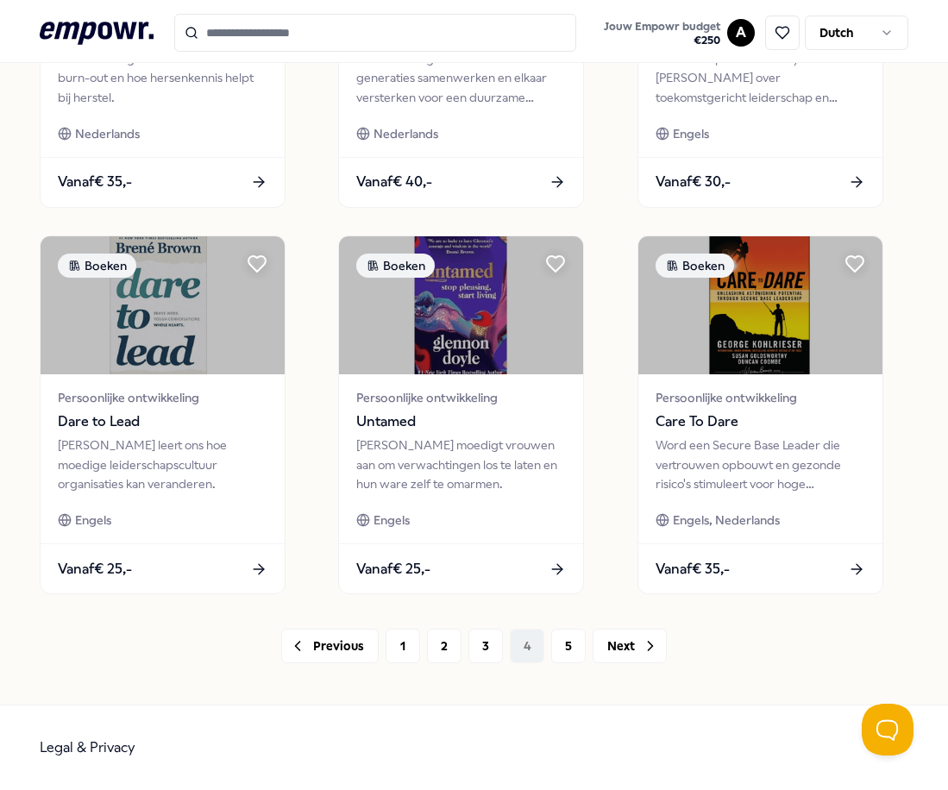
click at [528, 653] on div "Previous 1 2 3 4 5 Next" at bounding box center [474, 646] width 868 height 34
click at [551, 642] on button "5" at bounding box center [568, 646] width 34 height 34
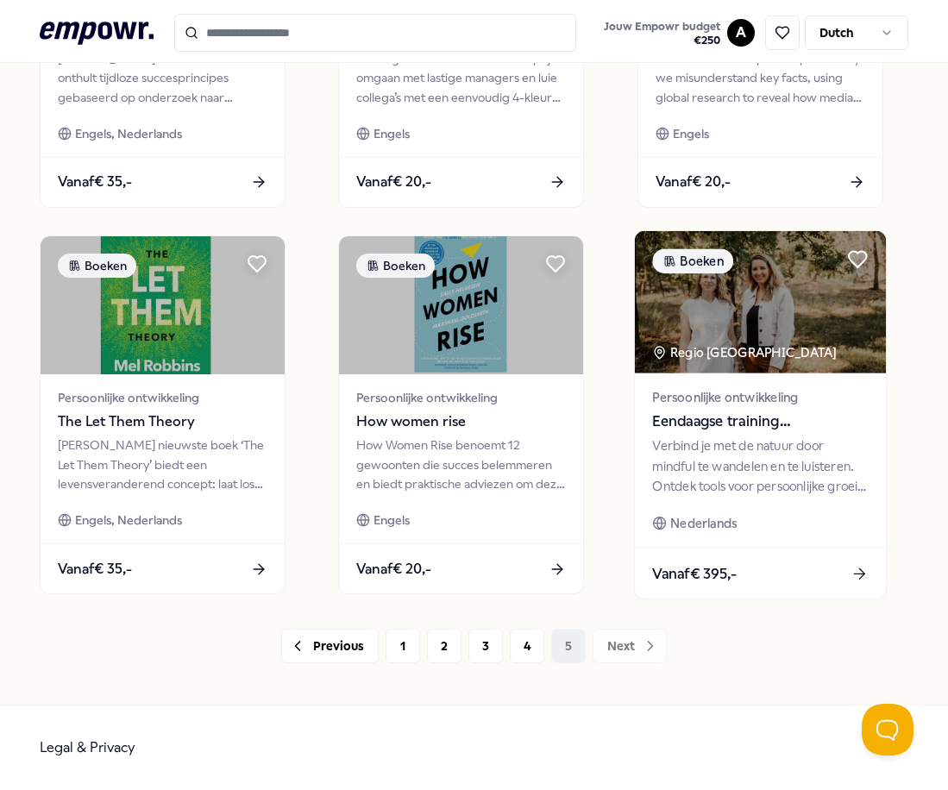
click at [700, 478] on div "Verbind je met de natuur door mindful te wandelen en te luisteren. Ontdek tools…" at bounding box center [760, 465] width 216 height 59
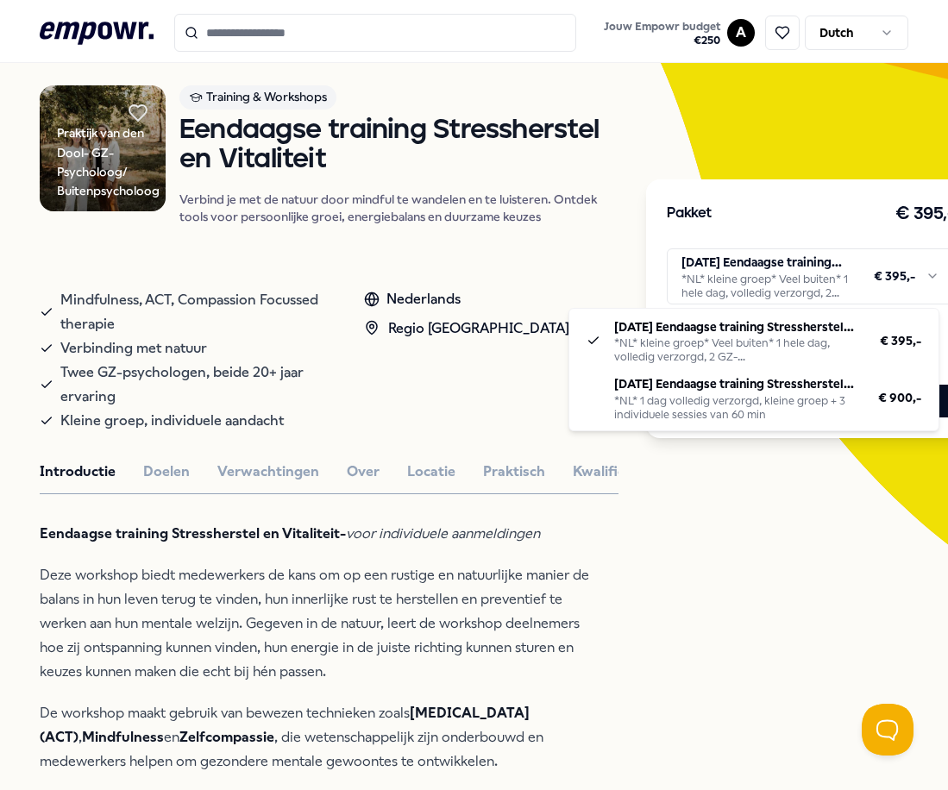
click at [738, 279] on html ".empowr-logo_svg__cls-1{fill:#03032f} Jouw Empowr budget € 250 A Dutch Alle cat…" at bounding box center [474, 395] width 948 height 790
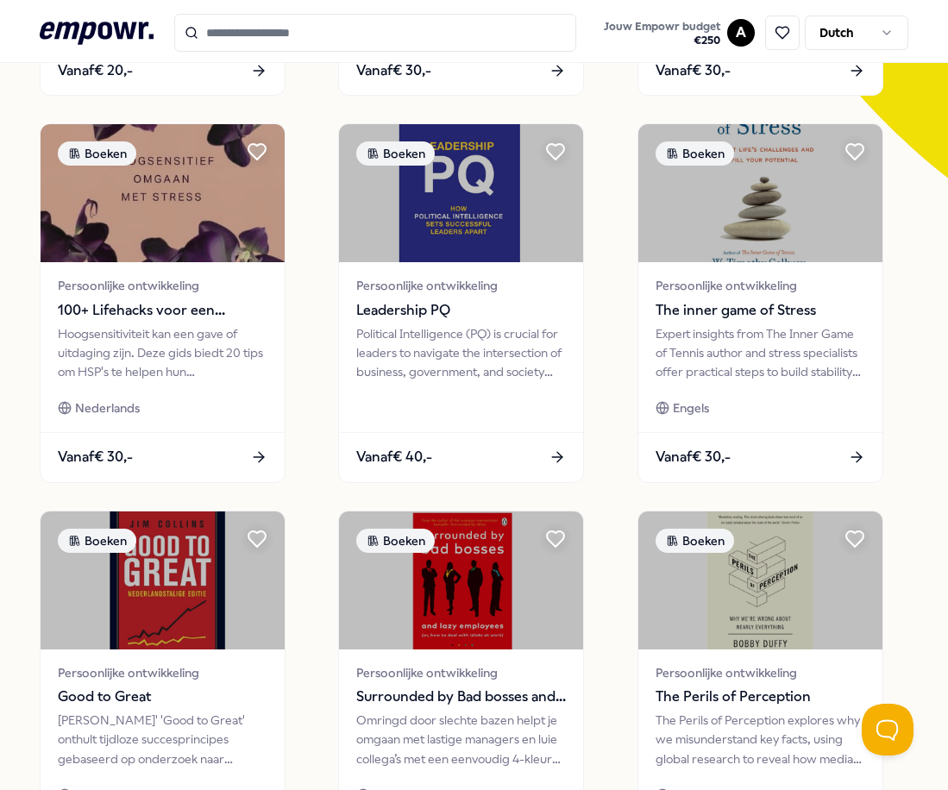
scroll to position [449, 0]
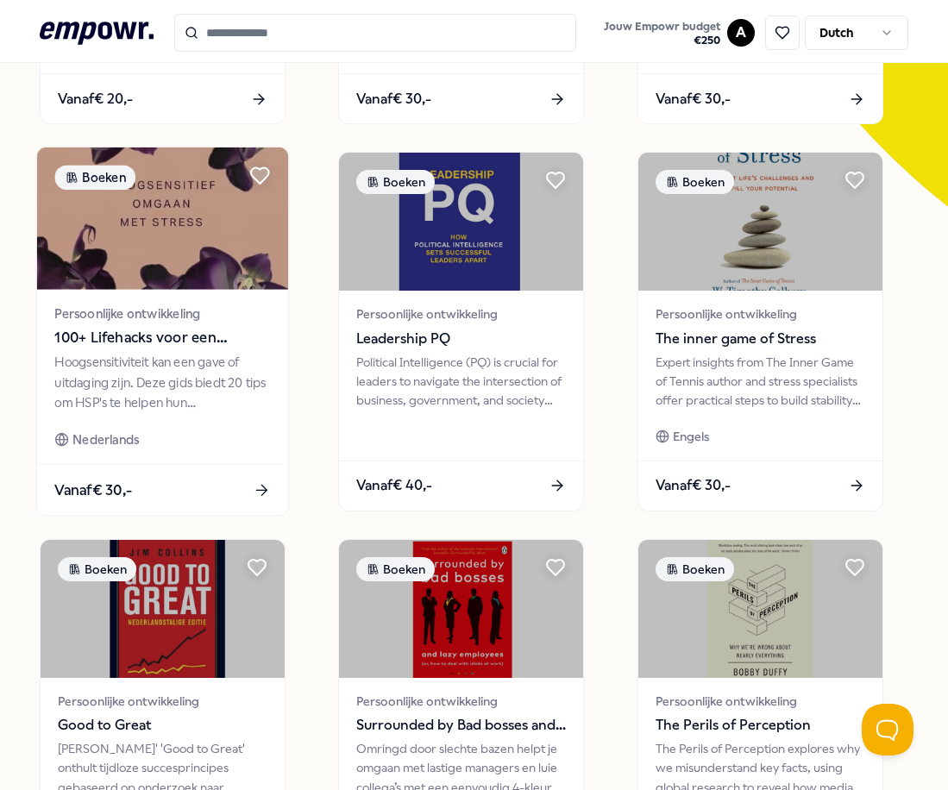
click at [189, 395] on div "Hoogsensitiviteit kan een gave of uitdaging zijn. Deze gids biedt 20 tips om HS…" at bounding box center [162, 382] width 216 height 59
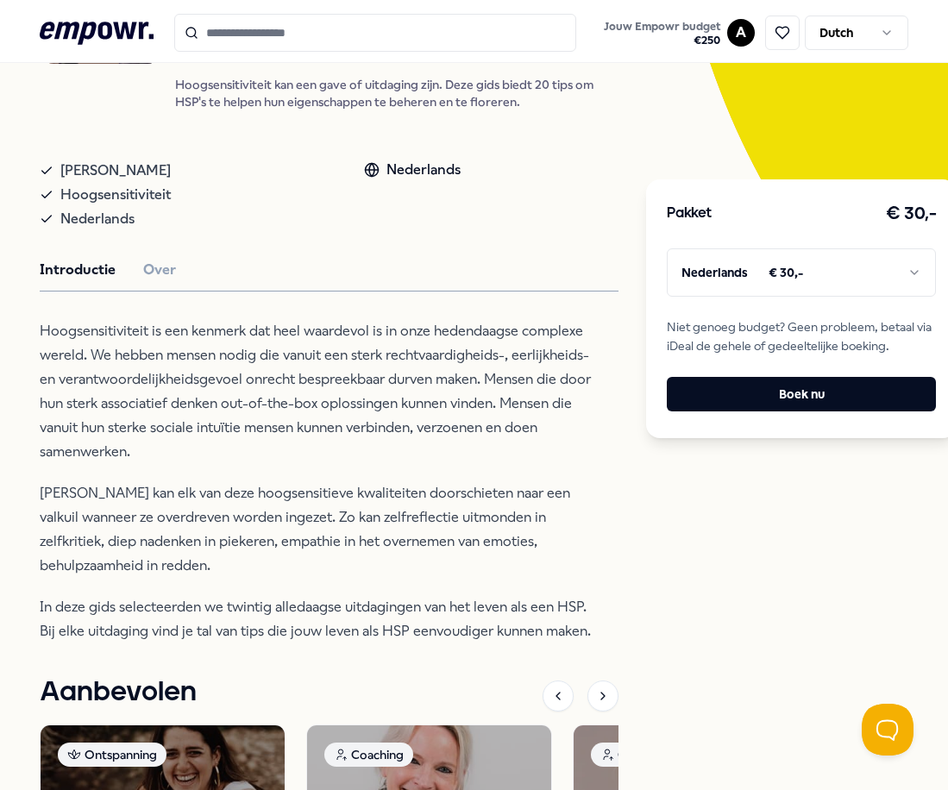
scroll to position [167, 0]
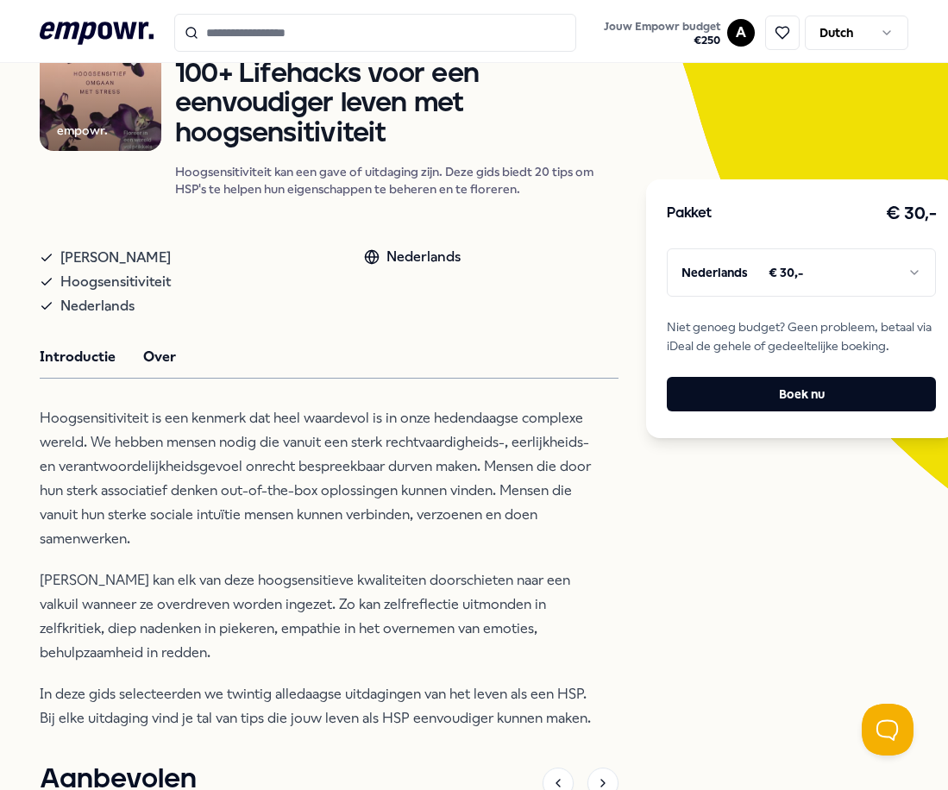
click at [160, 361] on button "Over" at bounding box center [159, 357] width 33 height 22
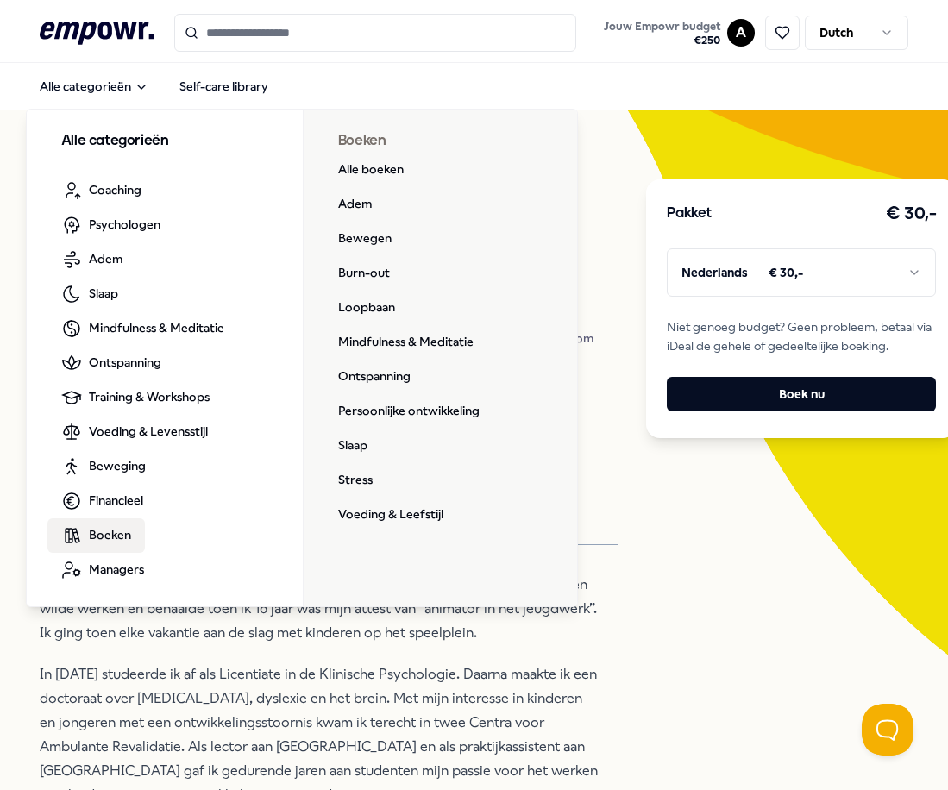
scroll to position [0, 0]
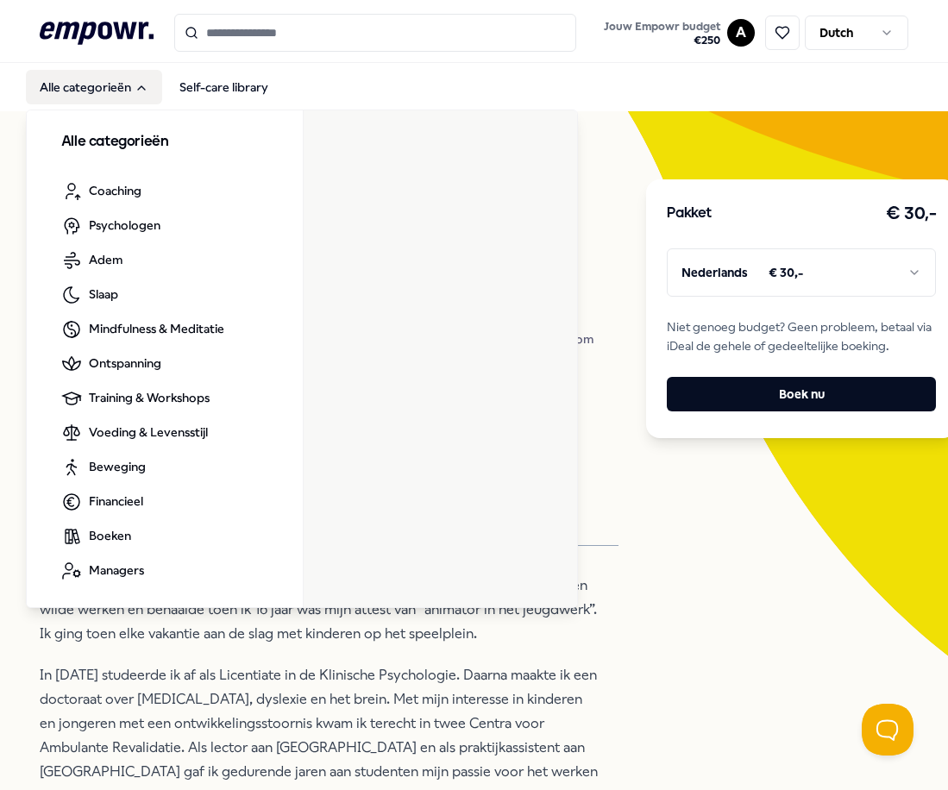
click at [98, 83] on button "Alle categorieën" at bounding box center [94, 87] width 136 height 34
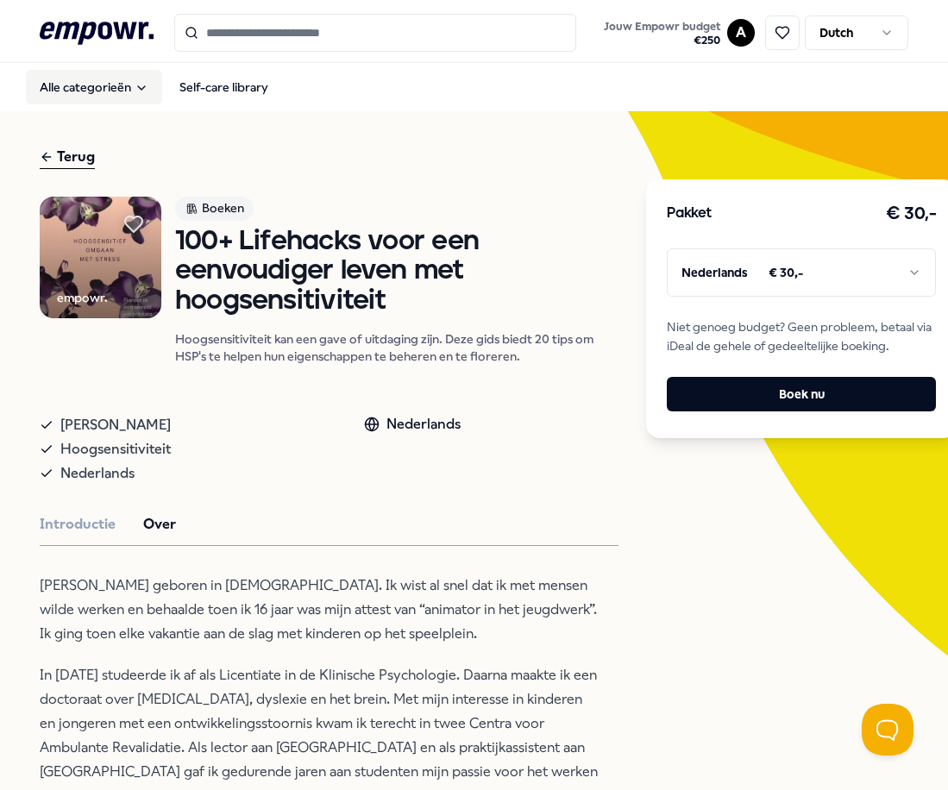
click at [98, 83] on button "Alle categorieën" at bounding box center [94, 87] width 136 height 34
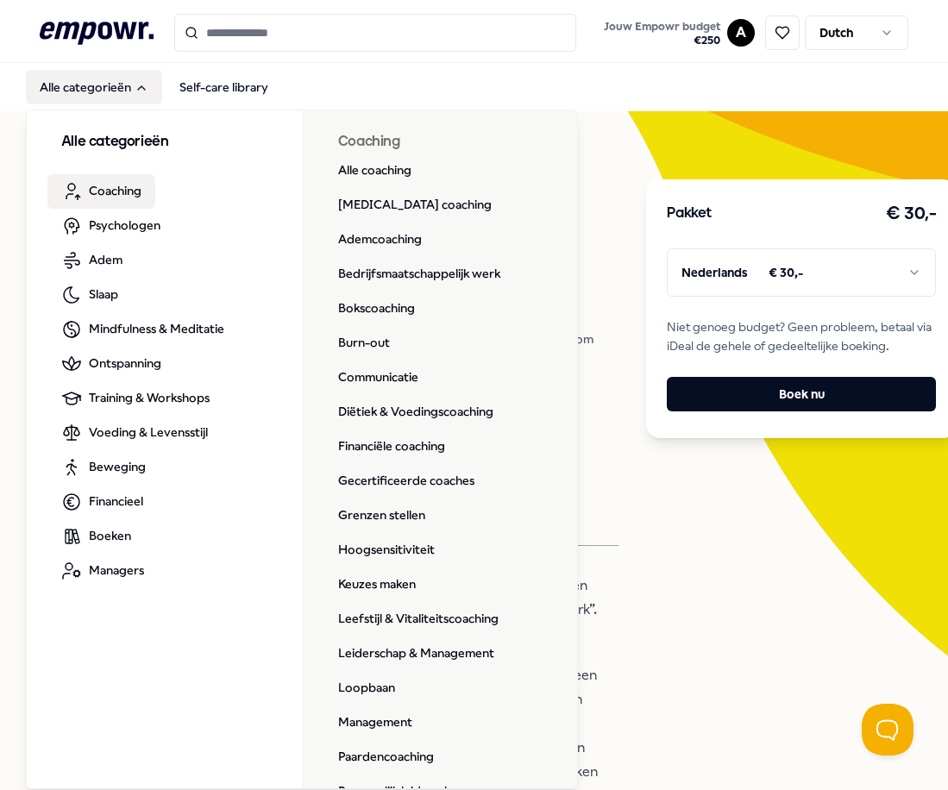
click at [131, 140] on h3 "Alle categorieën" at bounding box center [164, 142] width 207 height 22
click at [103, 34] on icon ".empowr-logo_svg__cls-1{fill:#03032f}" at bounding box center [97, 33] width 114 height 32
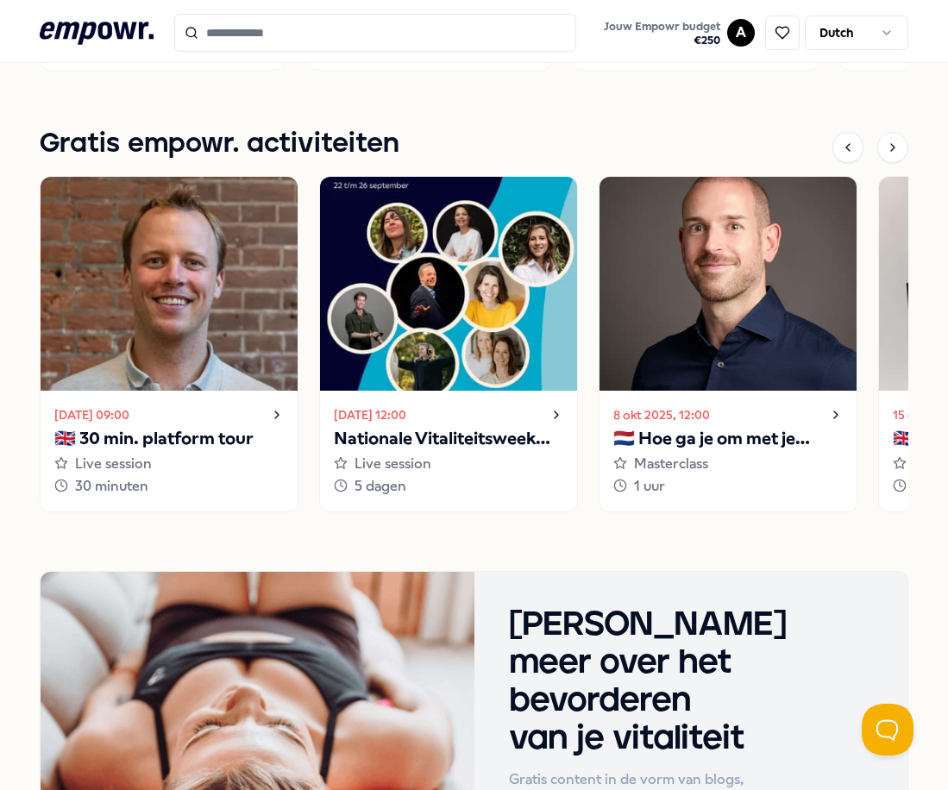
scroll to position [1368, 0]
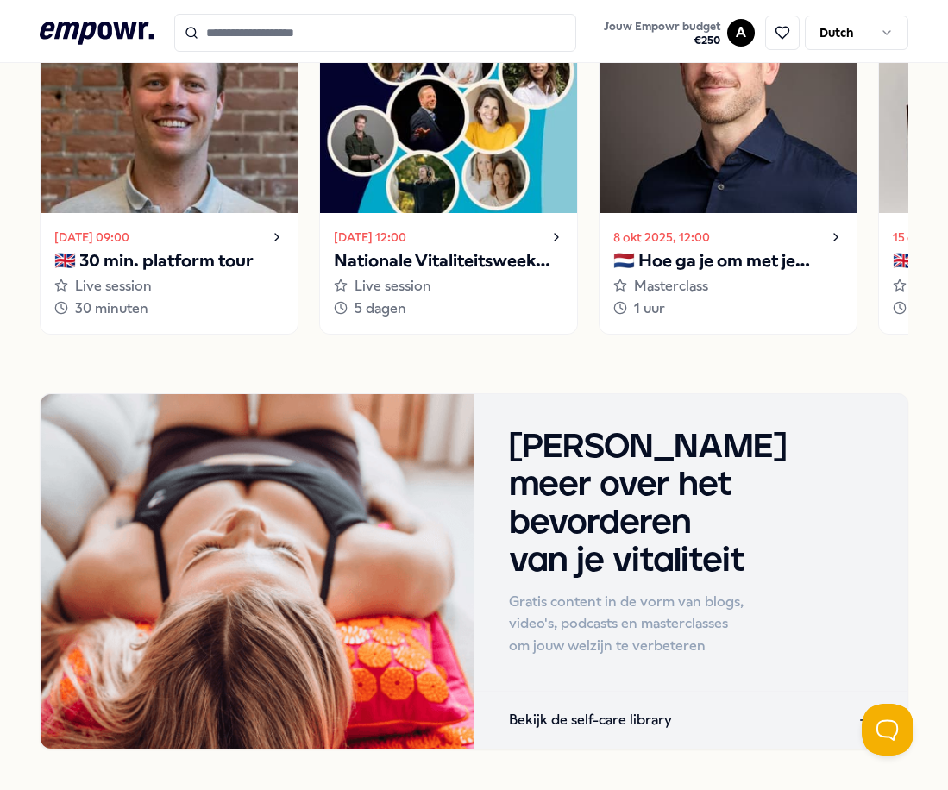
click at [608, 685] on p "Bekijk de self-care library" at bounding box center [590, 720] width 163 height 22
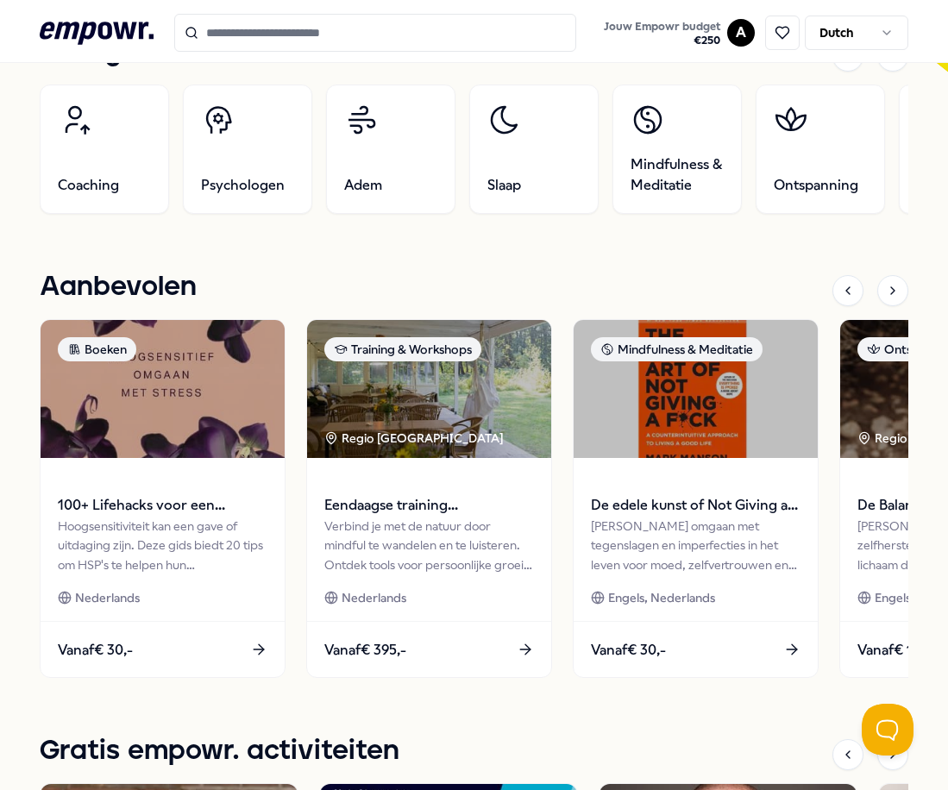
scroll to position [550, 0]
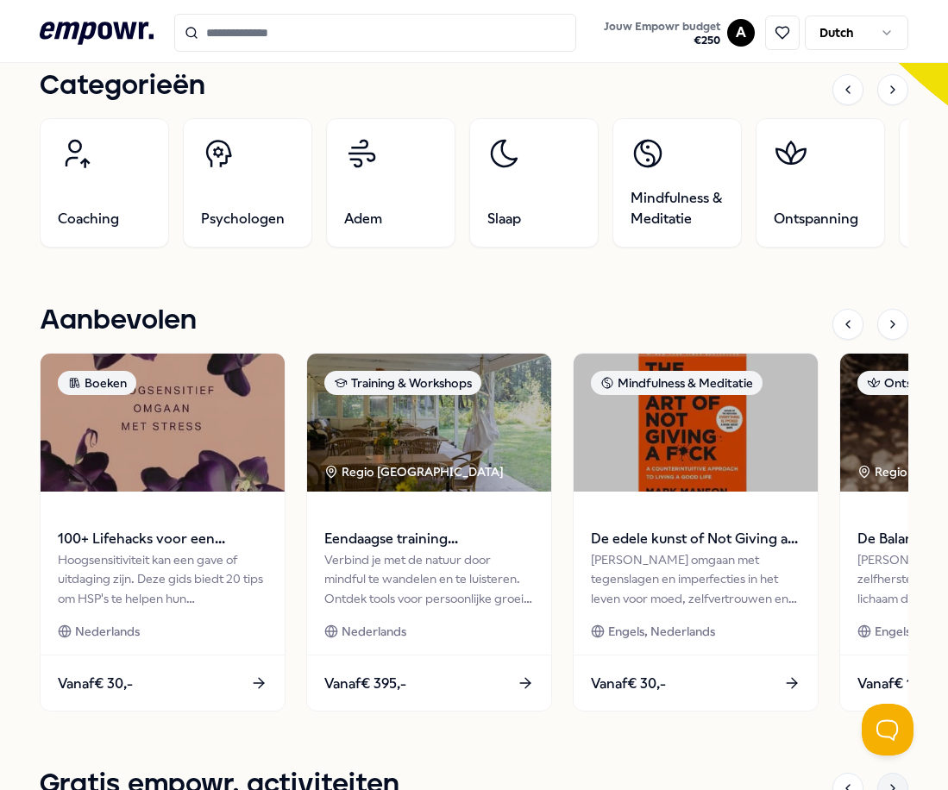
click at [886, 685] on icon at bounding box center [893, 788] width 14 height 14
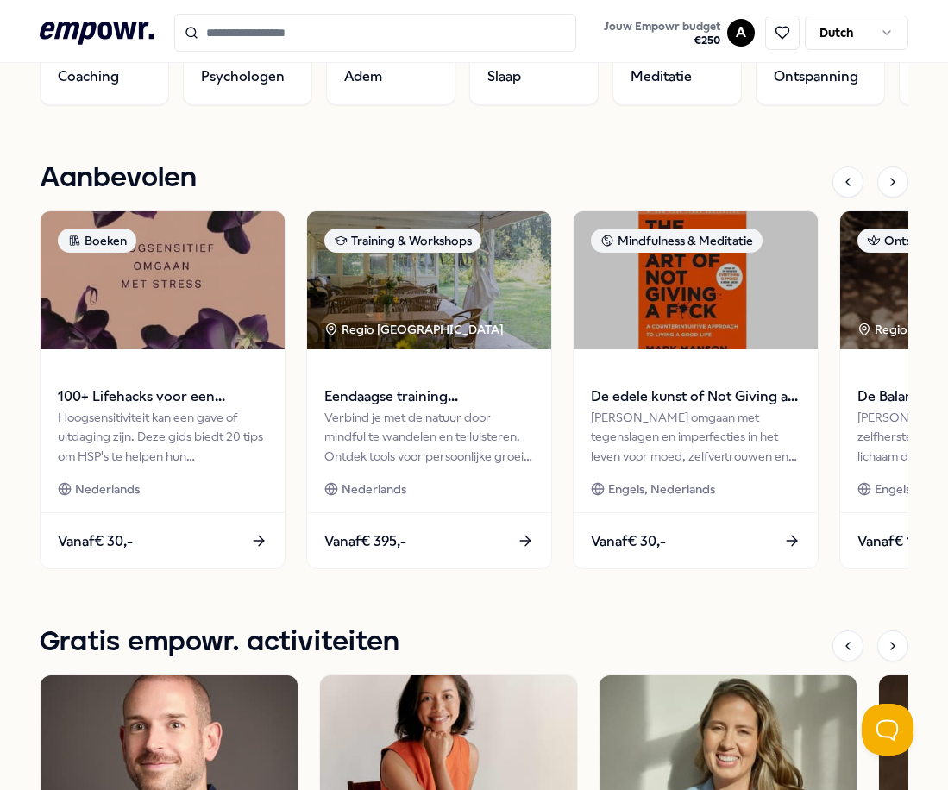
scroll to position [723, 0]
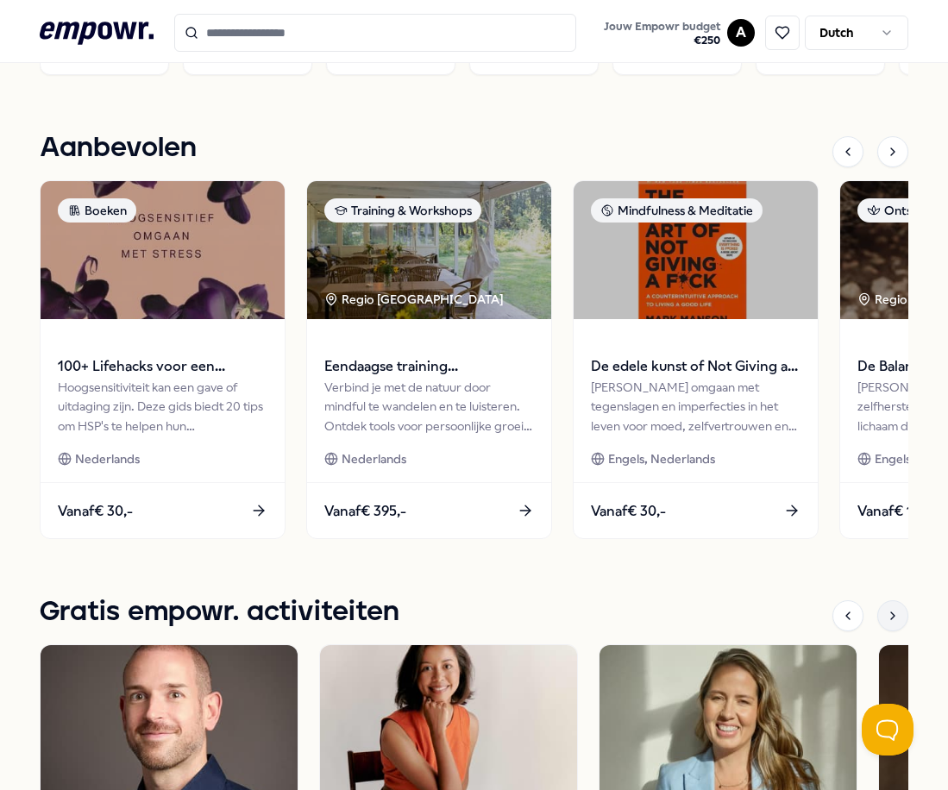
click at [886, 613] on icon at bounding box center [893, 616] width 14 height 14
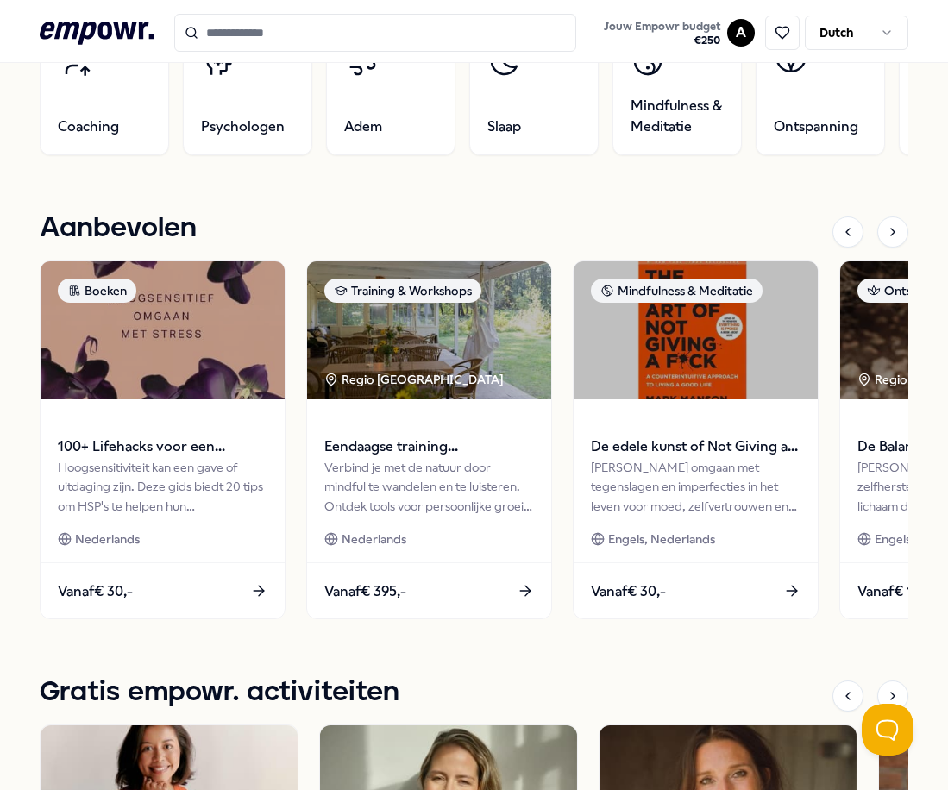
scroll to position [550, 0]
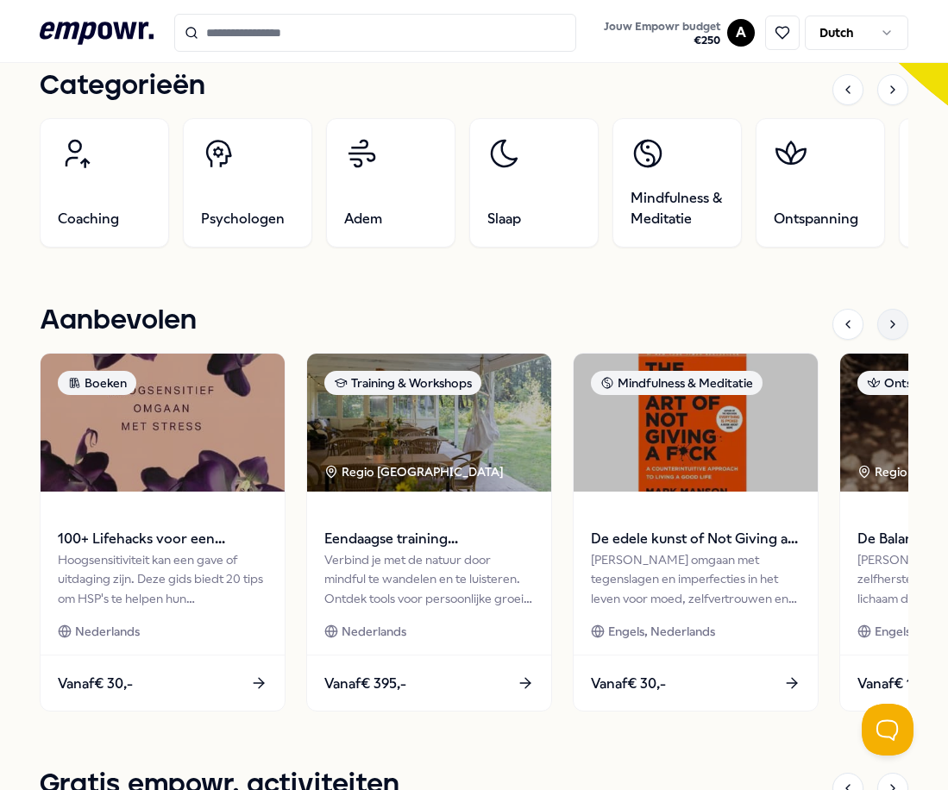
click at [886, 327] on icon at bounding box center [893, 324] width 14 height 14
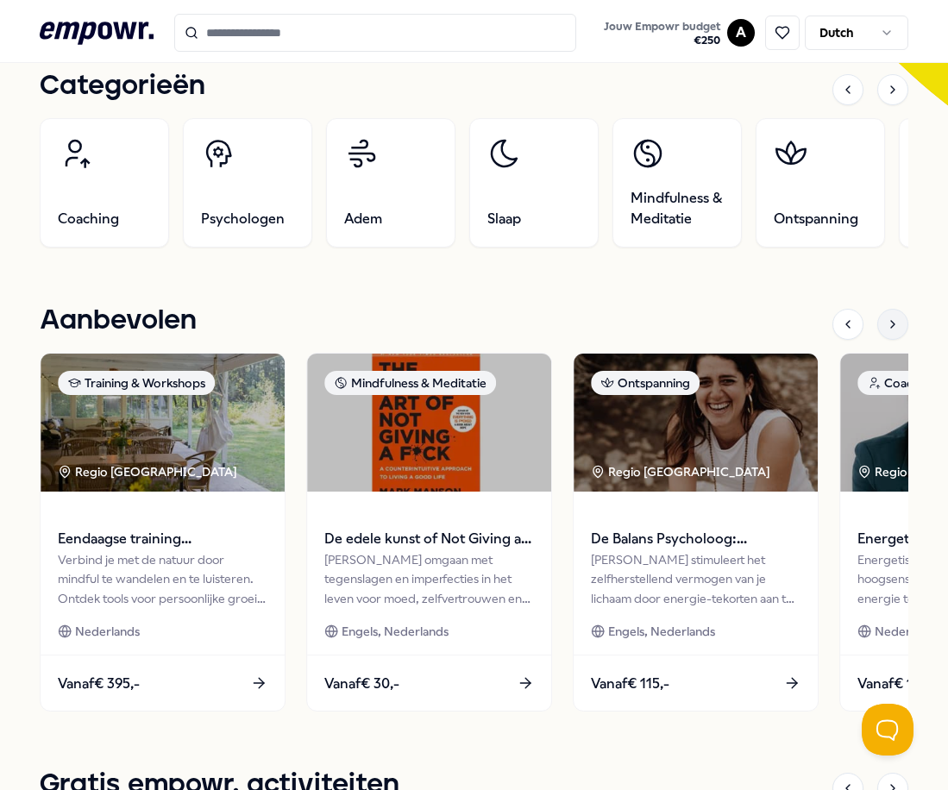
click at [886, 327] on icon at bounding box center [893, 324] width 14 height 14
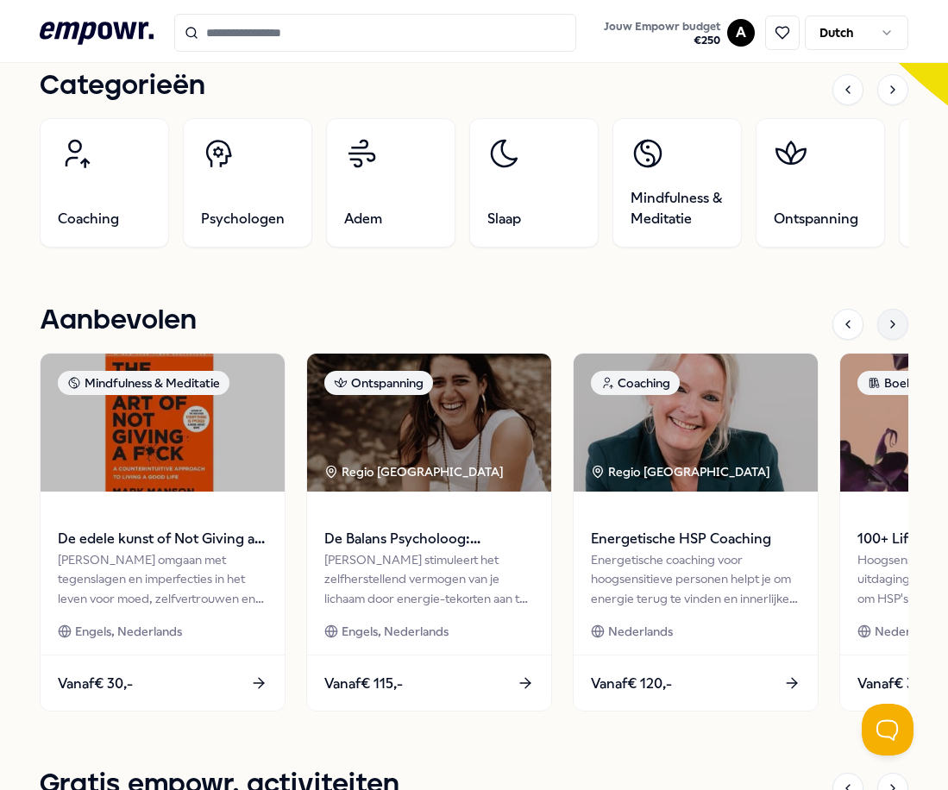
click at [886, 327] on icon at bounding box center [893, 324] width 14 height 14
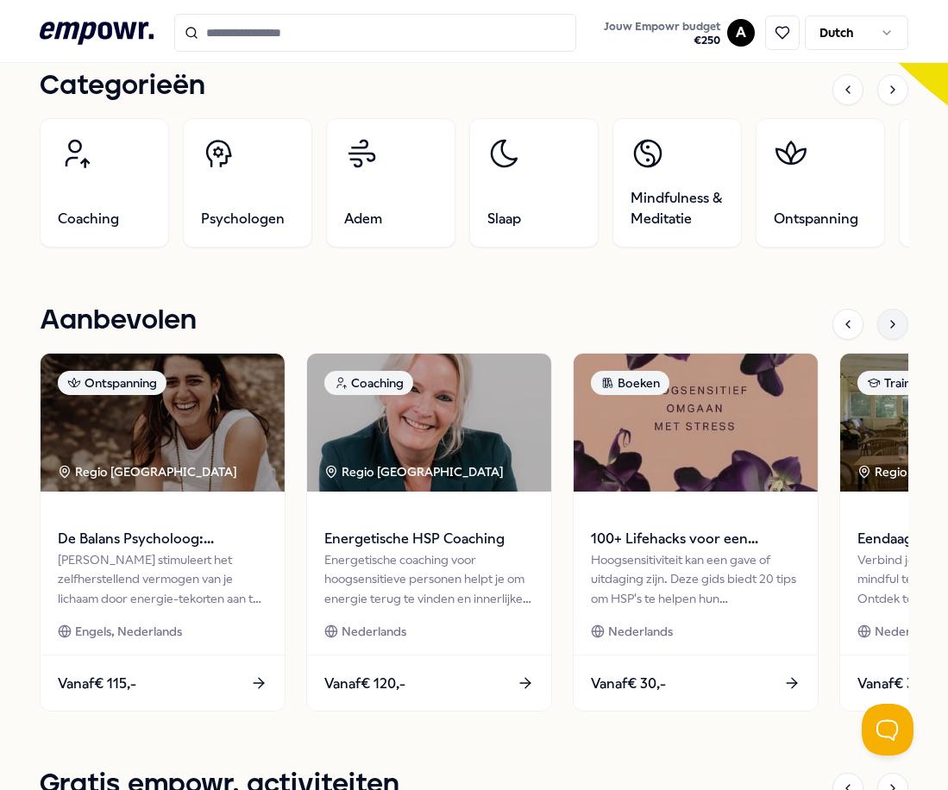
click at [886, 327] on icon at bounding box center [893, 324] width 14 height 14
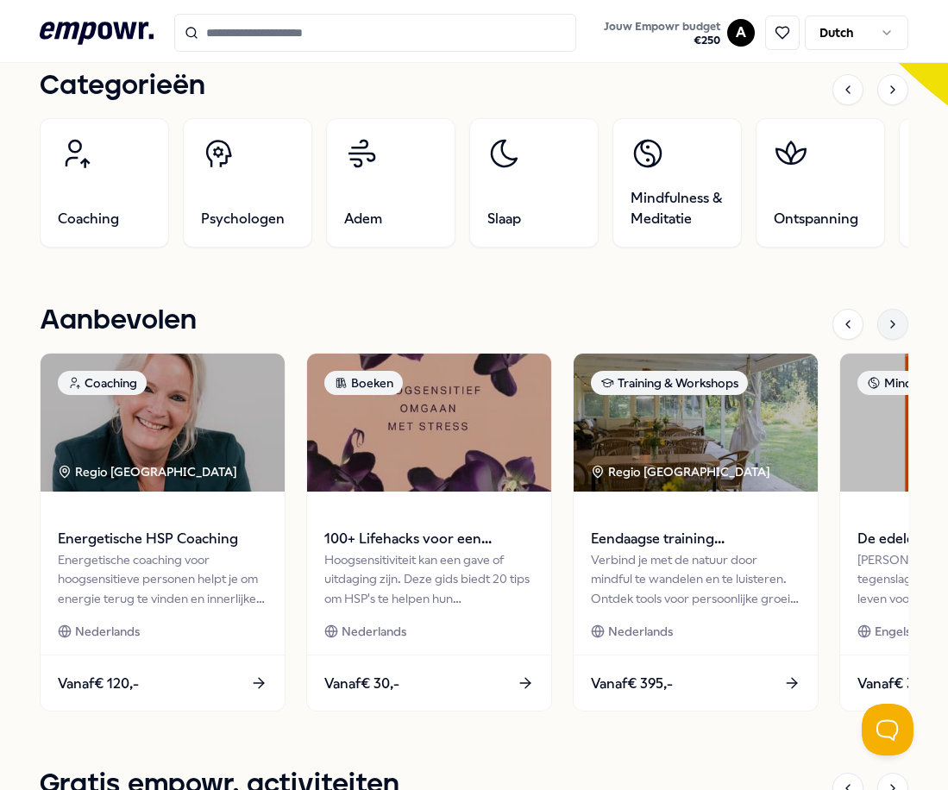
click at [886, 327] on icon at bounding box center [893, 324] width 14 height 14
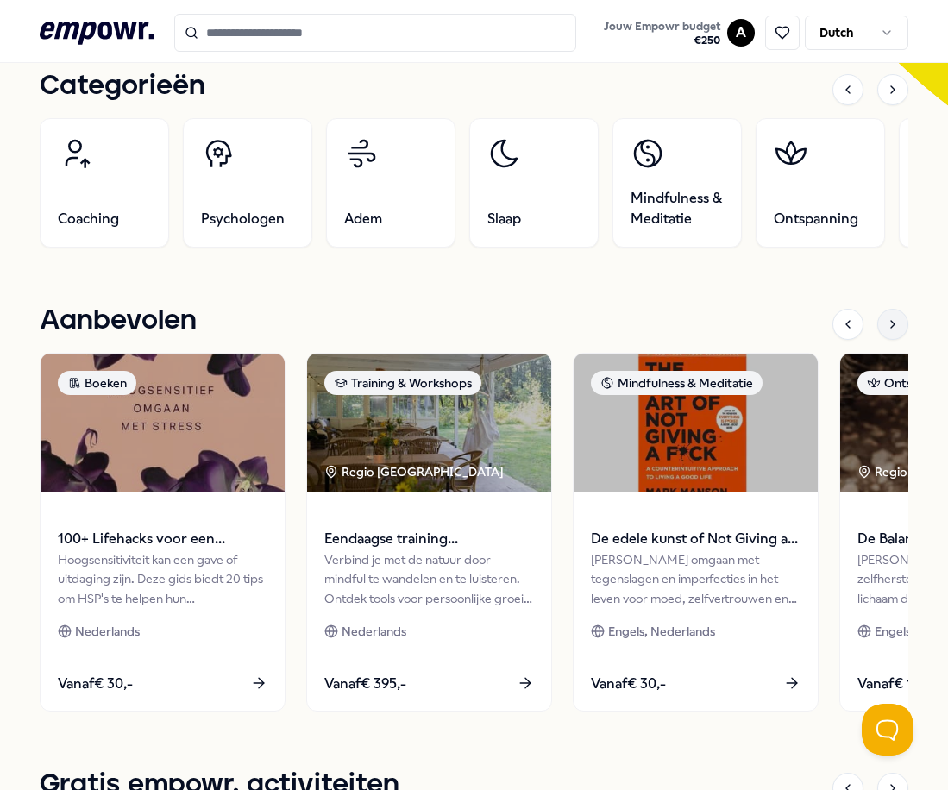
click at [886, 327] on icon at bounding box center [893, 324] width 14 height 14
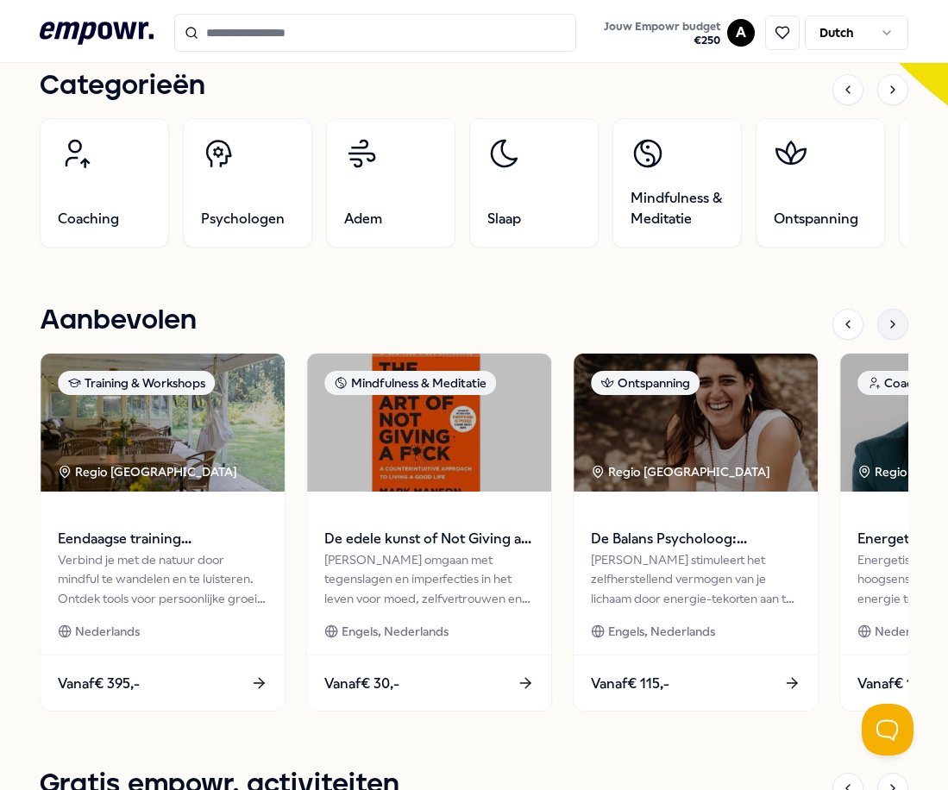
click at [886, 327] on icon at bounding box center [893, 324] width 14 height 14
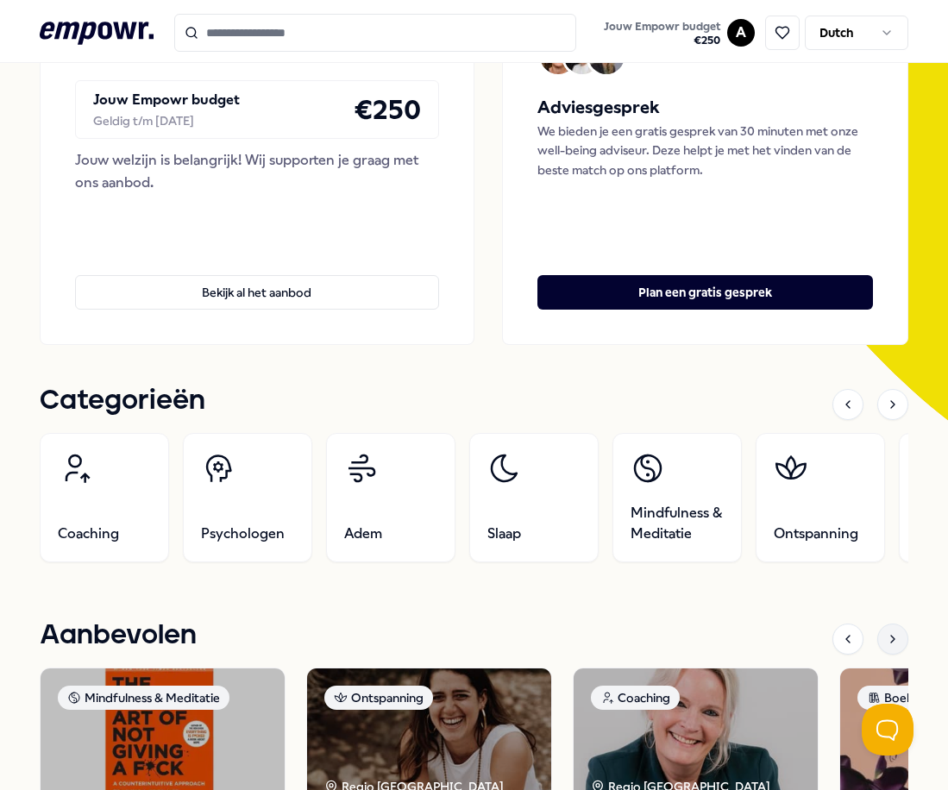
scroll to position [205, 0]
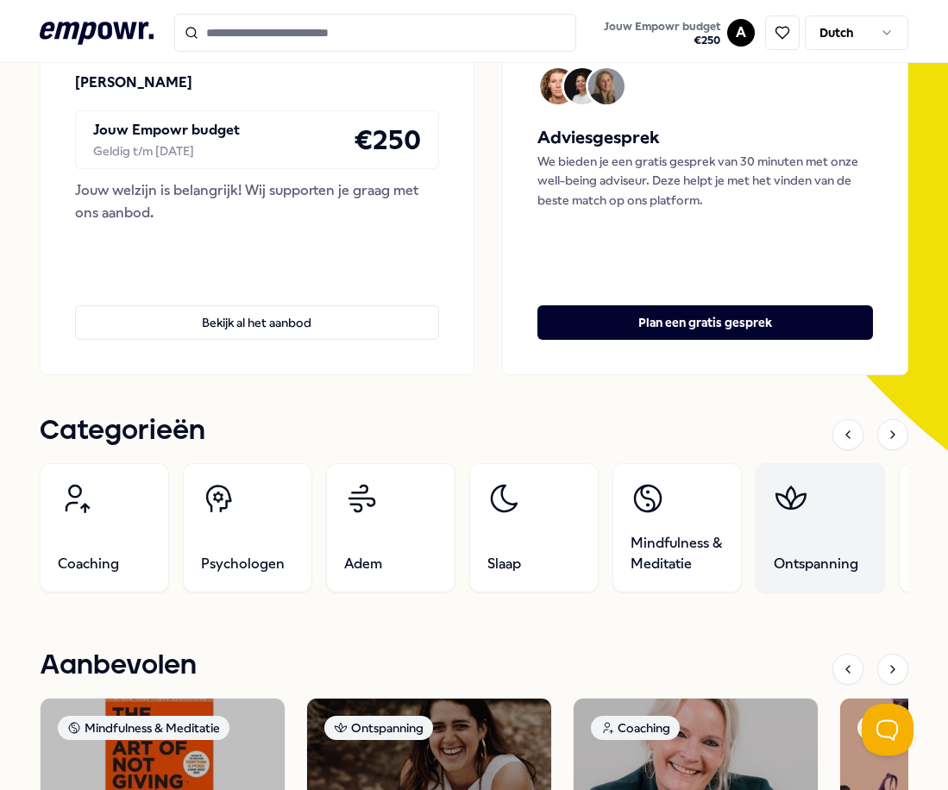
click at [774, 516] on link "Ontspanning" at bounding box center [819, 527] width 129 height 129
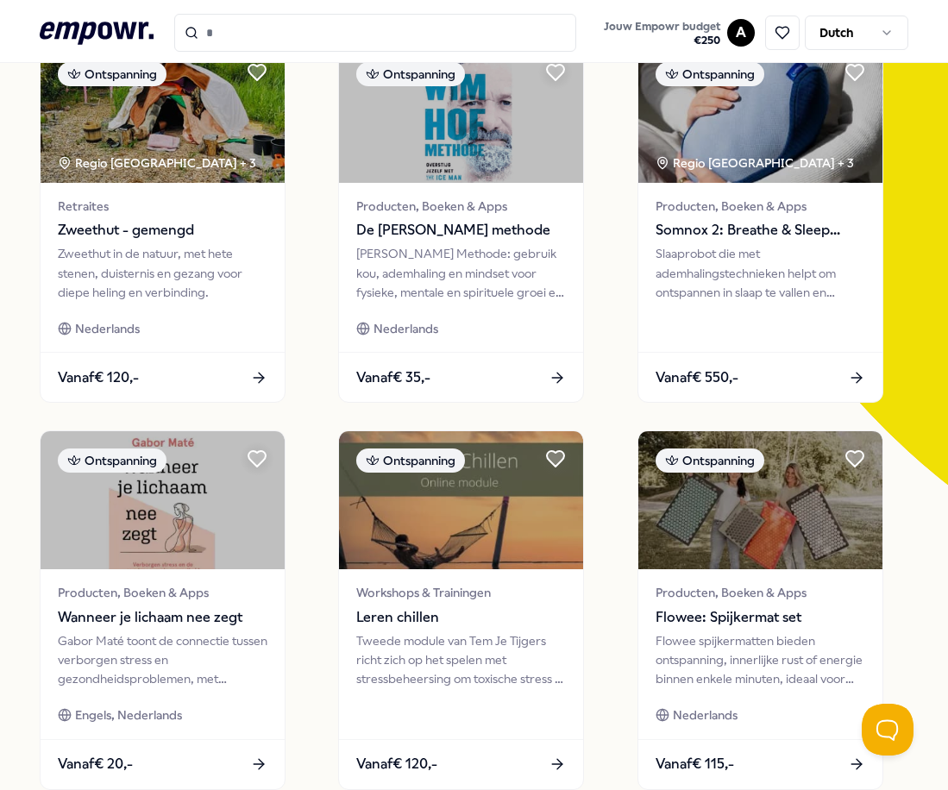
scroll to position [284, 0]
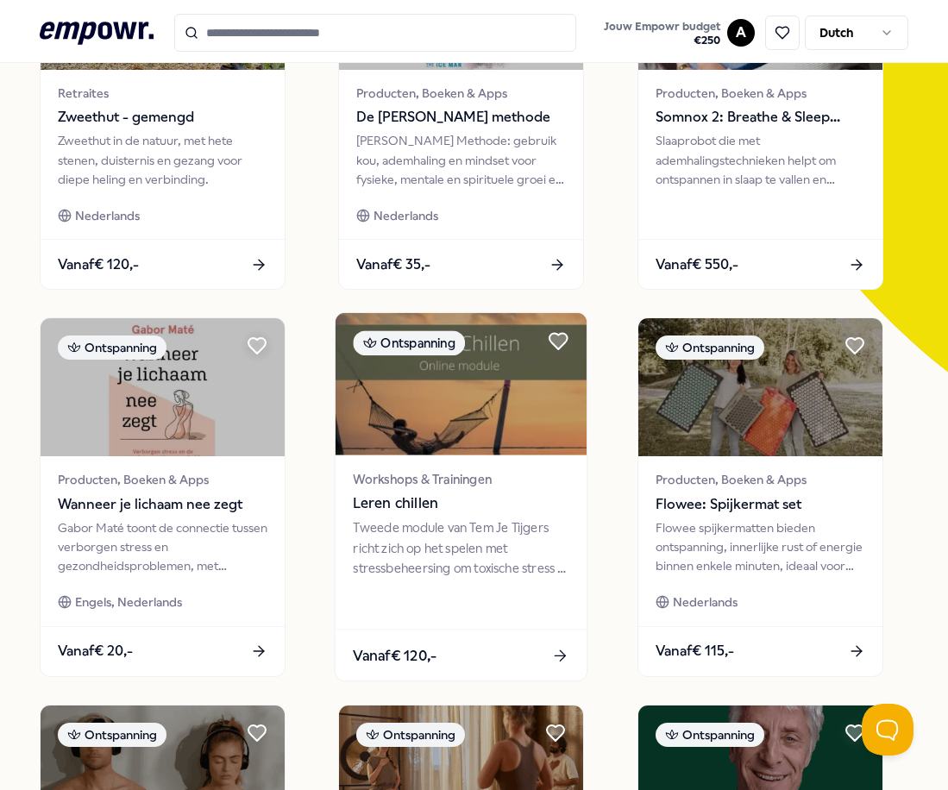
click at [494, 560] on div "Tweede module van Tem Je Tijgers richt zich op het spelen met stressbeheersing …" at bounding box center [462, 547] width 216 height 59
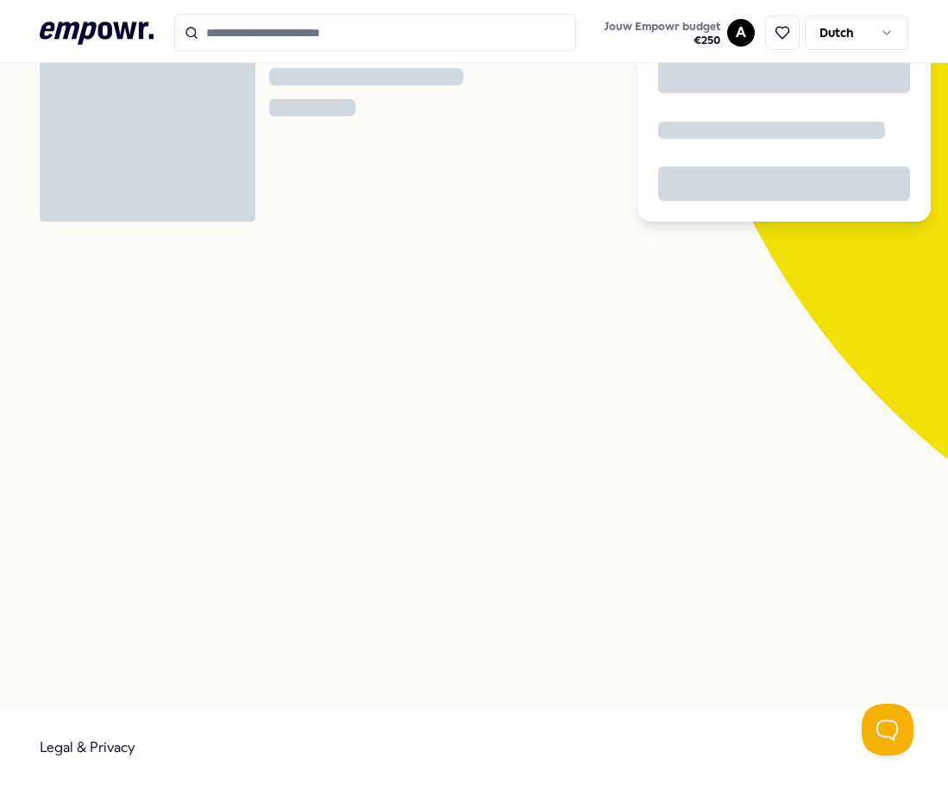
scroll to position [111, 0]
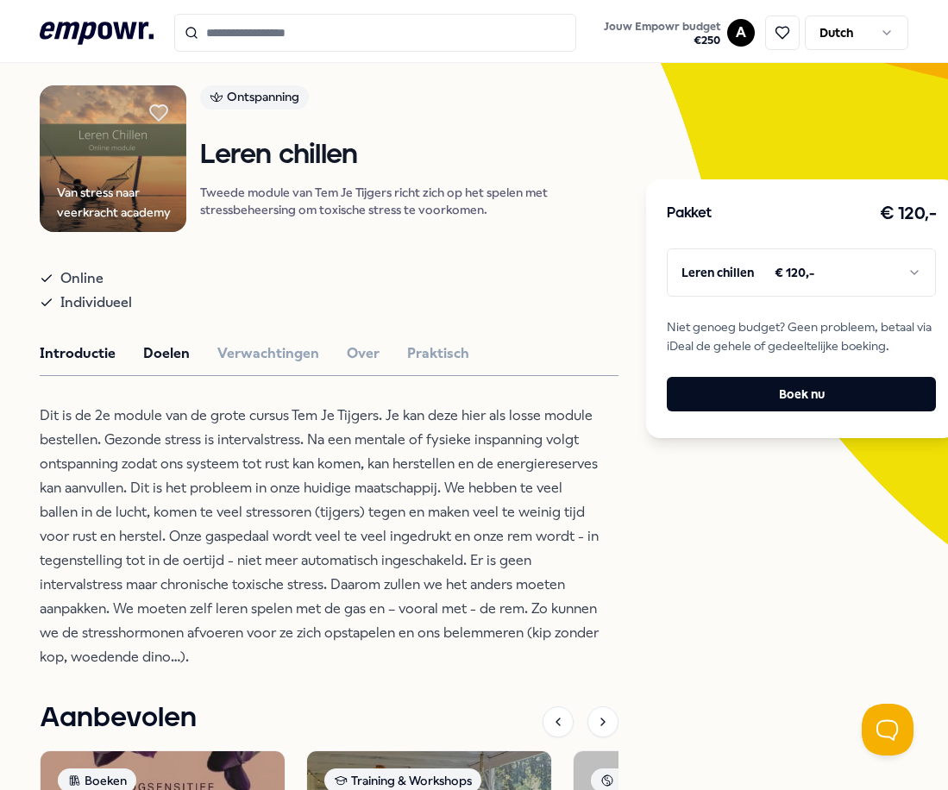
click at [149, 348] on button "Doelen" at bounding box center [166, 353] width 47 height 22
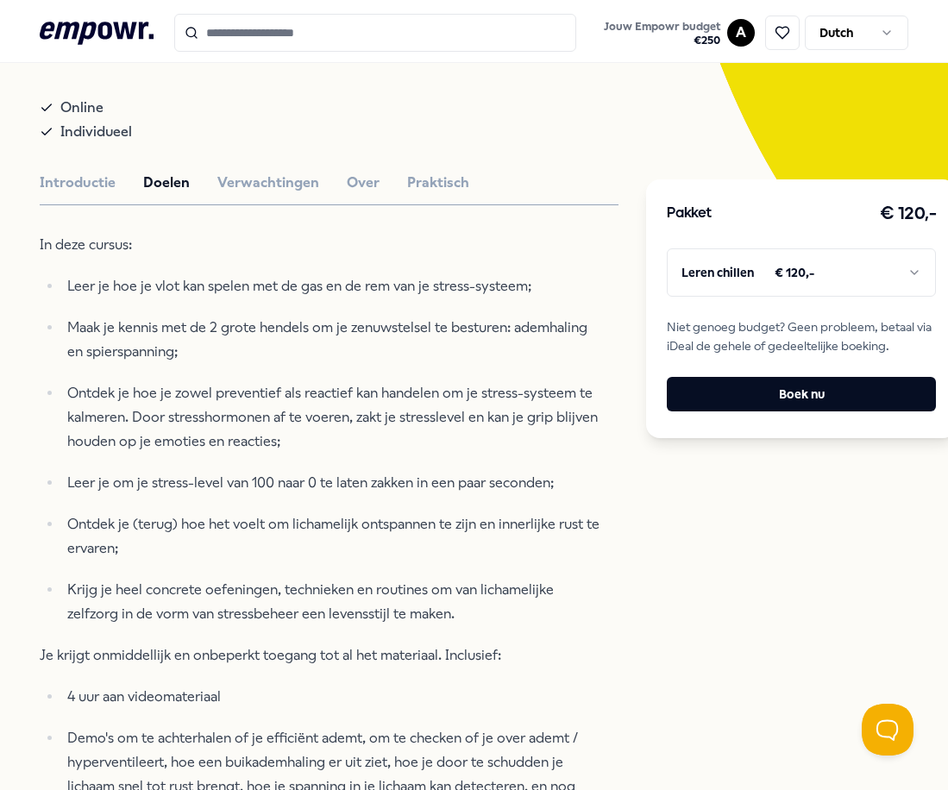
scroll to position [284, 0]
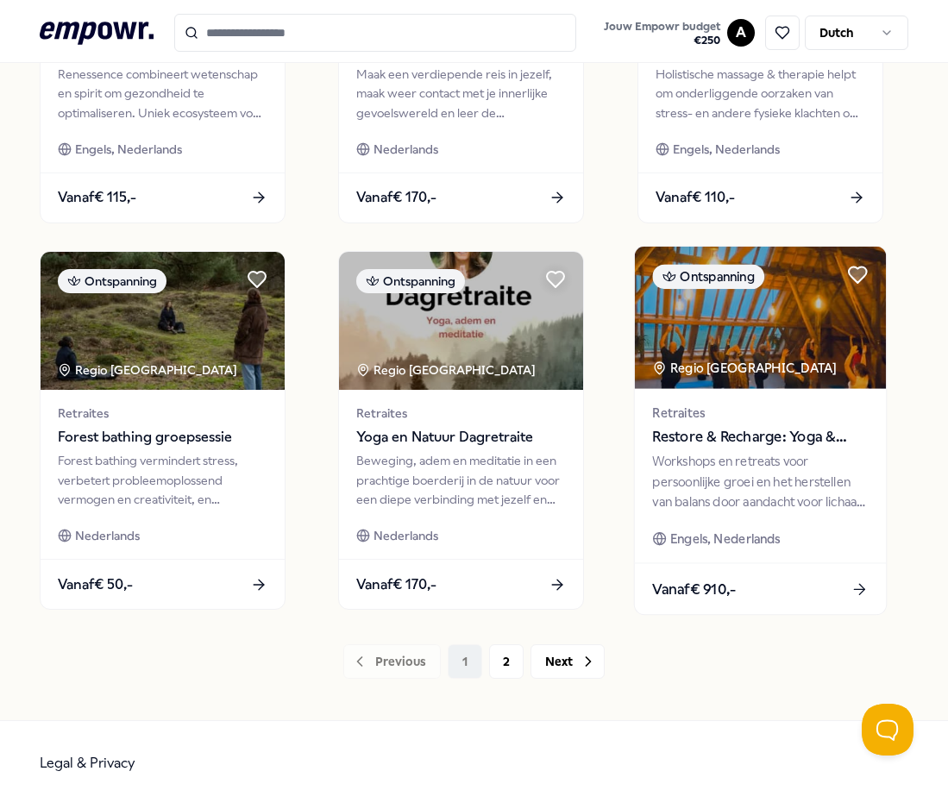
scroll to position [1139, 0]
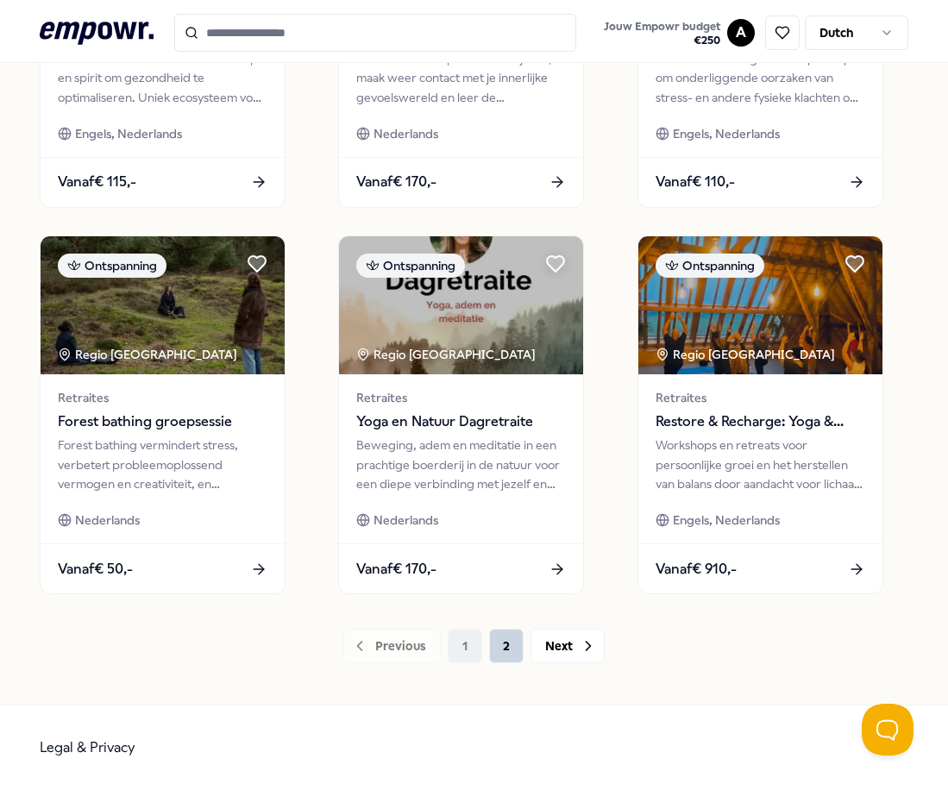
click at [510, 656] on button "2" at bounding box center [506, 646] width 34 height 34
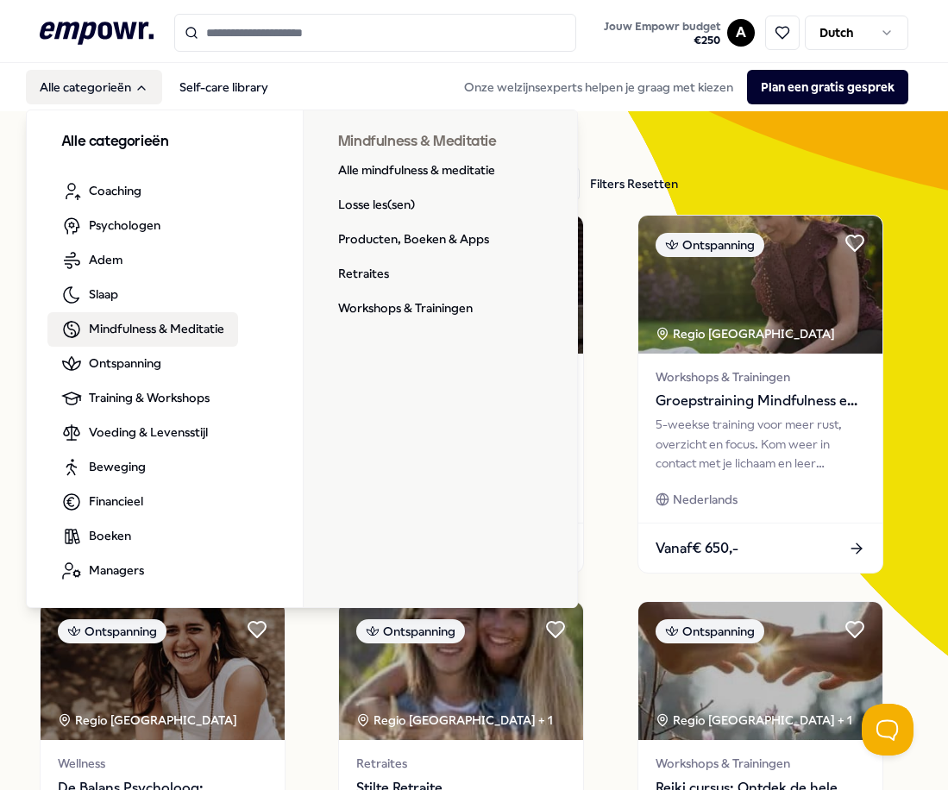
click at [150, 330] on span "Mindfulness & Meditatie" at bounding box center [156, 328] width 135 height 19
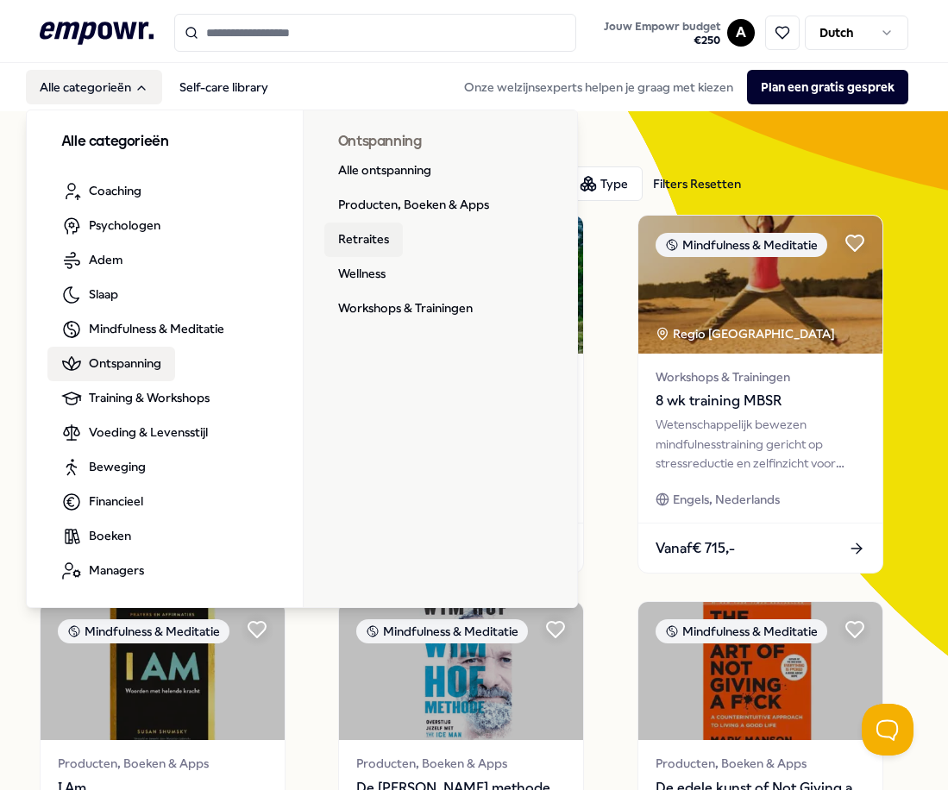
click at [354, 228] on link "Retraites" at bounding box center [363, 239] width 78 height 34
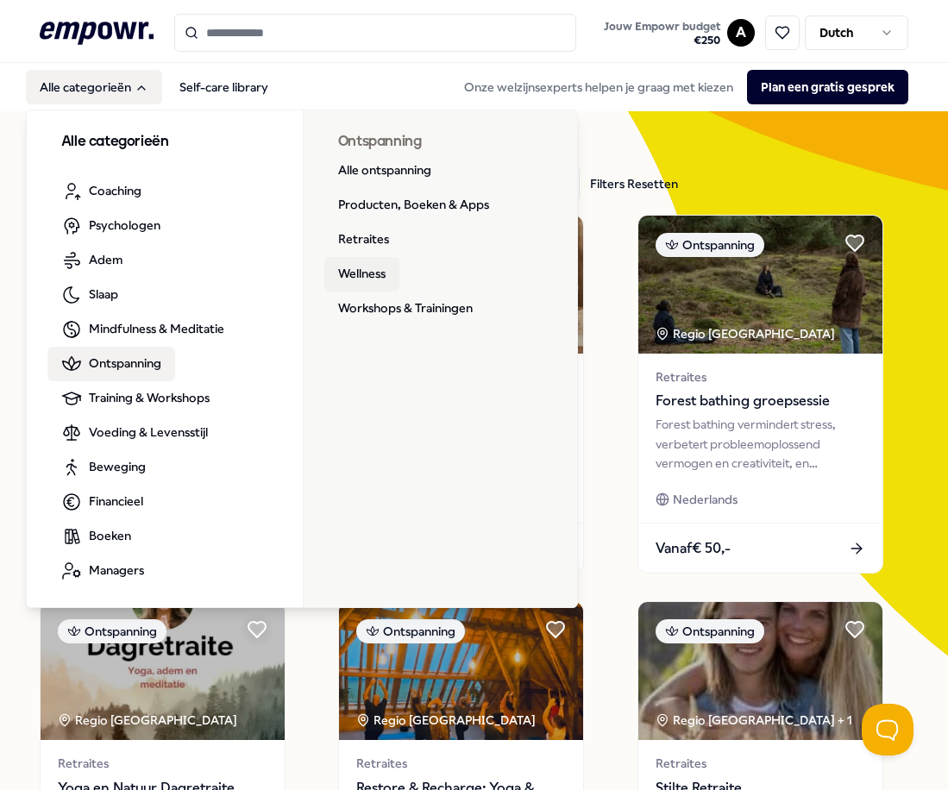
click at [345, 270] on link "Wellness" at bounding box center [361, 274] width 75 height 34
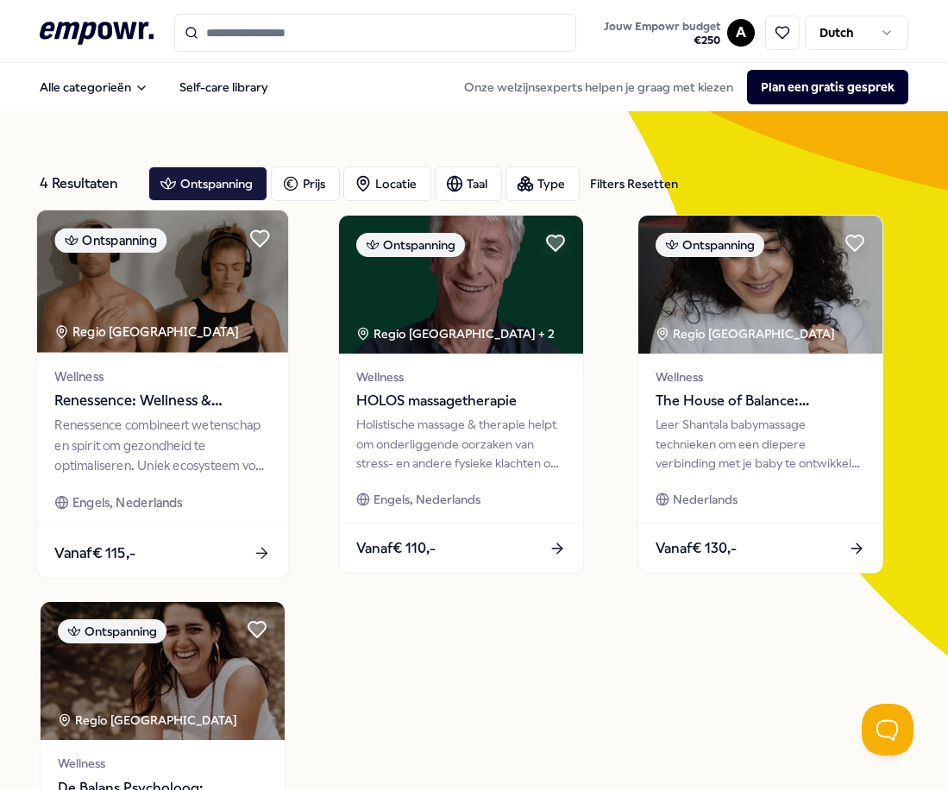
click at [185, 382] on span "Wellness" at bounding box center [162, 376] width 216 height 20
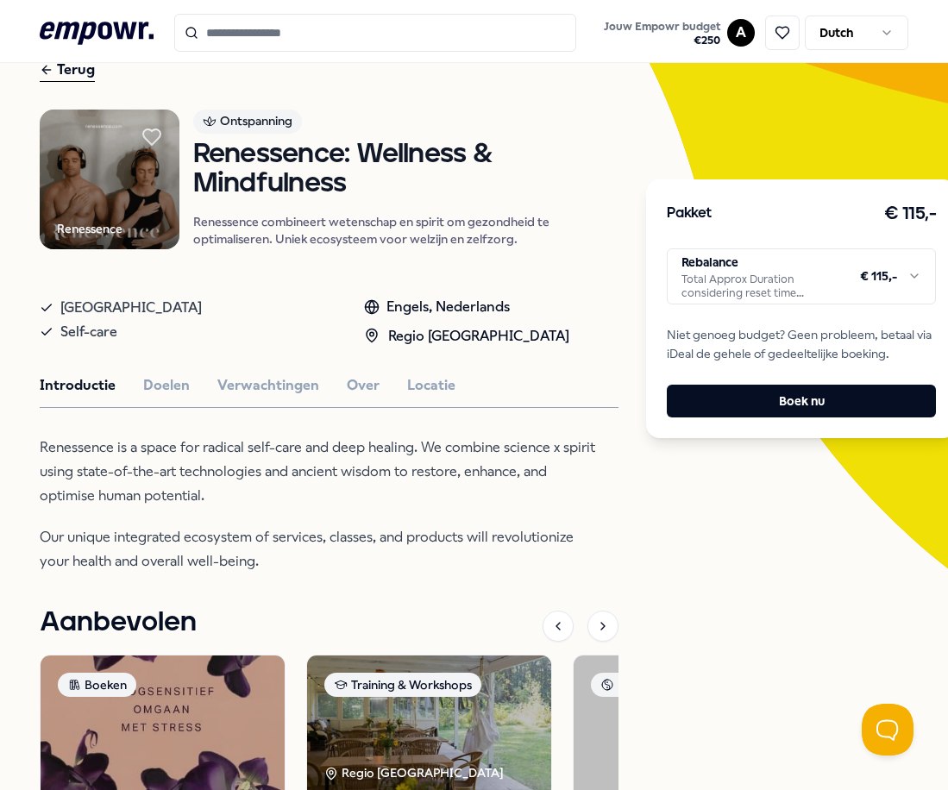
scroll to position [86, 0]
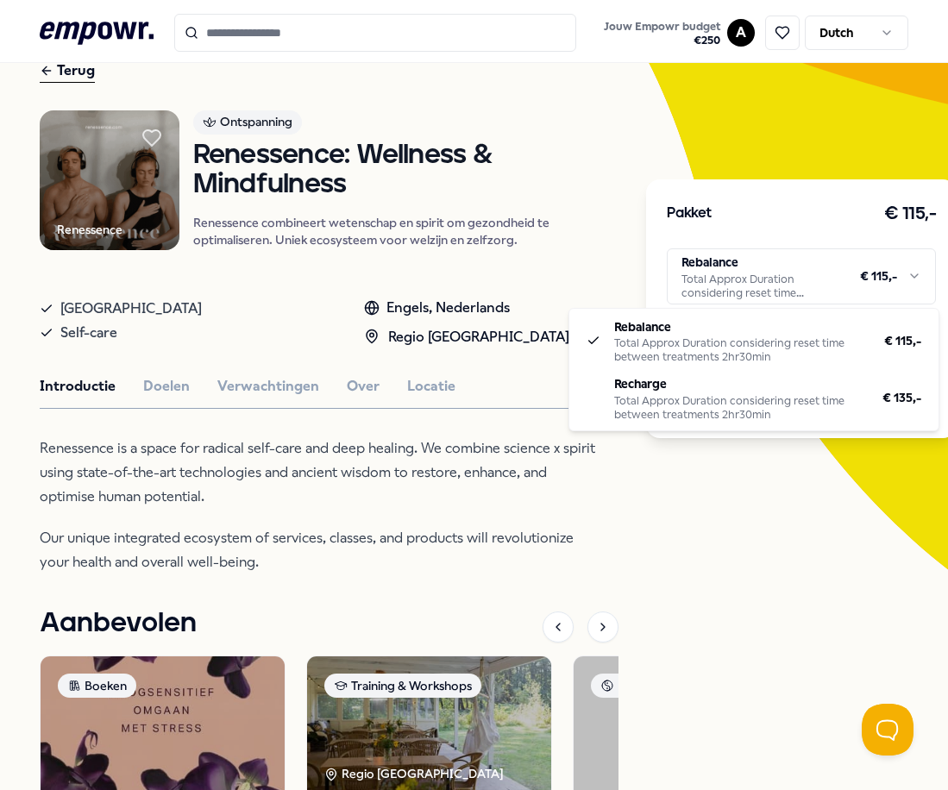
click at [723, 294] on html ".empowr-logo_svg__cls-1{fill:#03032f} Jouw Empowr budget € 250 A Dutch Alle cat…" at bounding box center [474, 395] width 948 height 790
click at [151, 387] on html ".empowr-logo_svg__cls-1{fill:#03032f} Jouw Empowr budget € 250 A Dutch Alle cat…" at bounding box center [474, 395] width 948 height 790
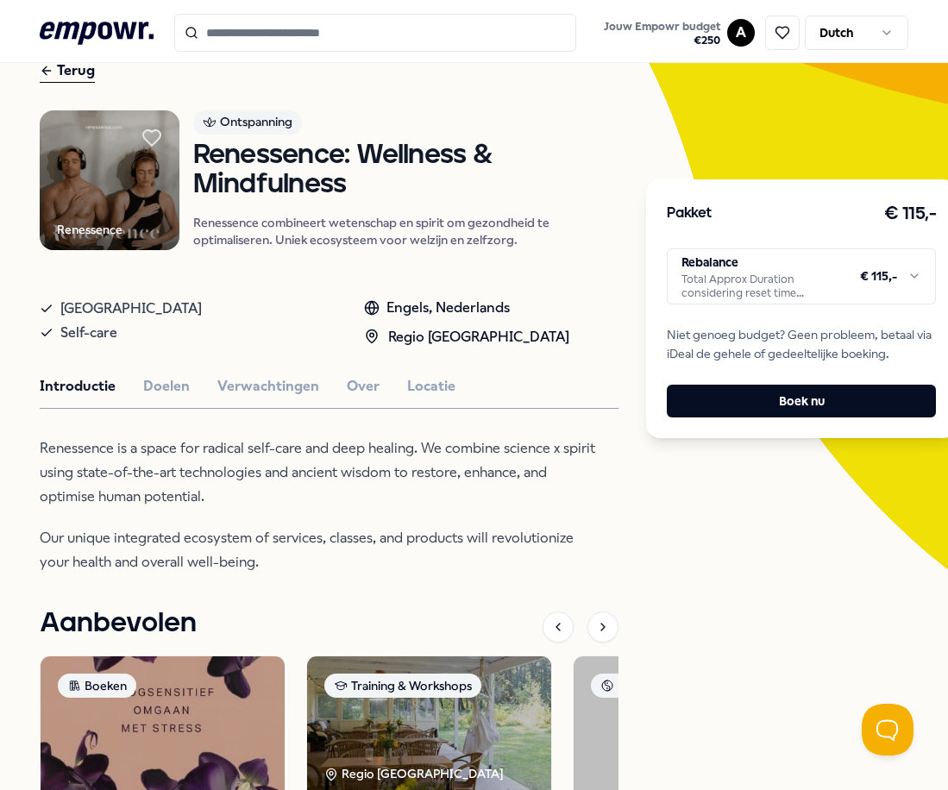
click at [151, 387] on button "Doelen" at bounding box center [166, 386] width 47 height 22
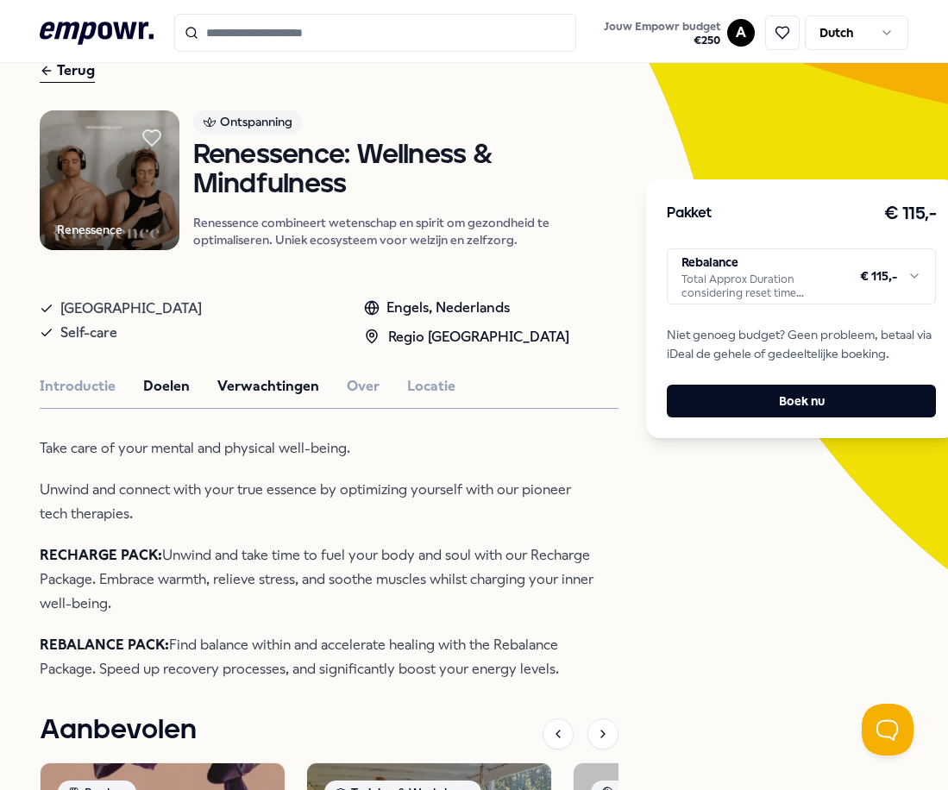
click at [221, 382] on button "Verwachtingen" at bounding box center [268, 386] width 102 height 22
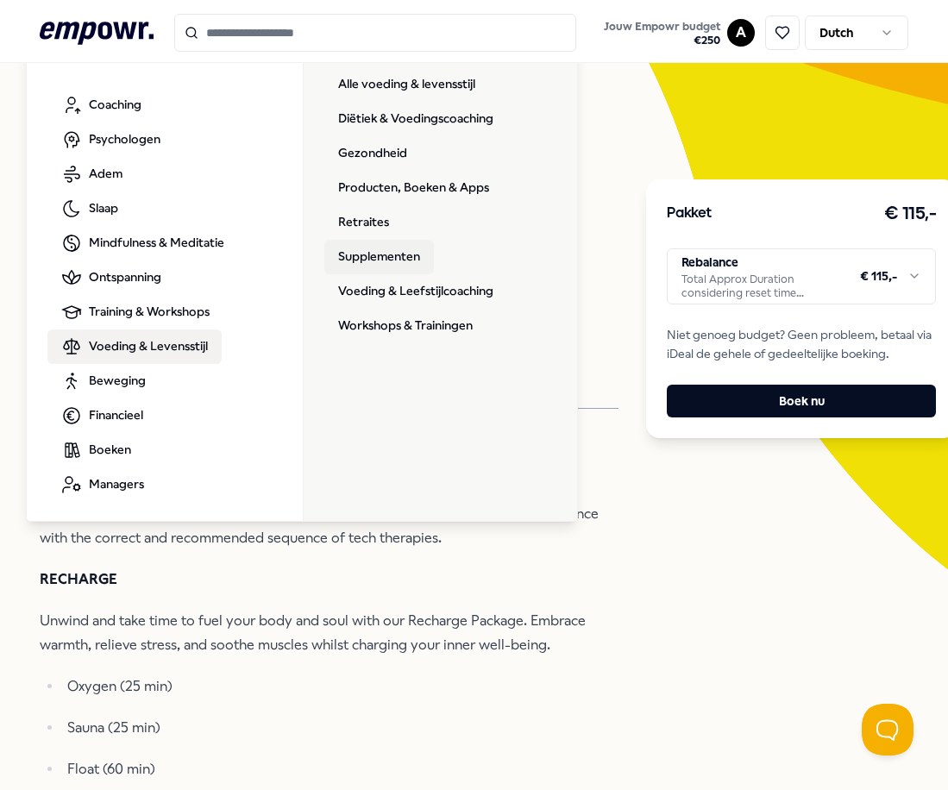
click at [386, 262] on link "Supplementen" at bounding box center [379, 257] width 110 height 34
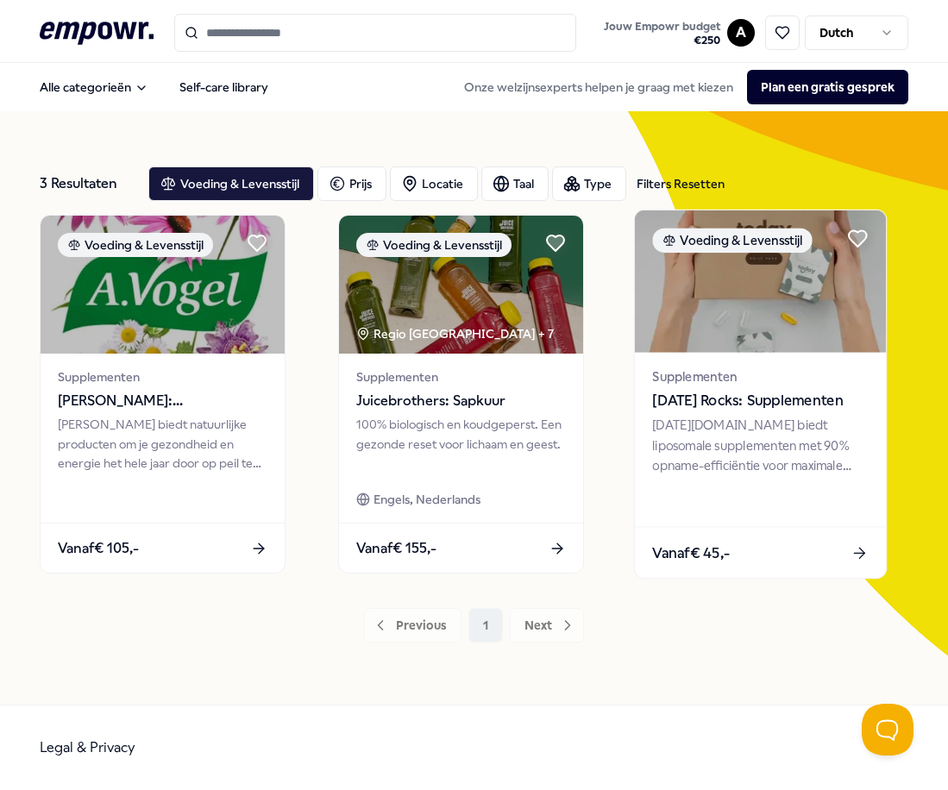
click at [713, 260] on img at bounding box center [759, 281] width 251 height 142
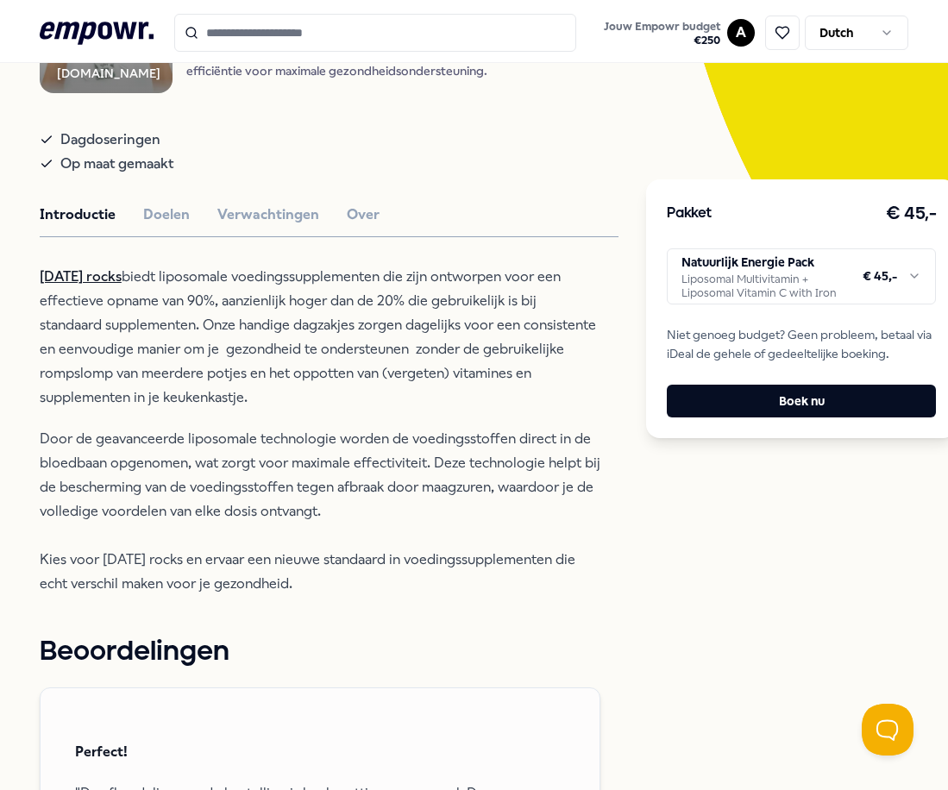
scroll to position [172, 0]
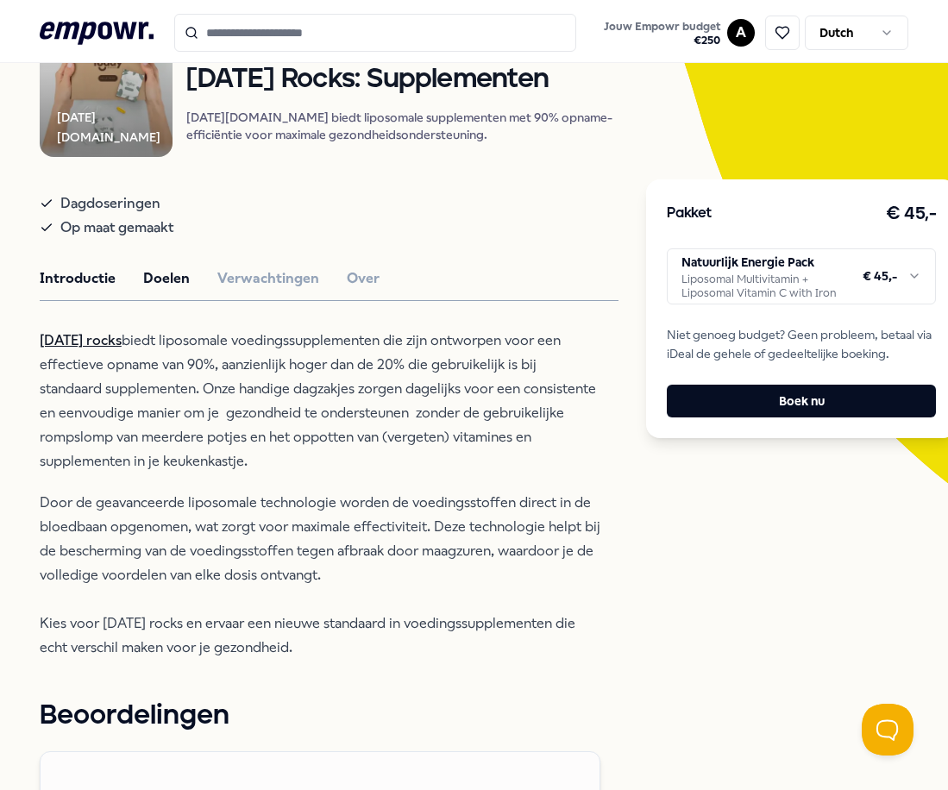
click at [178, 283] on button "Doelen" at bounding box center [166, 278] width 47 height 22
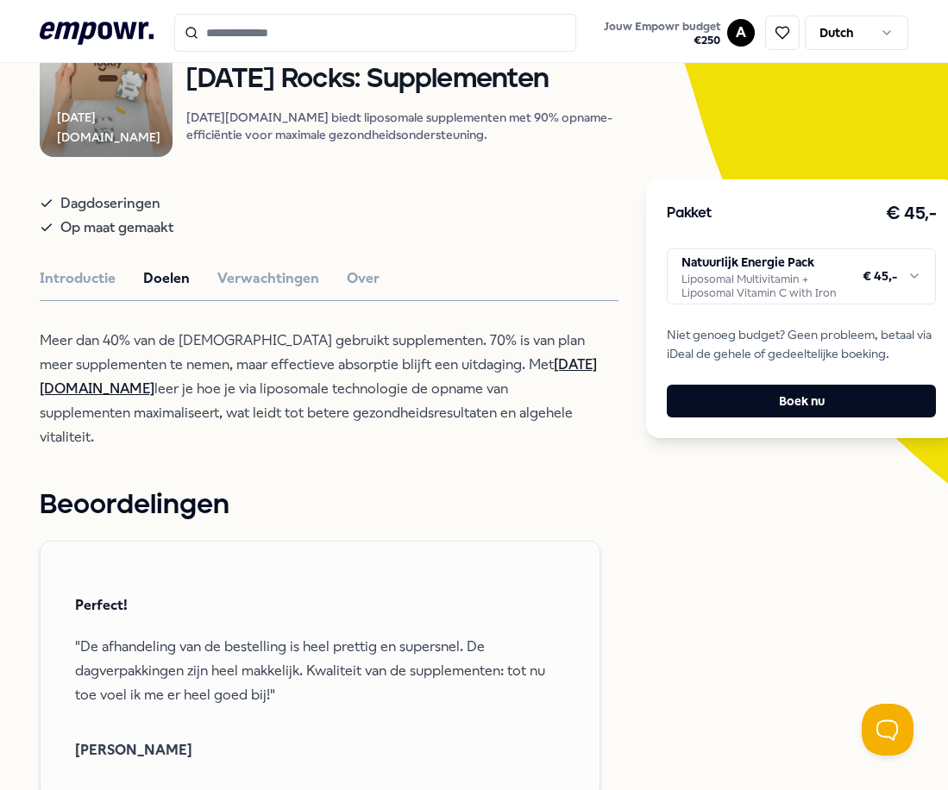
click at [862, 297] on html ".empowr-logo_svg__cls-1{fill:#03032f} Jouw Empowr budget € 250 A Dutch Alle cat…" at bounding box center [474, 395] width 948 height 790
click at [253, 287] on button "Verwachtingen" at bounding box center [268, 278] width 102 height 22
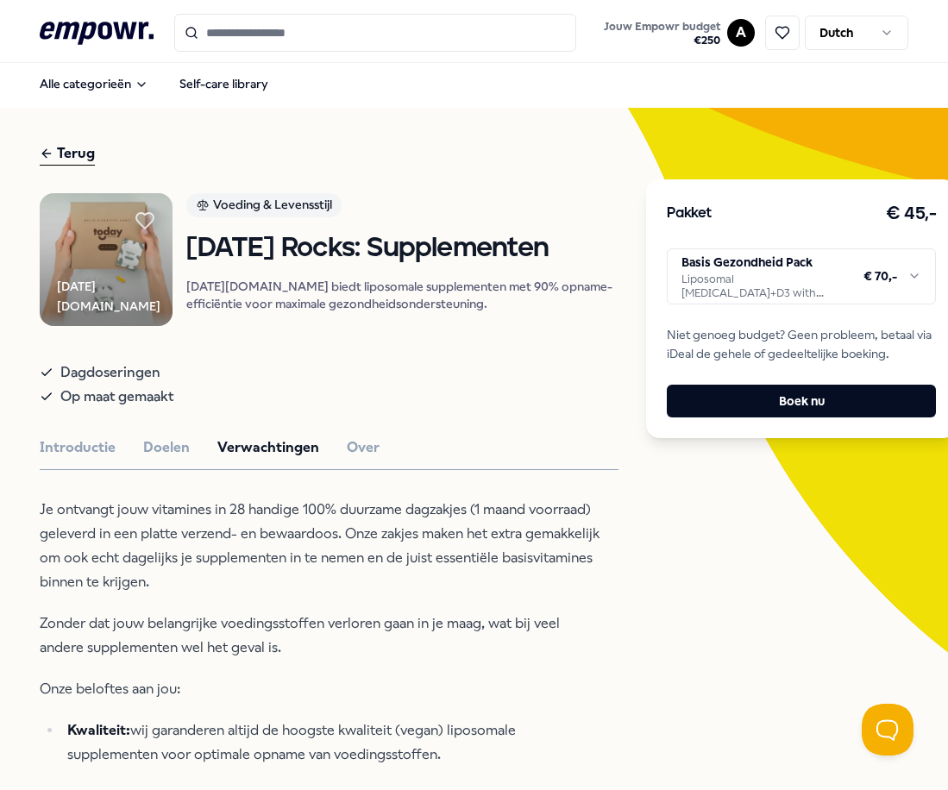
scroll to position [0, 0]
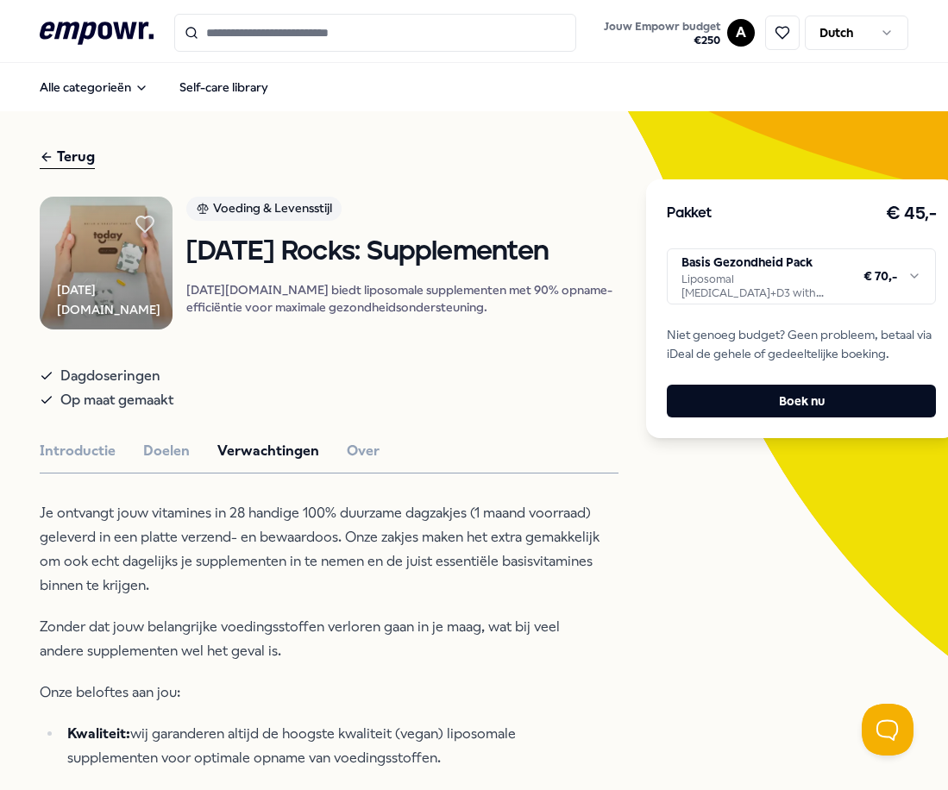
click at [88, 157] on div "Terug" at bounding box center [67, 157] width 55 height 23
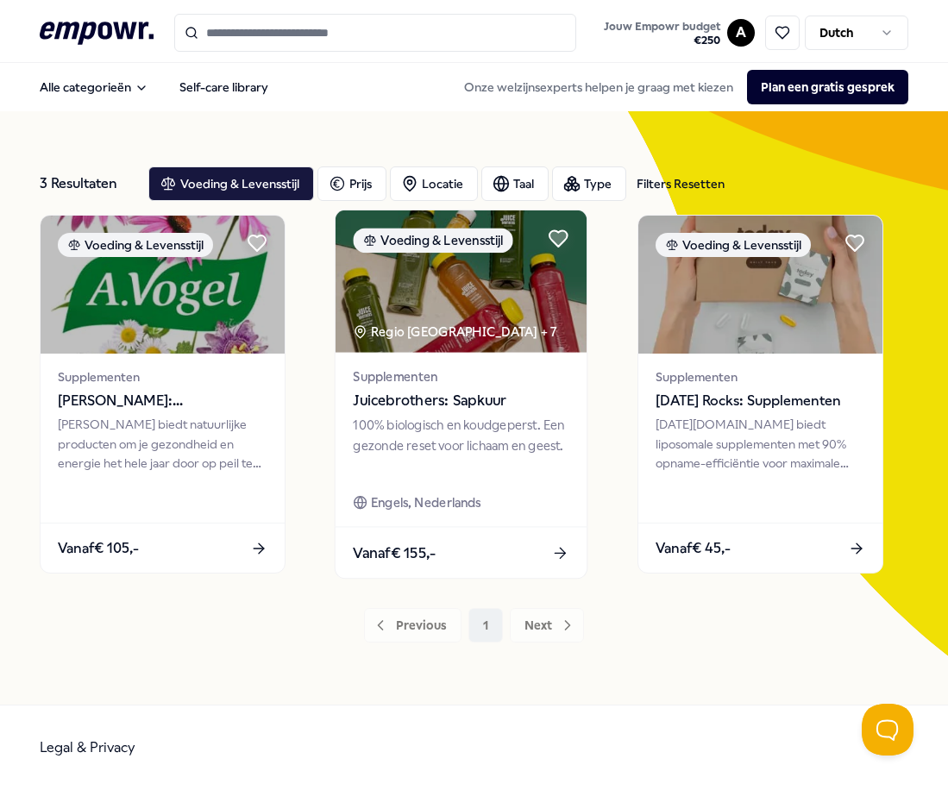
click at [435, 322] on div "Regio [GEOGRAPHIC_DATA] + 7" at bounding box center [455, 332] width 203 height 20
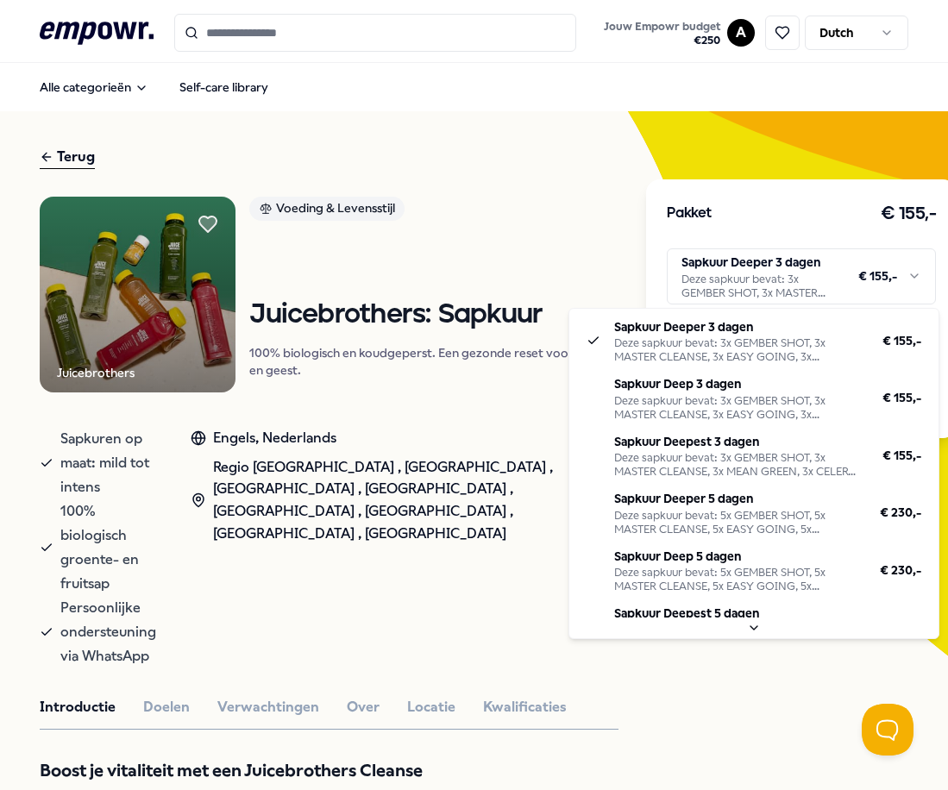
click at [839, 282] on html ".empowr-logo_svg__cls-1{fill:#03032f} Jouw Empowr budget € 250 A Dutch Alle cat…" at bounding box center [474, 395] width 948 height 790
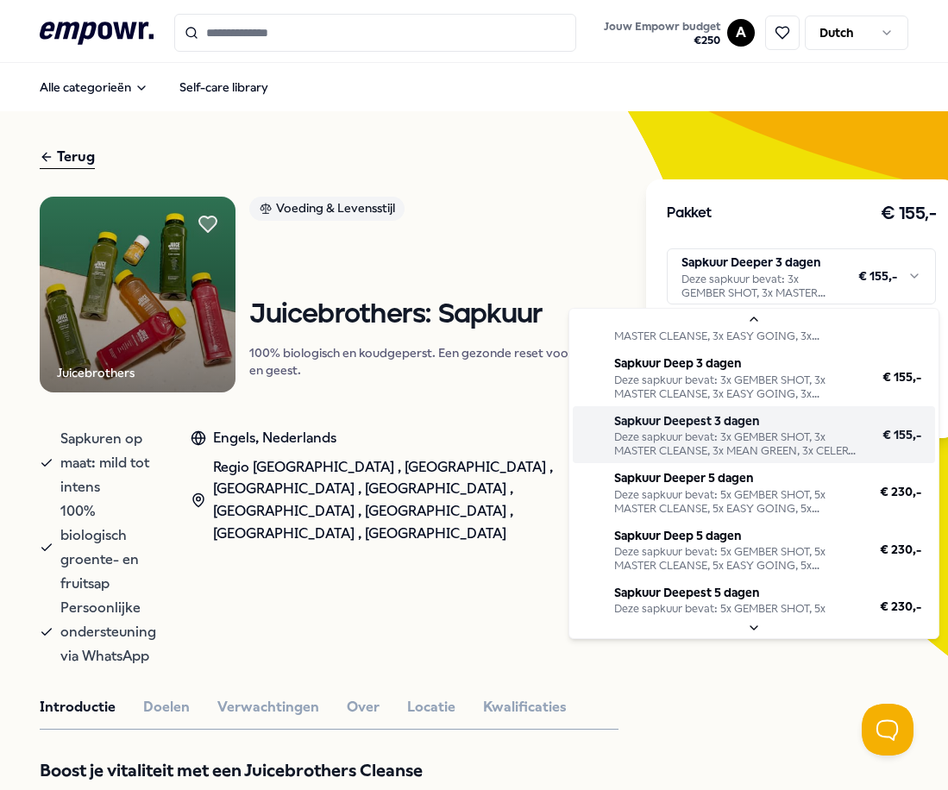
scroll to position [41, 0]
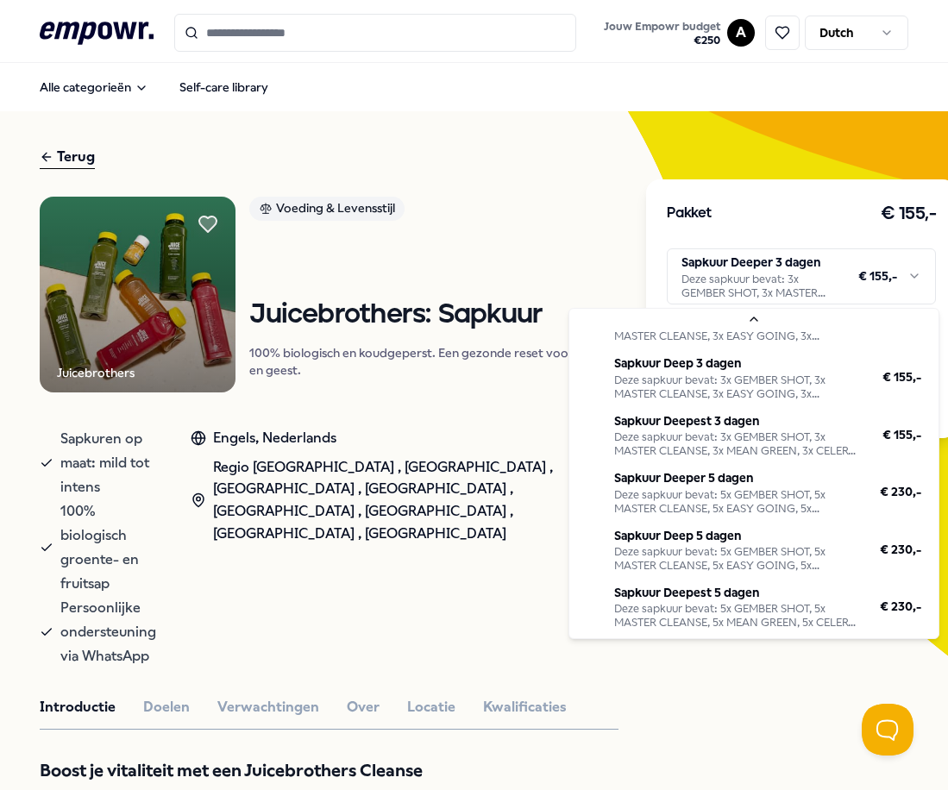
click at [290, 622] on html ".empowr-logo_svg__cls-1{fill:#03032f} Jouw Empowr budget € 250 A Dutch Alle cat…" at bounding box center [474, 395] width 948 height 790
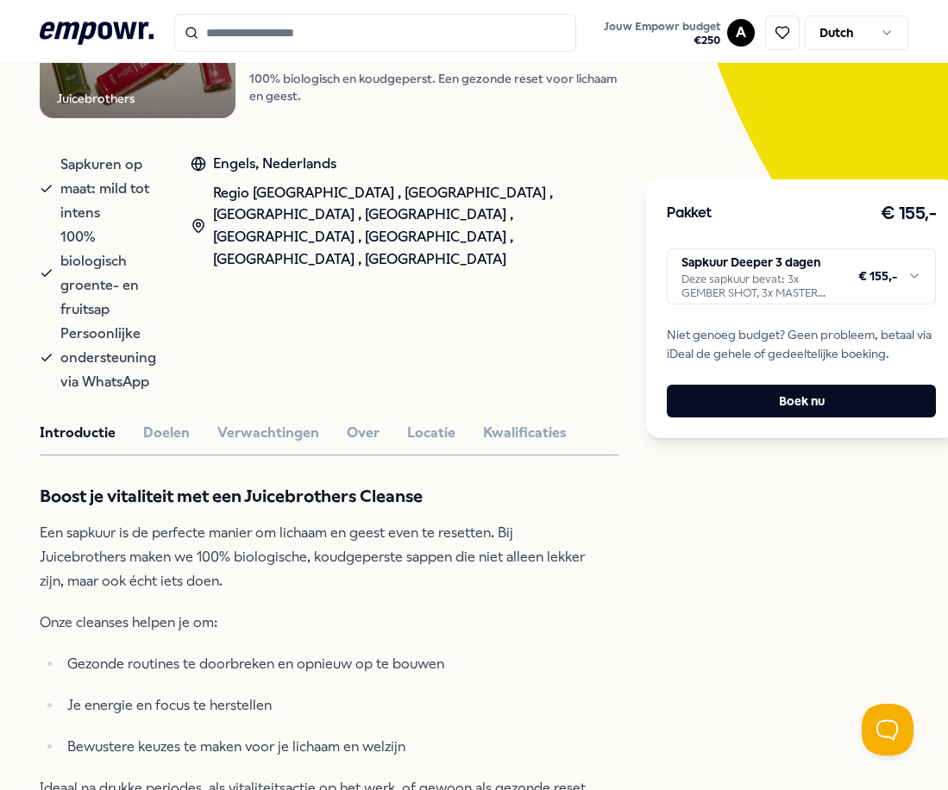
scroll to position [243, 0]
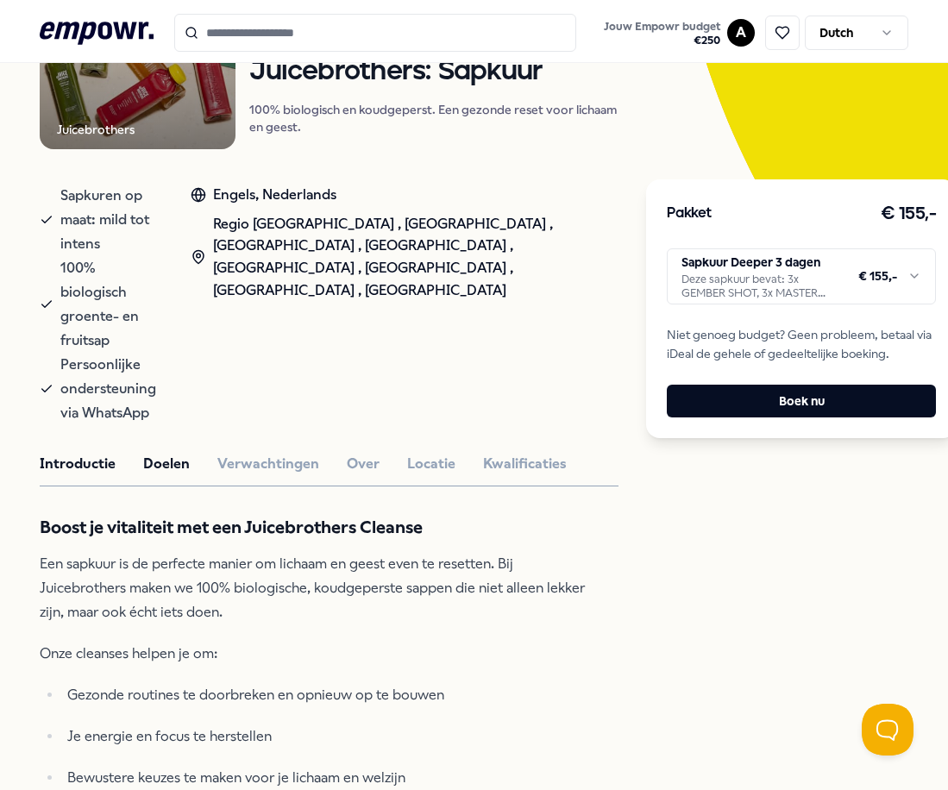
click at [162, 453] on button "Doelen" at bounding box center [166, 464] width 47 height 22
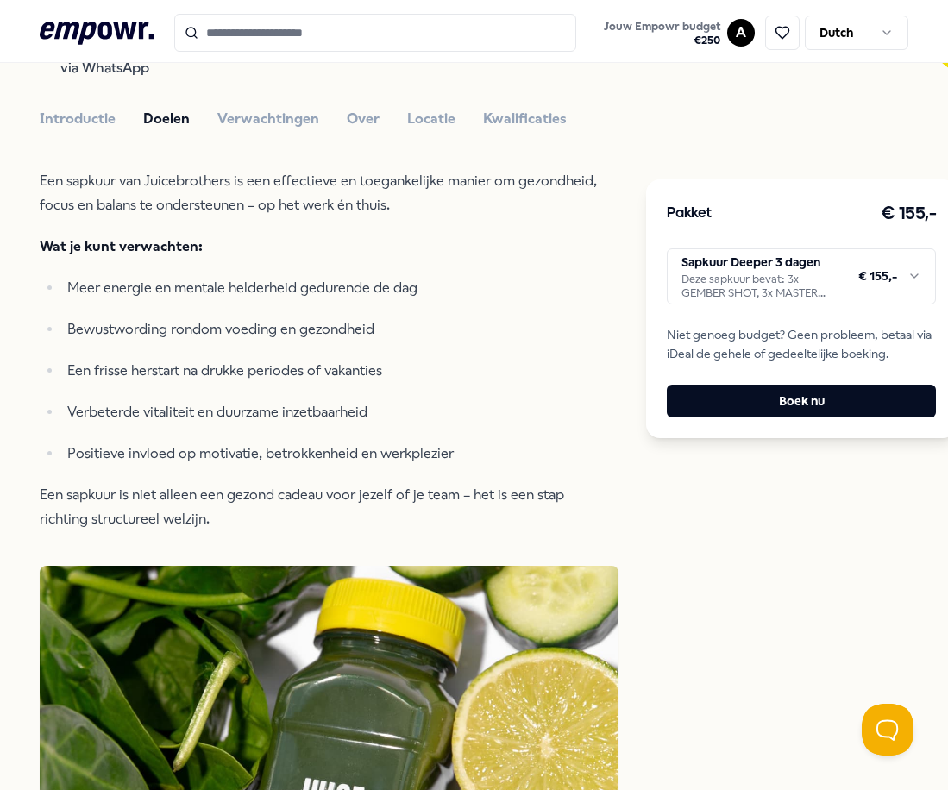
scroll to position [157, 0]
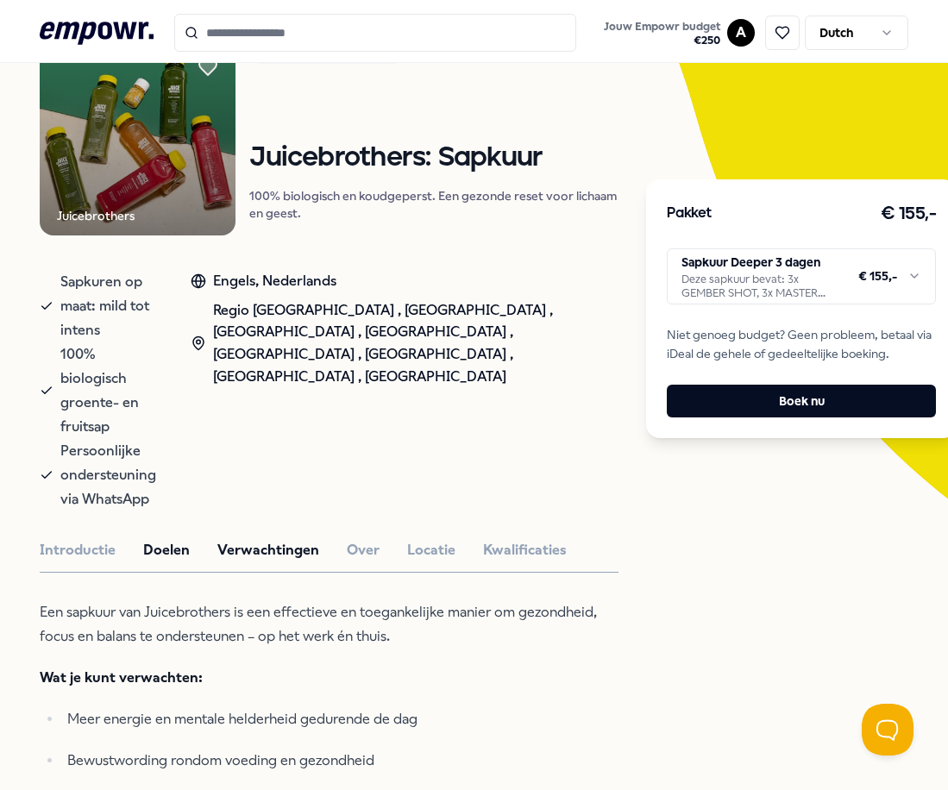
click at [287, 539] on button "Verwachtingen" at bounding box center [268, 550] width 102 height 22
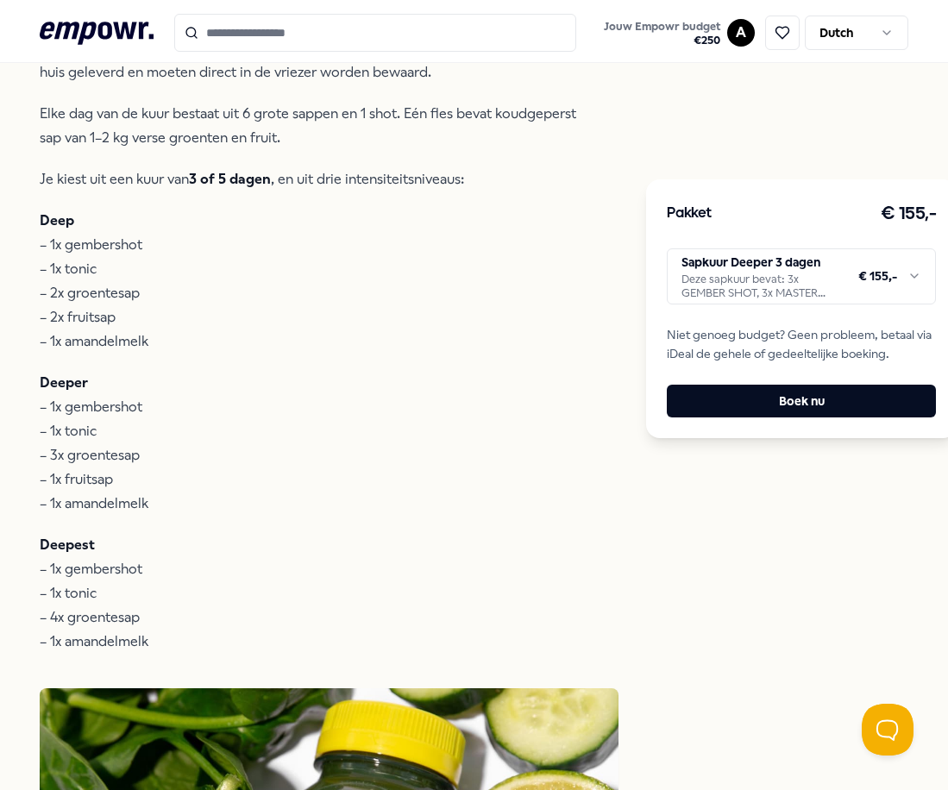
scroll to position [760, 0]
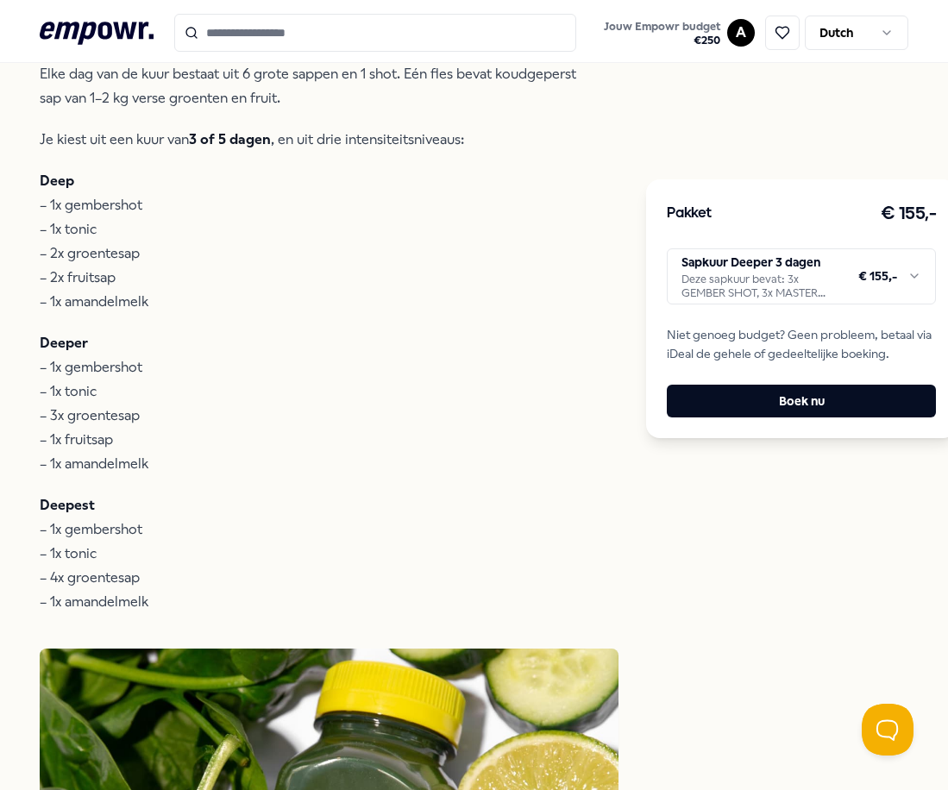
click at [781, 265] on html ".empowr-logo_svg__cls-1{fill:#03032f} Jouw Empowr budget € 250 A Dutch Alle cat…" at bounding box center [474, 395] width 948 height 790
click at [347, 452] on html ".empowr-logo_svg__cls-1{fill:#03032f} Jouw Empowr budget € 250 A Dutch Alle cat…" at bounding box center [474, 395] width 948 height 790
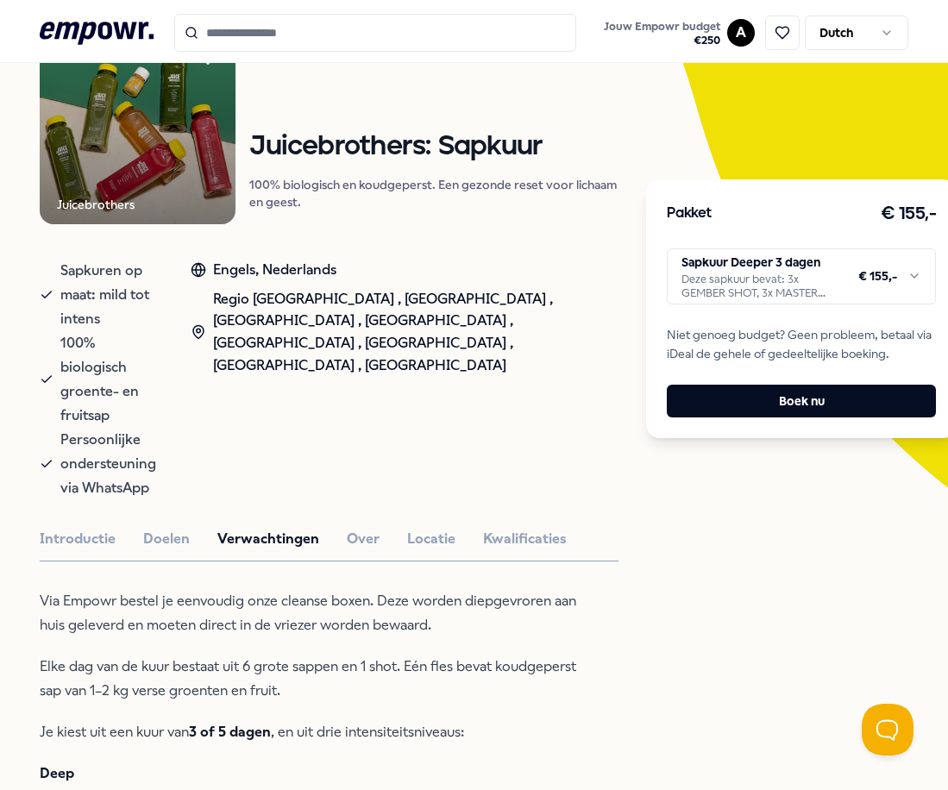
scroll to position [157, 0]
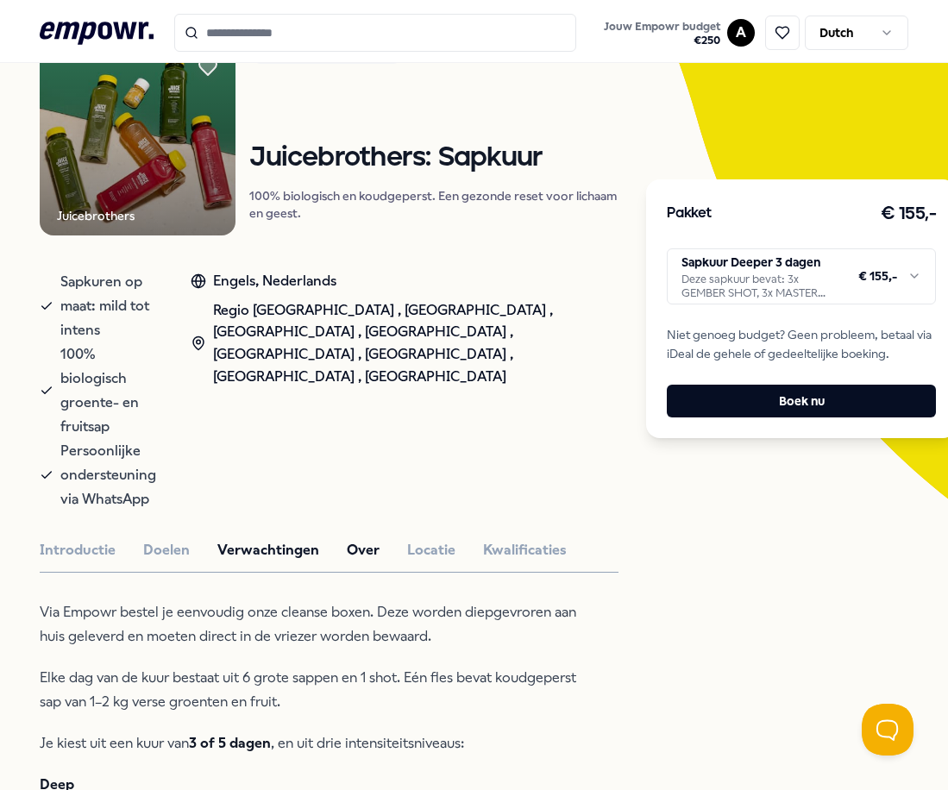
click at [356, 539] on button "Over" at bounding box center [363, 550] width 33 height 22
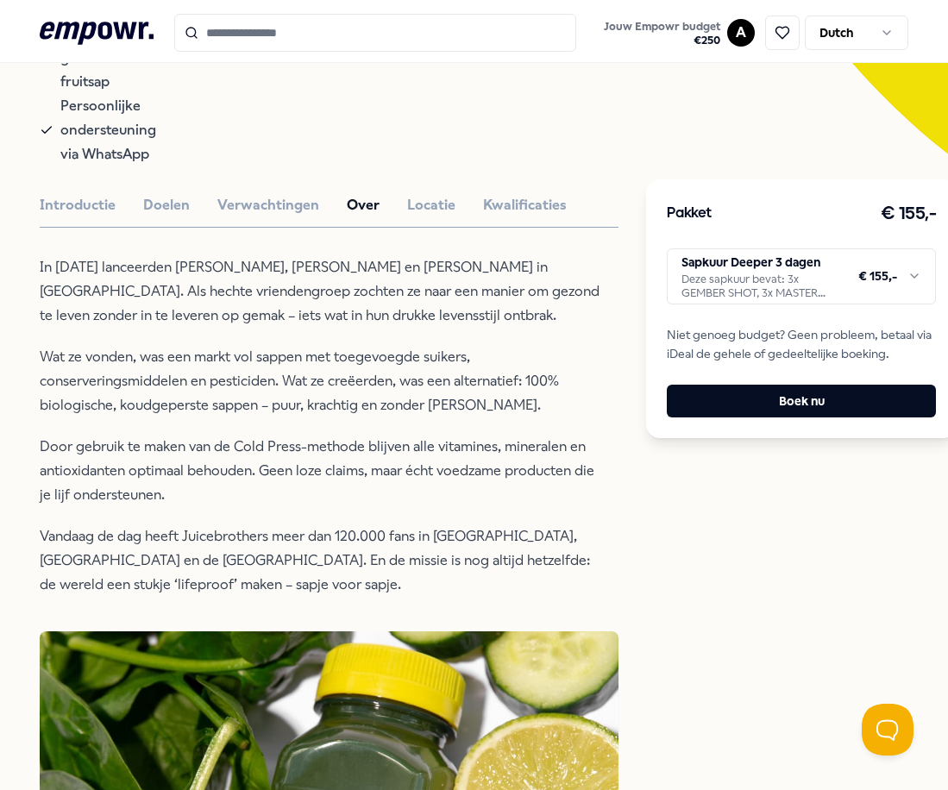
scroll to position [243, 0]
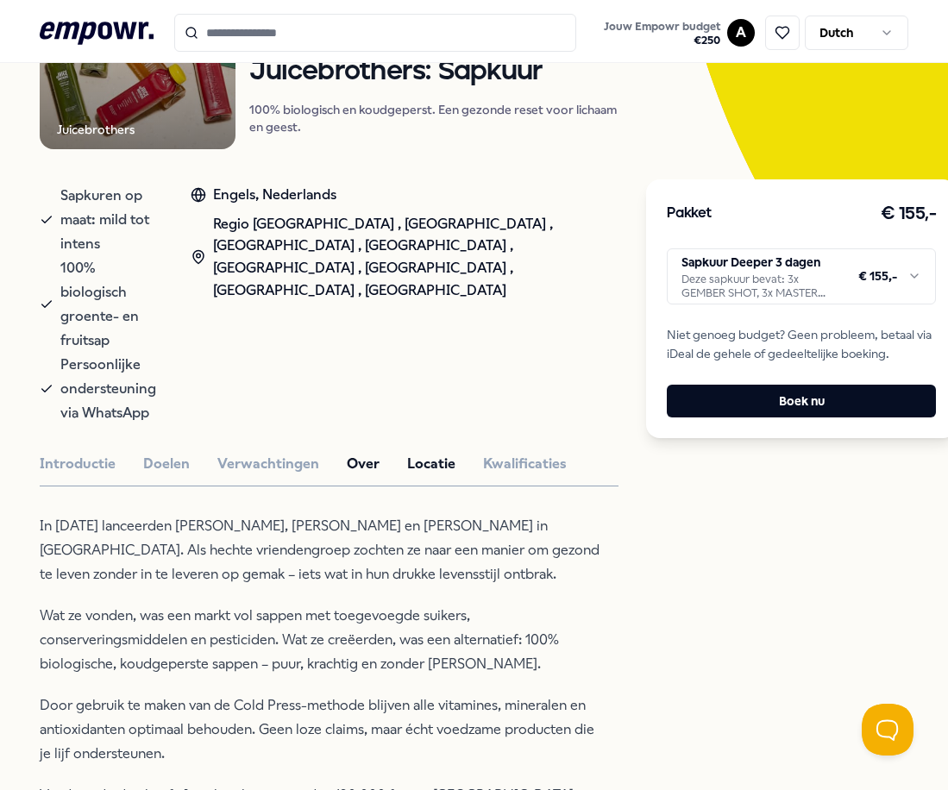
click at [407, 453] on button "Locatie" at bounding box center [431, 464] width 48 height 22
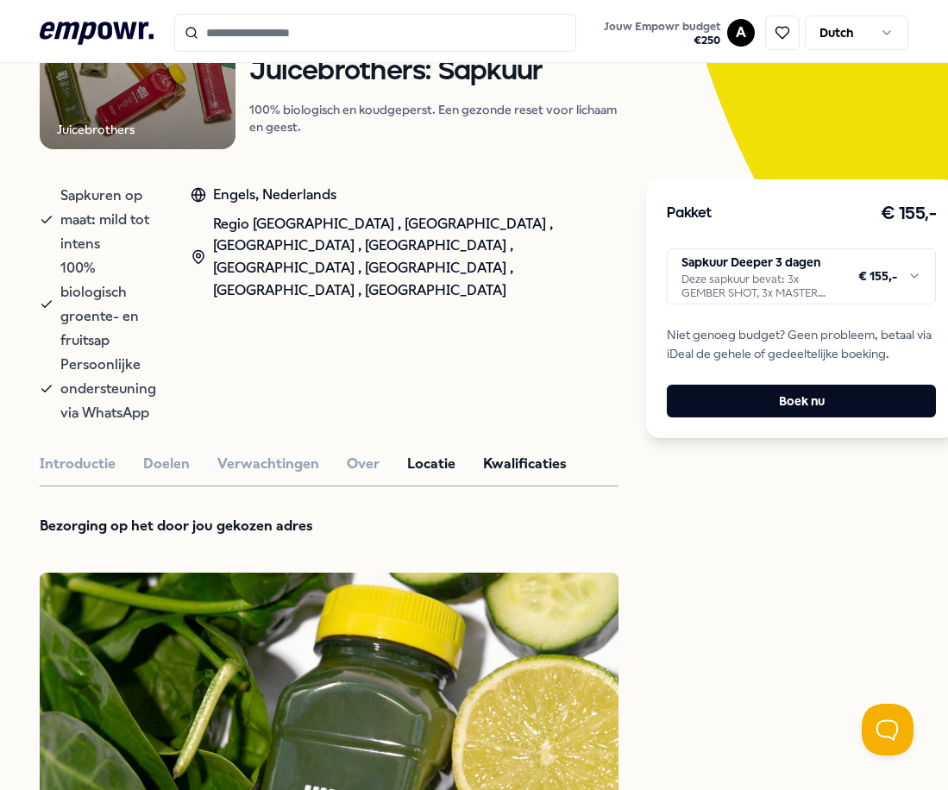
click at [498, 453] on button "Kwalificaties" at bounding box center [525, 464] width 84 height 22
click at [417, 453] on button "Locatie" at bounding box center [431, 464] width 48 height 22
click at [261, 453] on button "Verwachtingen" at bounding box center [268, 464] width 102 height 22
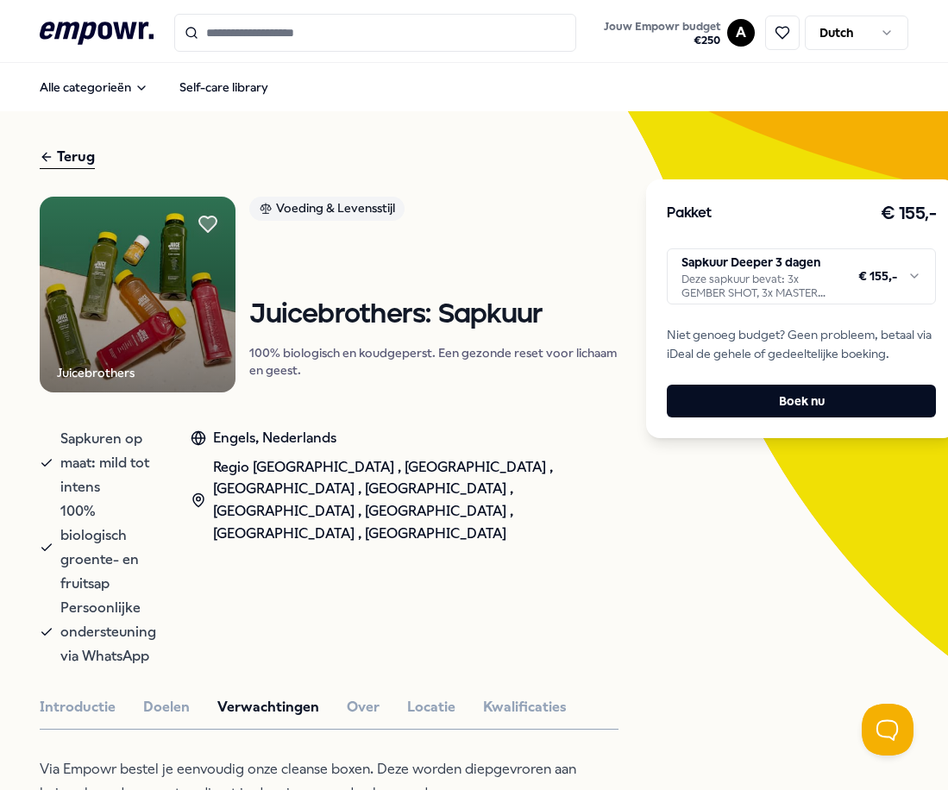
scroll to position [86, 0]
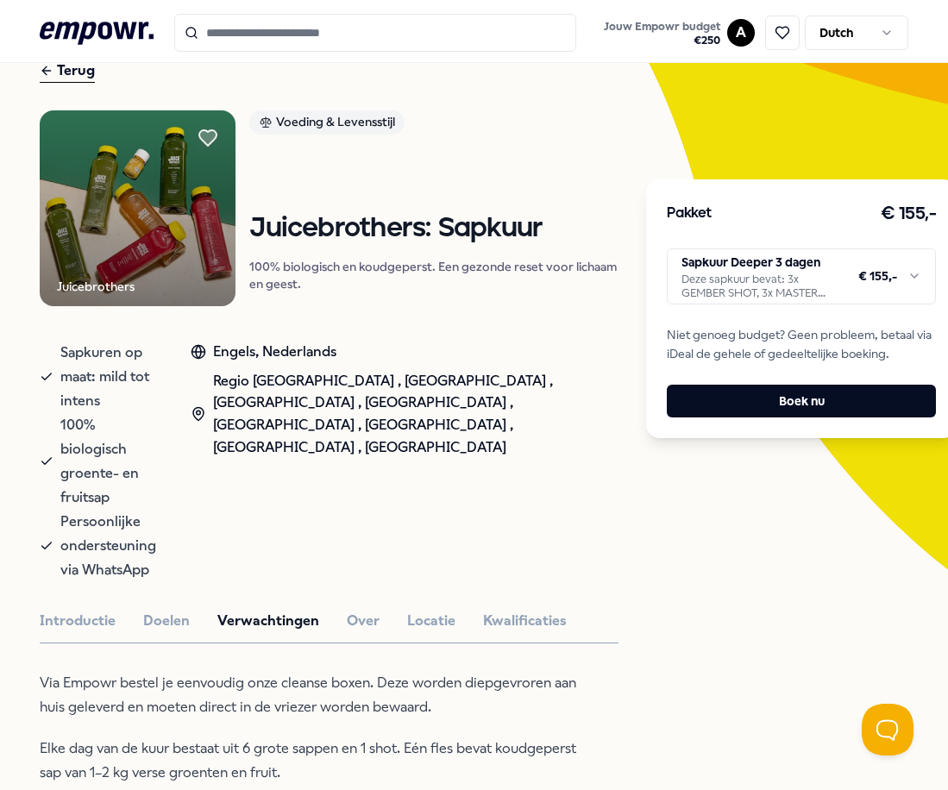
click at [763, 288] on html ".empowr-logo_svg__cls-1{fill:#03032f} Jouw Empowr budget € 250 A Dutch Alle cat…" at bounding box center [474, 395] width 948 height 790
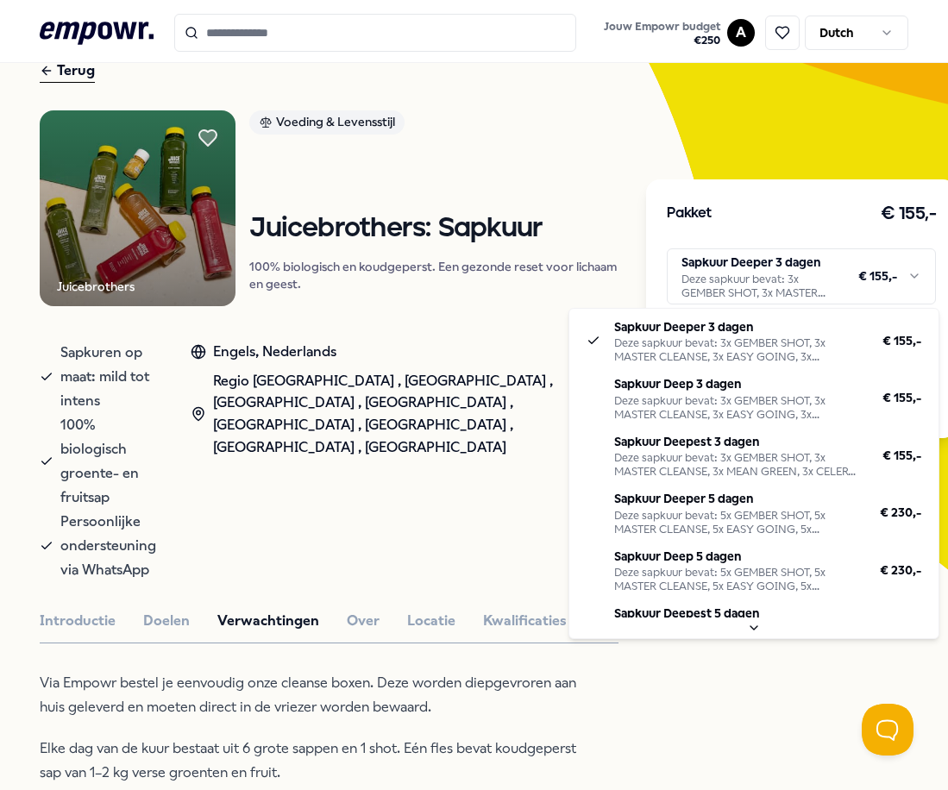
click at [320, 485] on html ".empowr-logo_svg__cls-1{fill:#03032f} Jouw Empowr budget € 250 A Dutch Alle cat…" at bounding box center [474, 395] width 948 height 790
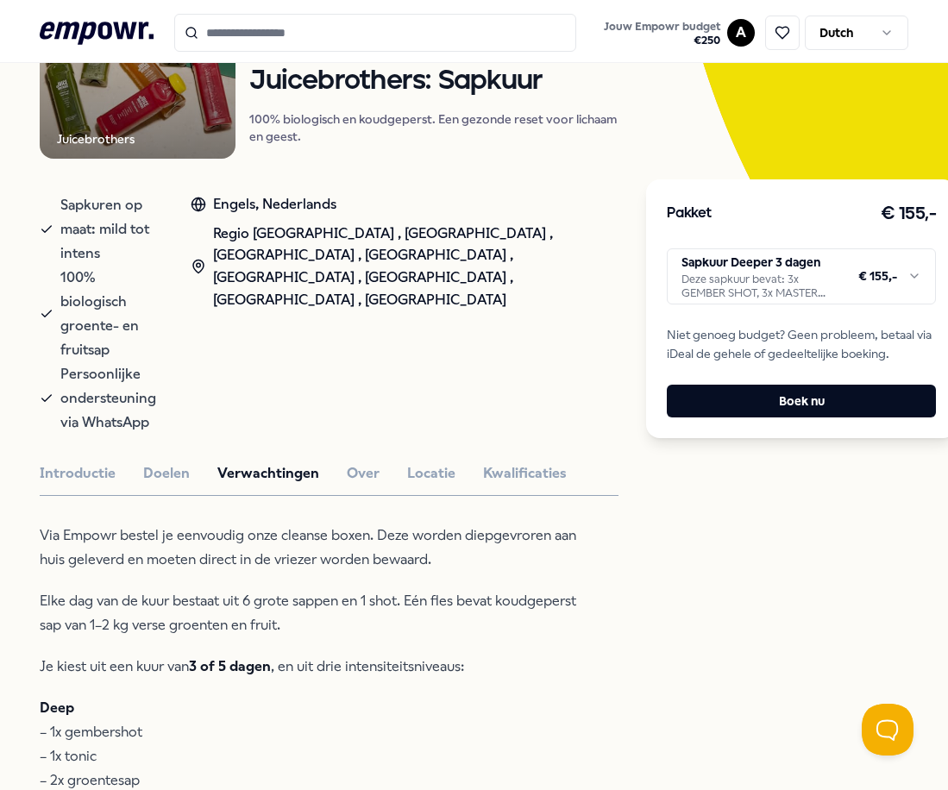
scroll to position [259, 0]
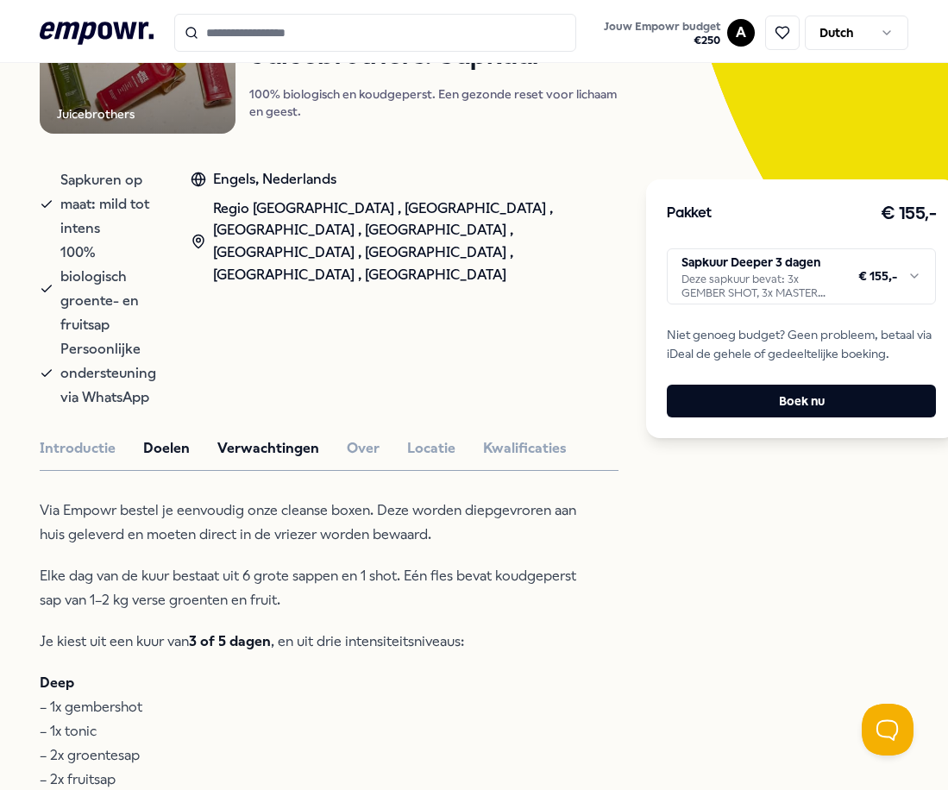
click at [184, 437] on button "Doelen" at bounding box center [166, 448] width 47 height 22
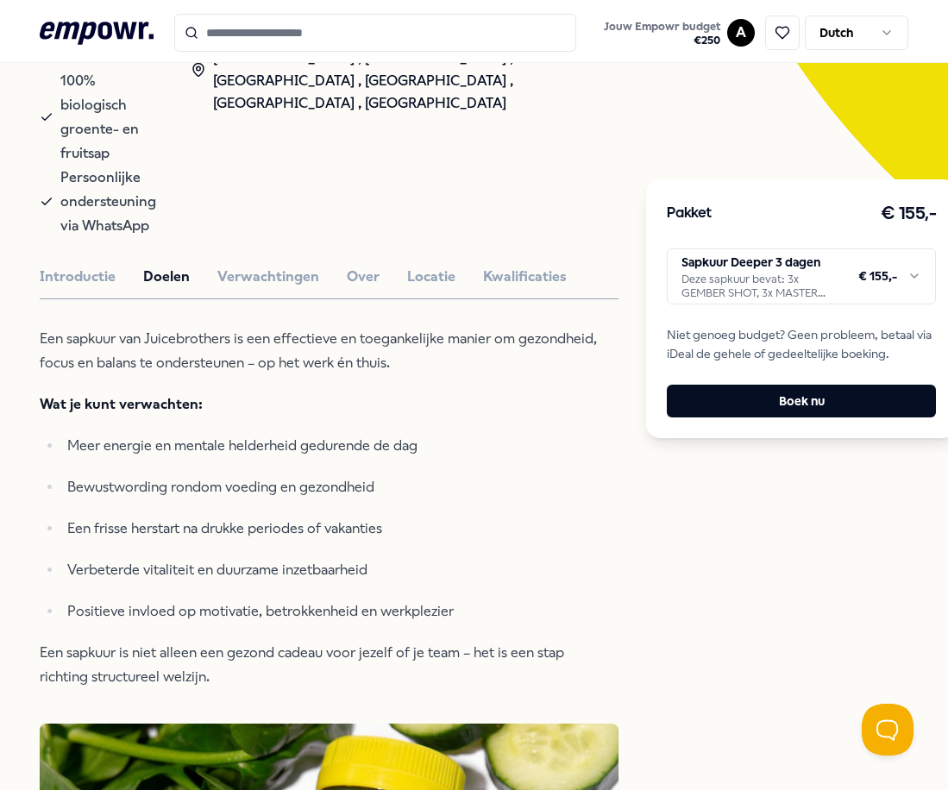
scroll to position [431, 0]
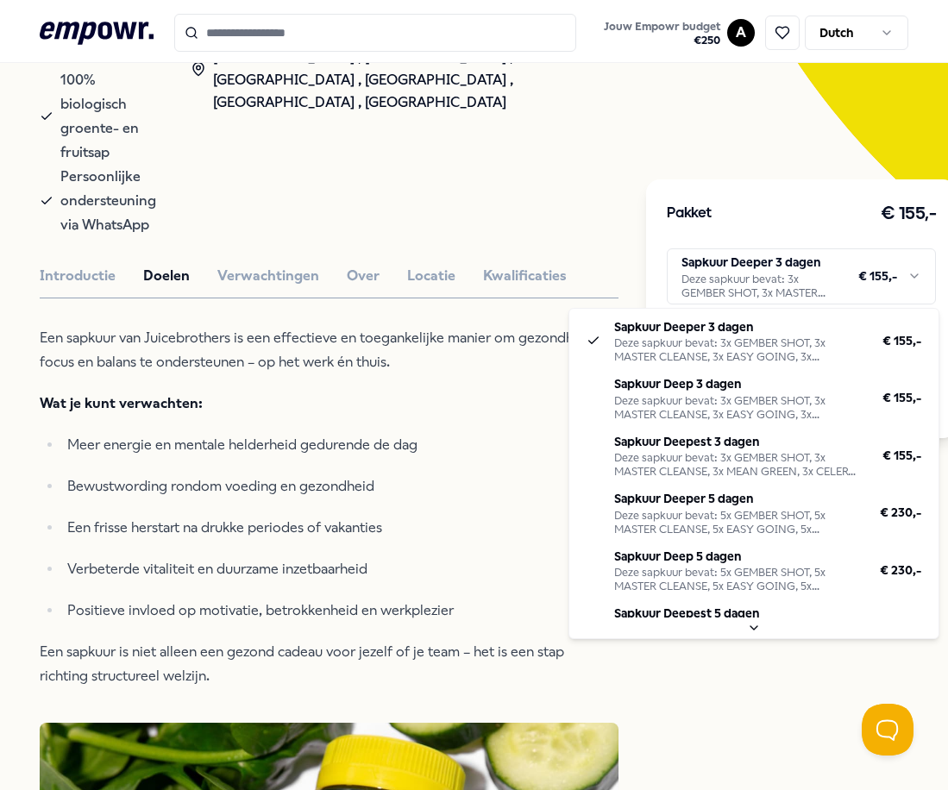
click at [716, 298] on html ".empowr-logo_svg__cls-1{fill:#03032f} Jouw Empowr budget € 250 A Dutch Alle cat…" at bounding box center [474, 395] width 948 height 790
